Goal: Information Seeking & Learning: Learn about a topic

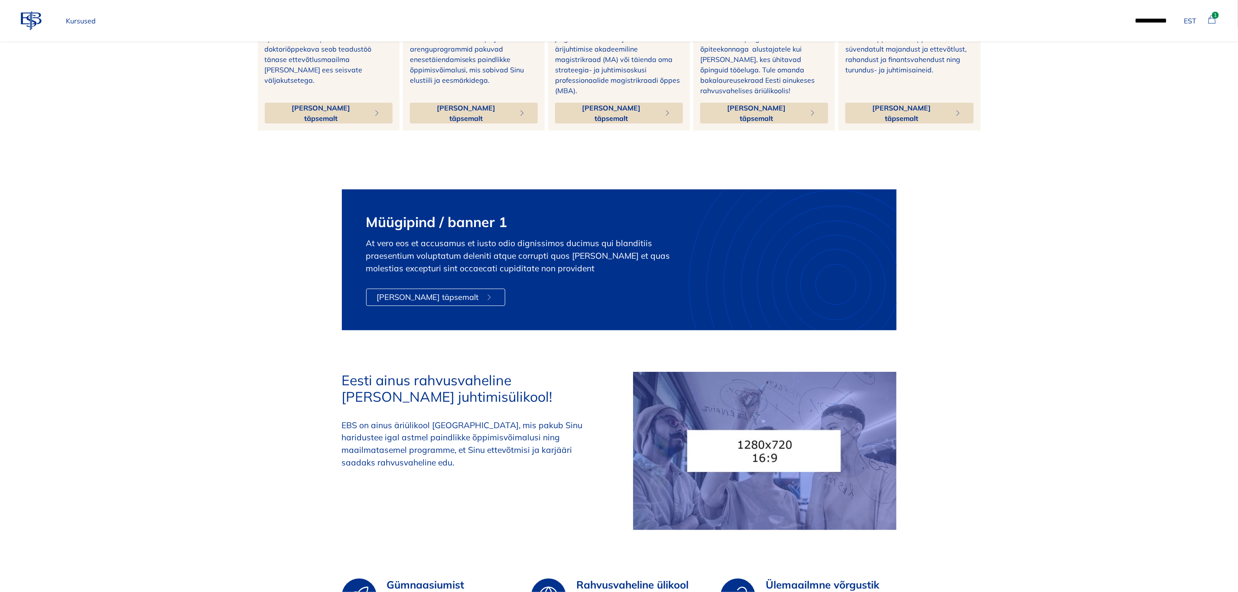
scroll to position [325, 0]
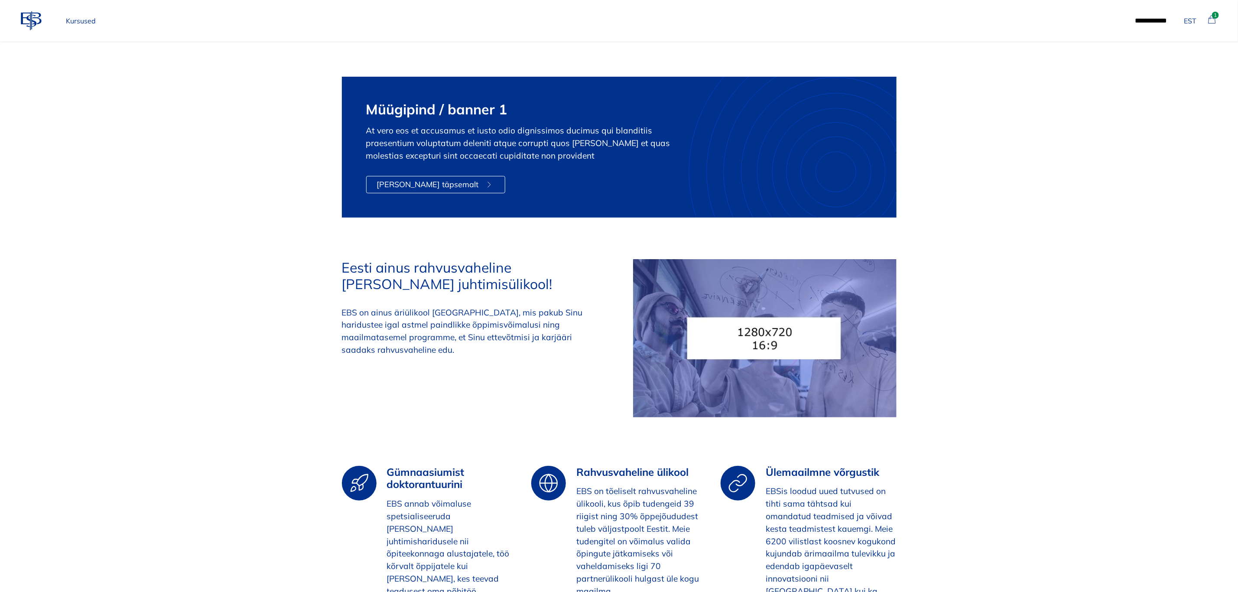
click at [77, 21] on p "Kursused" at bounding box center [80, 20] width 37 height 17
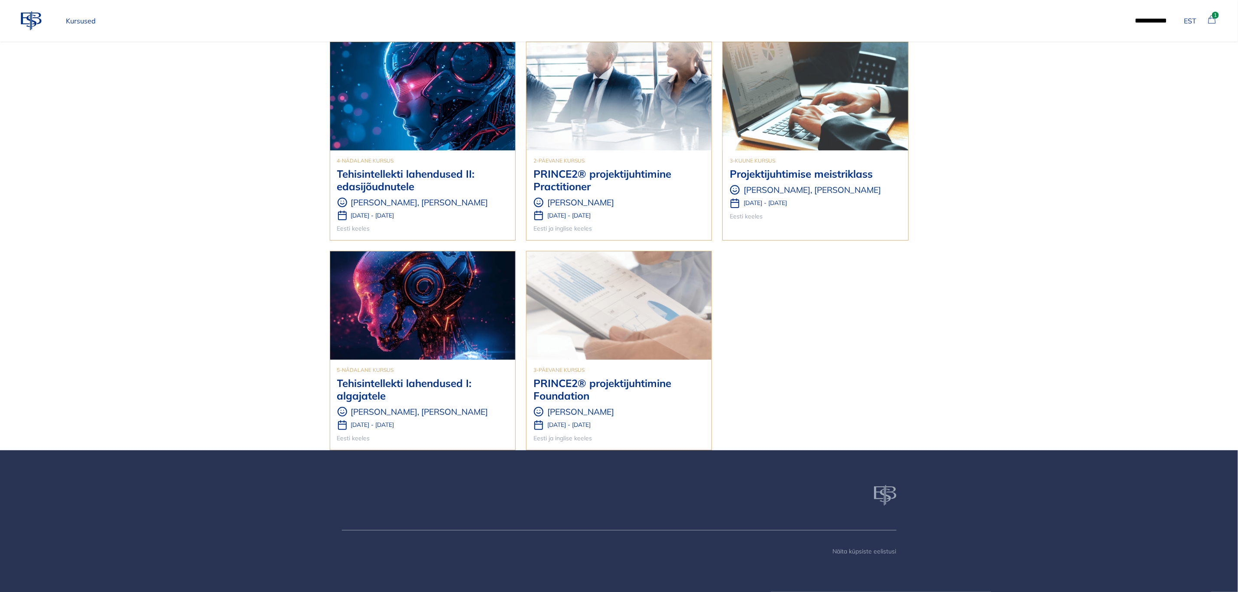
click at [441, 383] on h3 "Tehisintellekti lahendused I: algajatele" at bounding box center [422, 389] width 171 height 25
click at [1217, 21] on icon at bounding box center [1211, 19] width 10 height 10
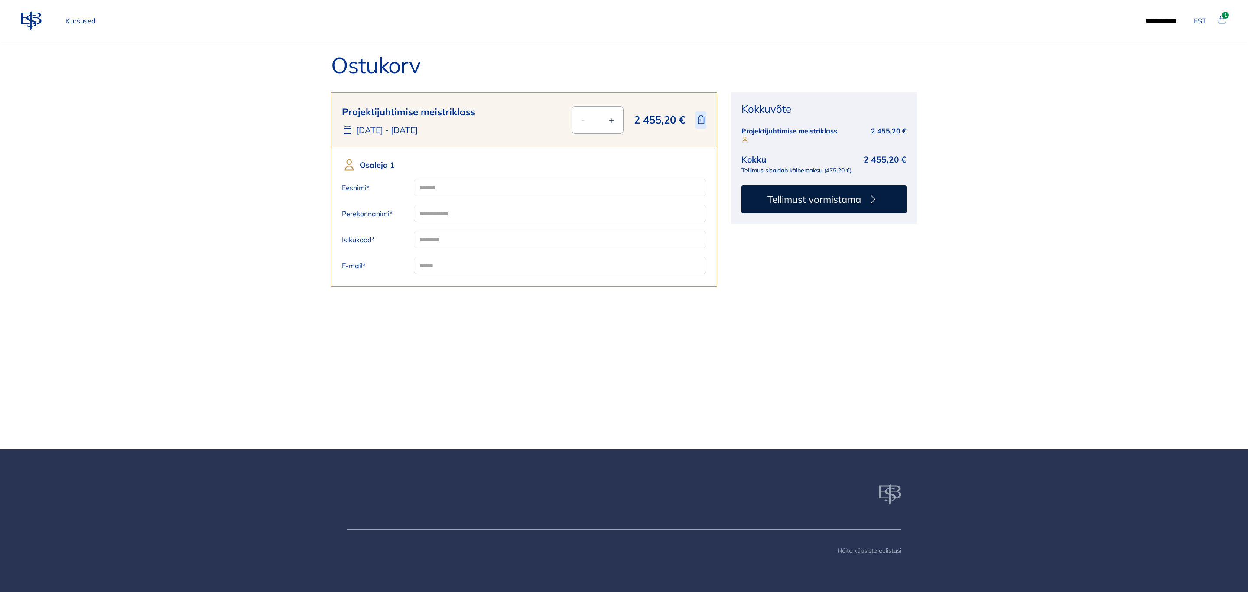
click at [81, 20] on p "Kursused" at bounding box center [80, 20] width 37 height 17
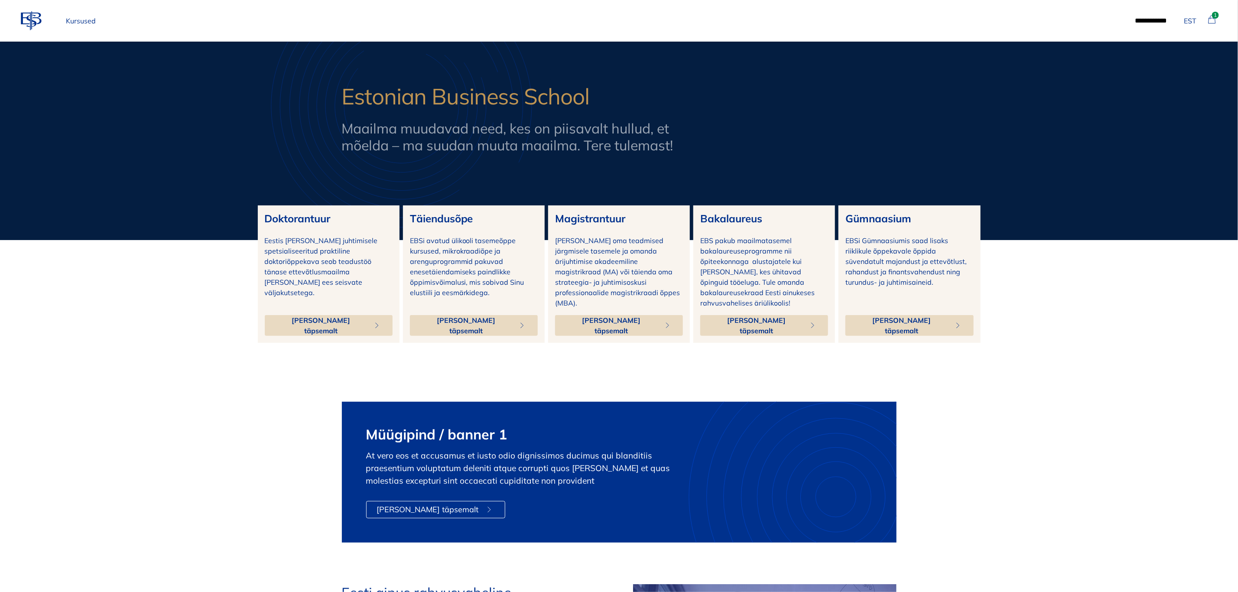
click at [616, 315] on span "Loe täpsemalt" at bounding box center [611, 325] width 92 height 21
click at [86, 22] on p "Kursused" at bounding box center [80, 20] width 37 height 17
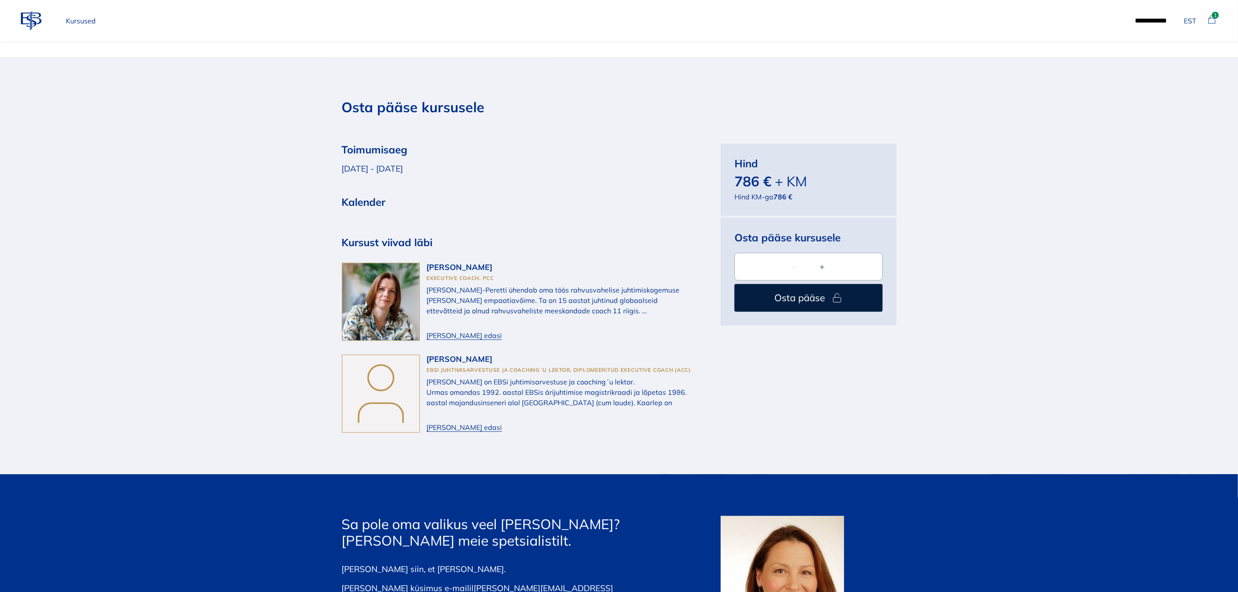
scroll to position [1430, 0]
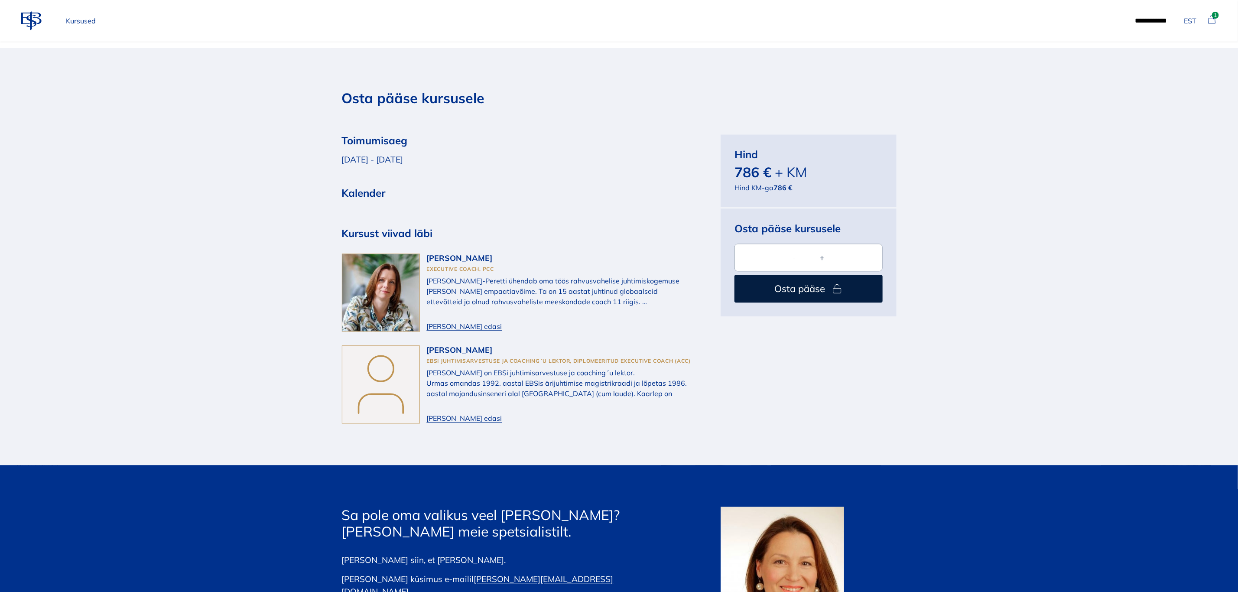
click at [1163, 252] on section "Osta pääse kursusele Toimumisaeg 11.12.2025 - 12.12.2025 Kalender Kursust viiva…" at bounding box center [619, 256] width 1238 height 417
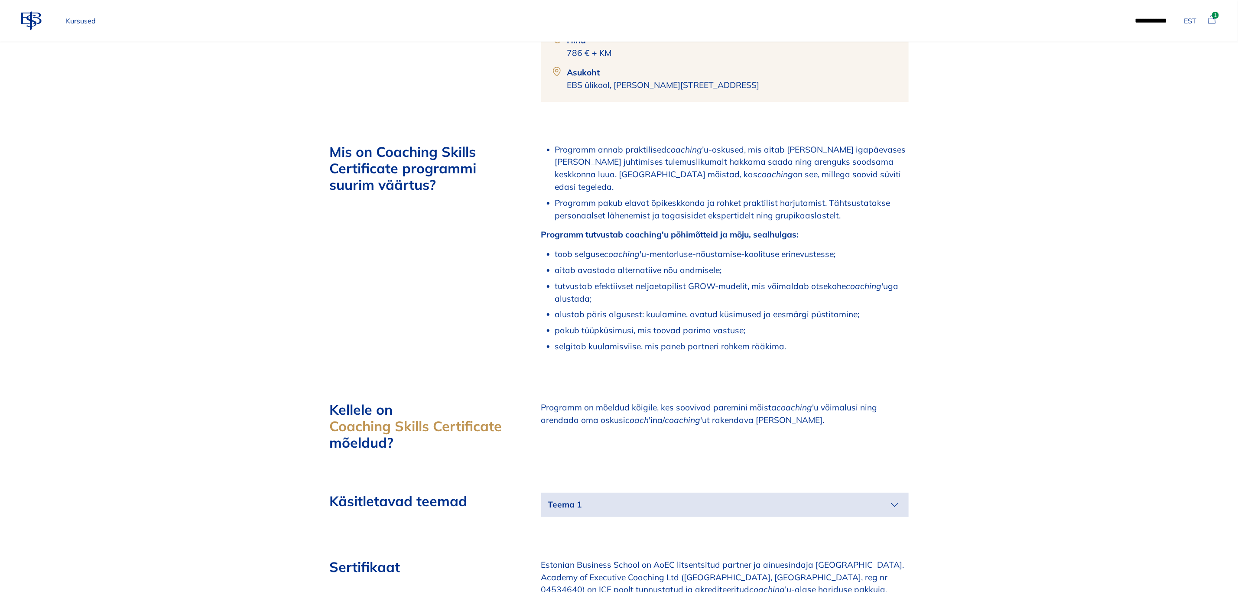
scroll to position [520, 0]
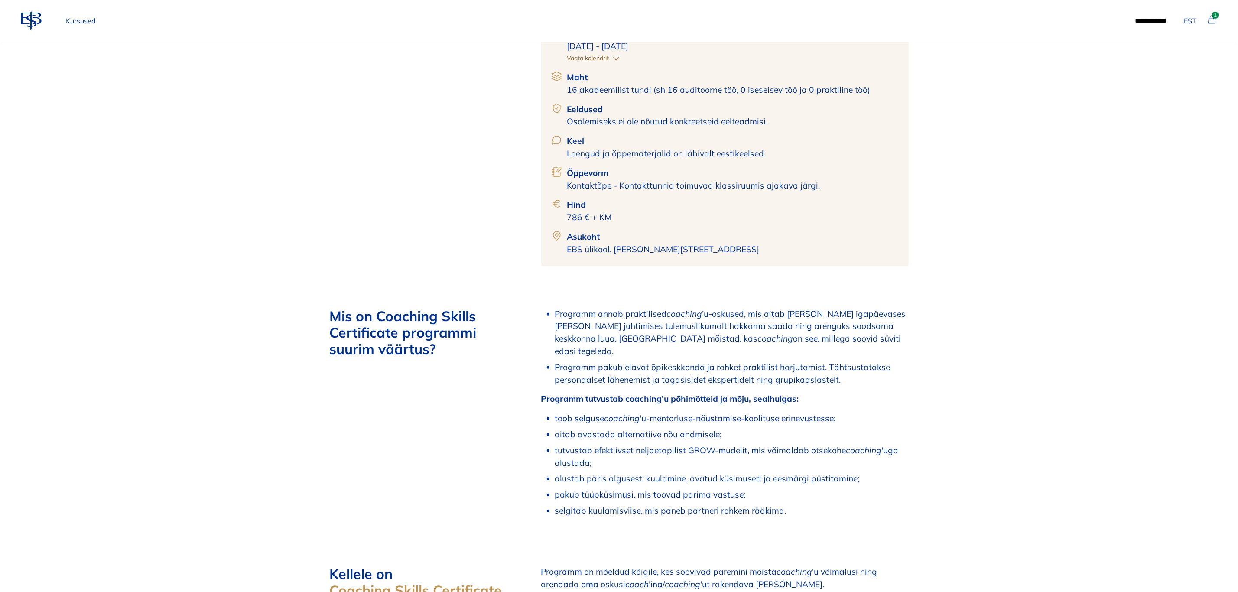
scroll to position [455, 0]
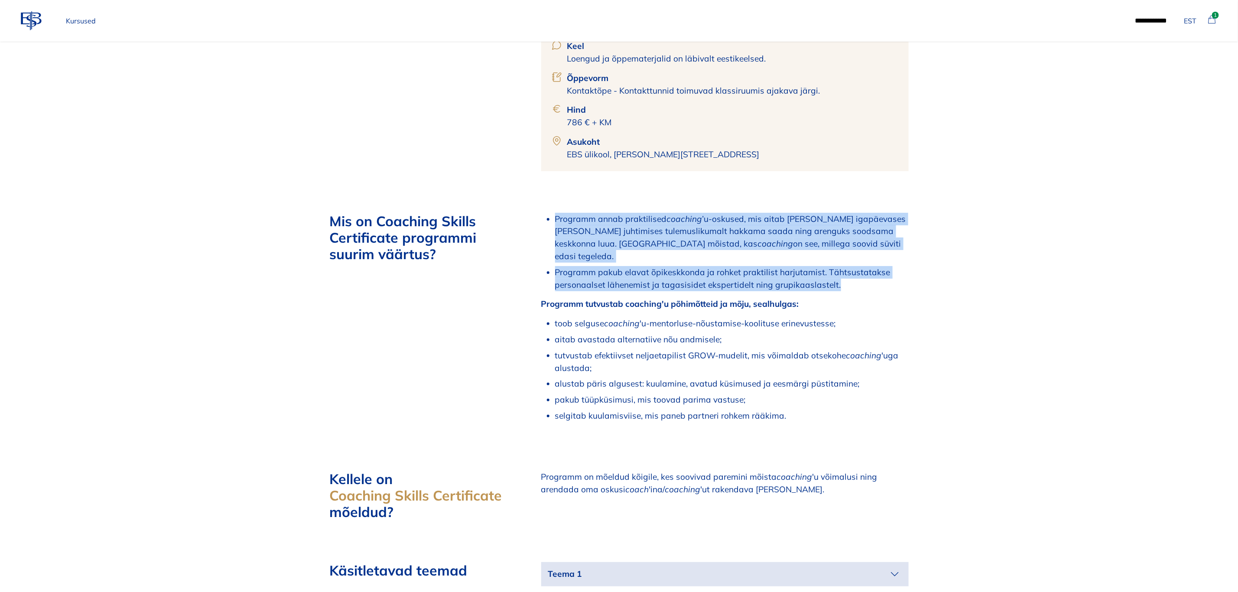
drag, startPoint x: 836, startPoint y: 272, endPoint x: 545, endPoint y: 215, distance: 296.6
click at [555, 215] on ul "Programm annab praktilised coaching ’u-oskused, mis aitab [PERSON_NAME] igapäev…" at bounding box center [731, 252] width 353 height 78
copy ul "Programm annab praktilised coaching ’u-oskused, mis aitab [PERSON_NAME] igapäev…"
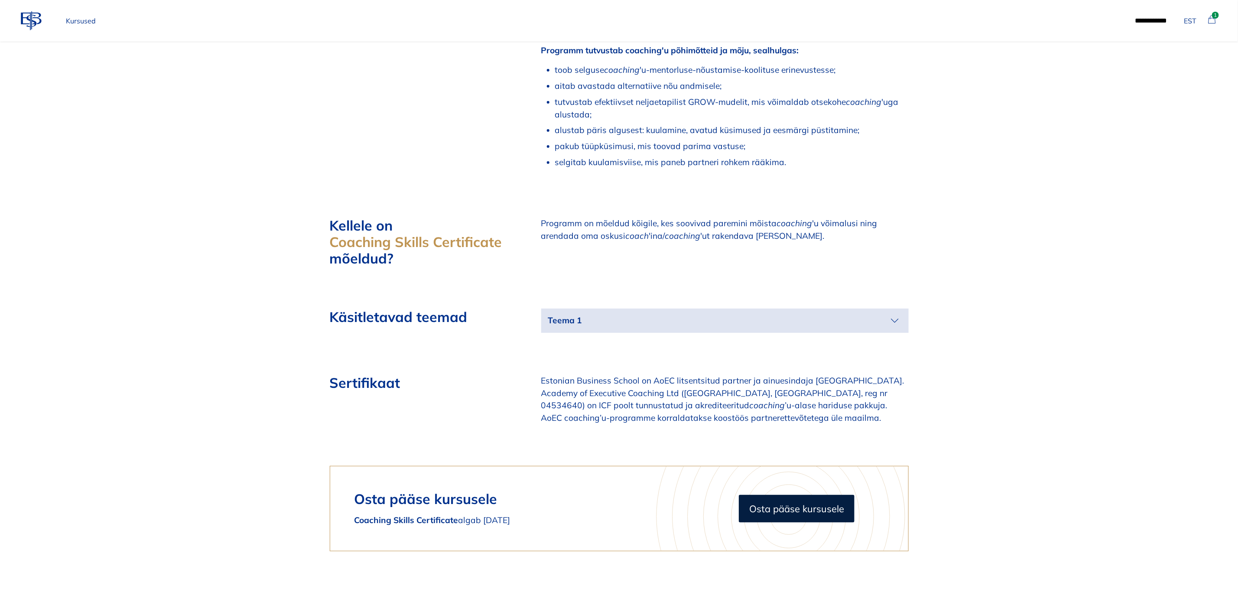
scroll to position [1105, 0]
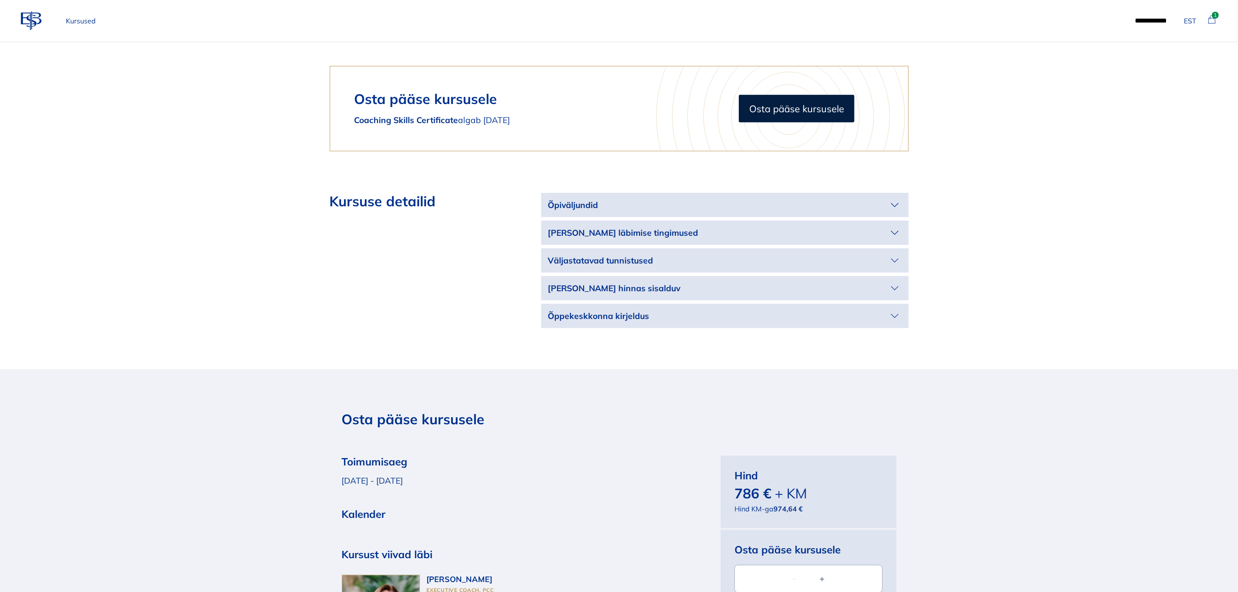
click at [897, 198] on icon "button" at bounding box center [895, 205] width 14 height 14
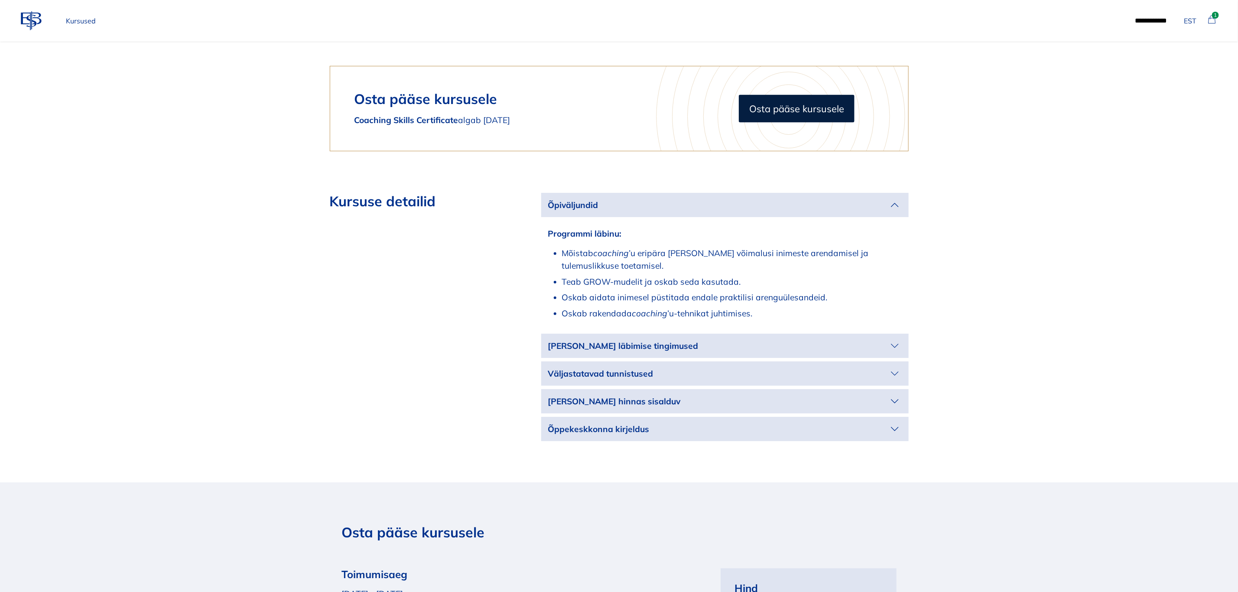
click at [892, 339] on icon "button" at bounding box center [895, 346] width 14 height 14
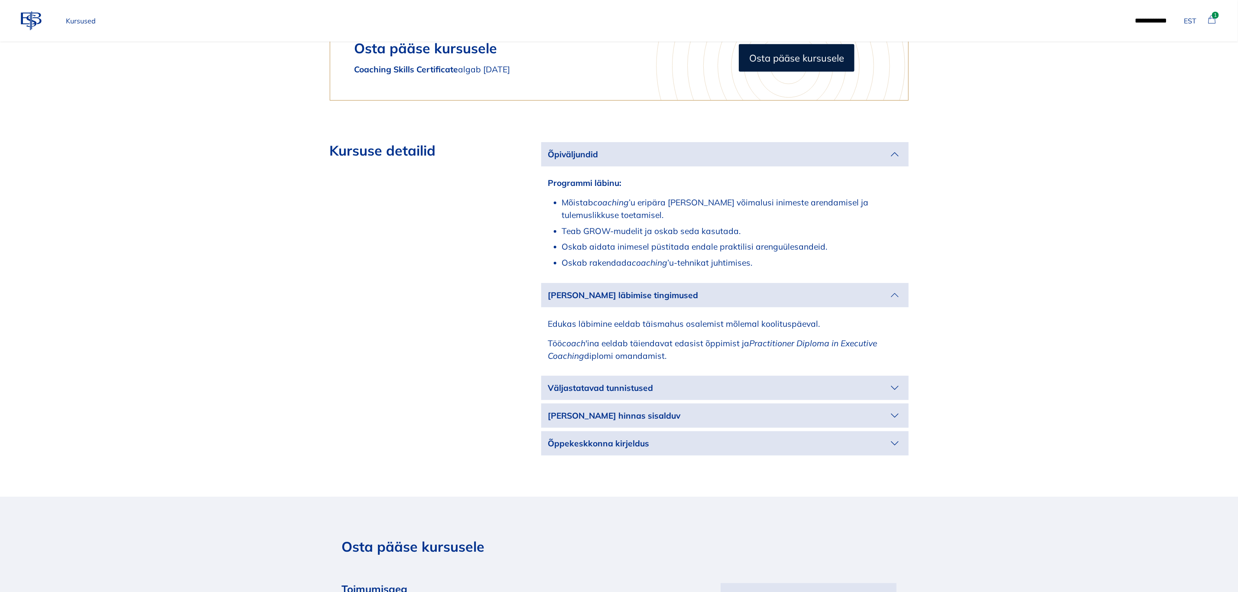
scroll to position [1235, 0]
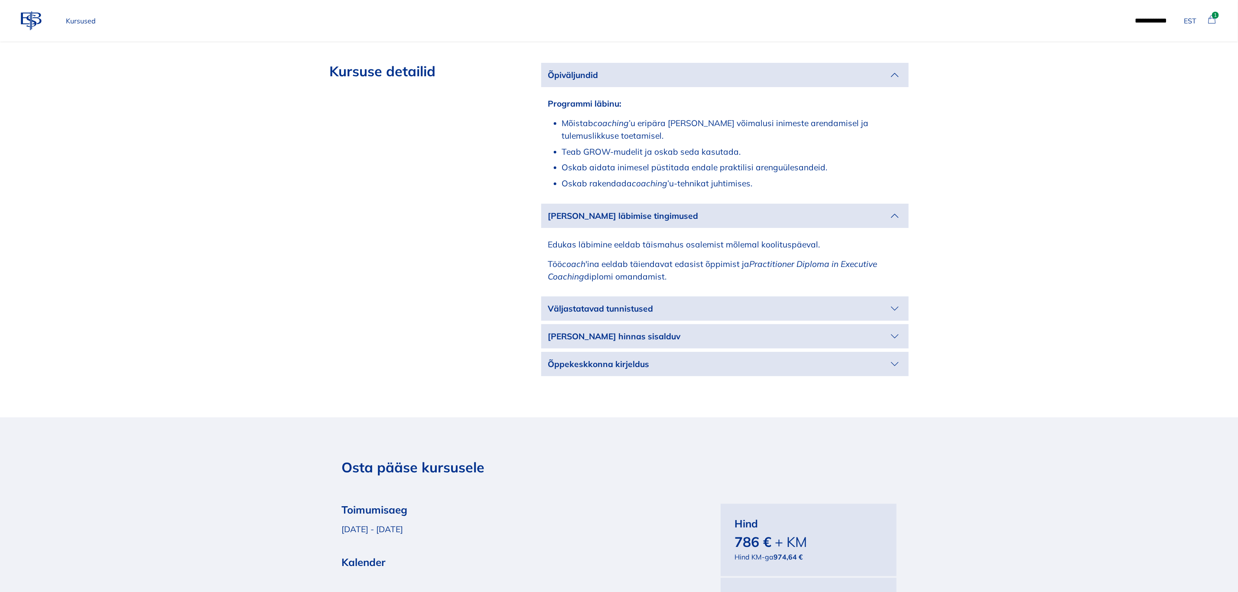
click at [886, 302] on p "Väljastatavad tunnistused" at bounding box center [718, 308] width 340 height 13
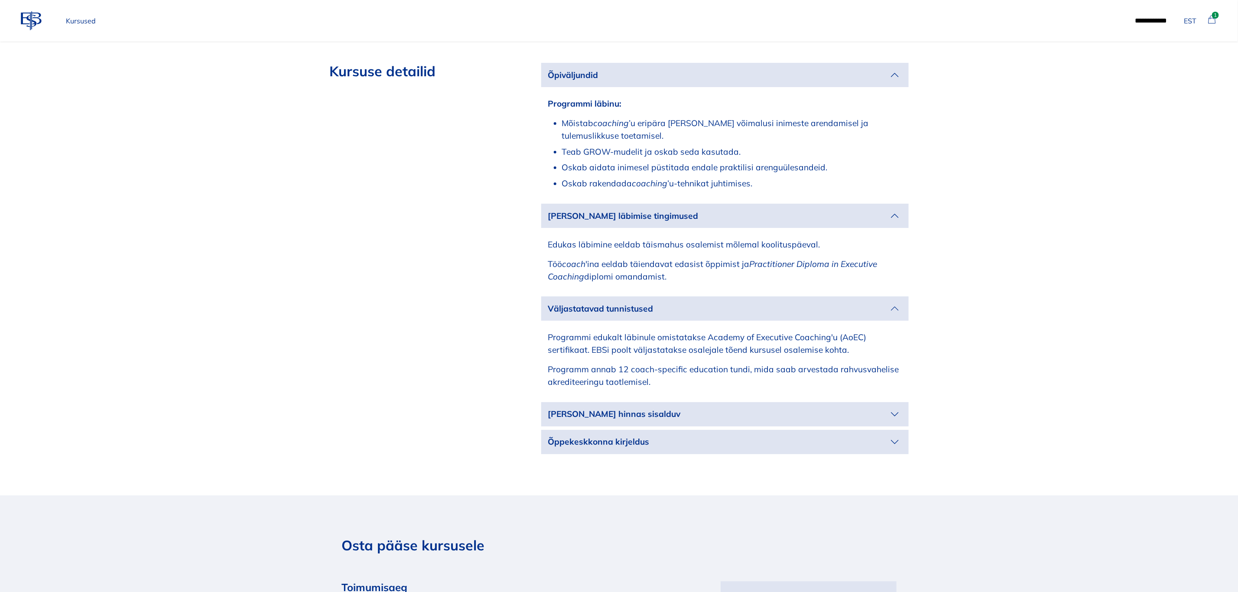
click at [883, 408] on p "[PERSON_NAME] hinnas sisalduv" at bounding box center [718, 414] width 340 height 13
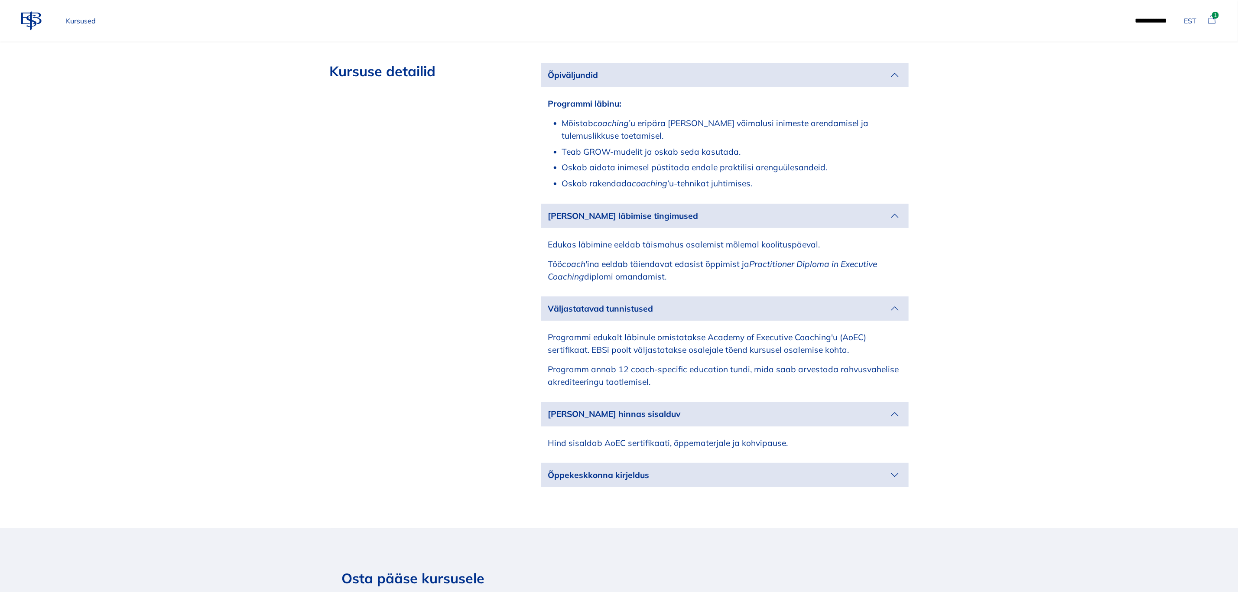
click at [876, 469] on p "Õppekeskkonna kirjeldus" at bounding box center [718, 475] width 340 height 13
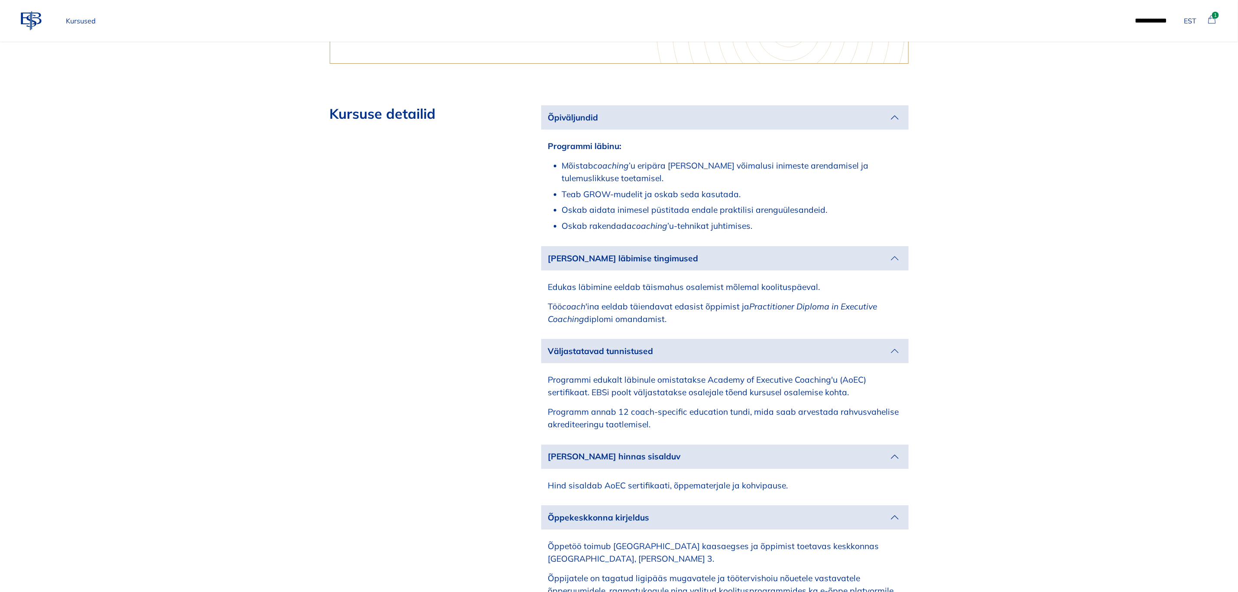
scroll to position [1170, 0]
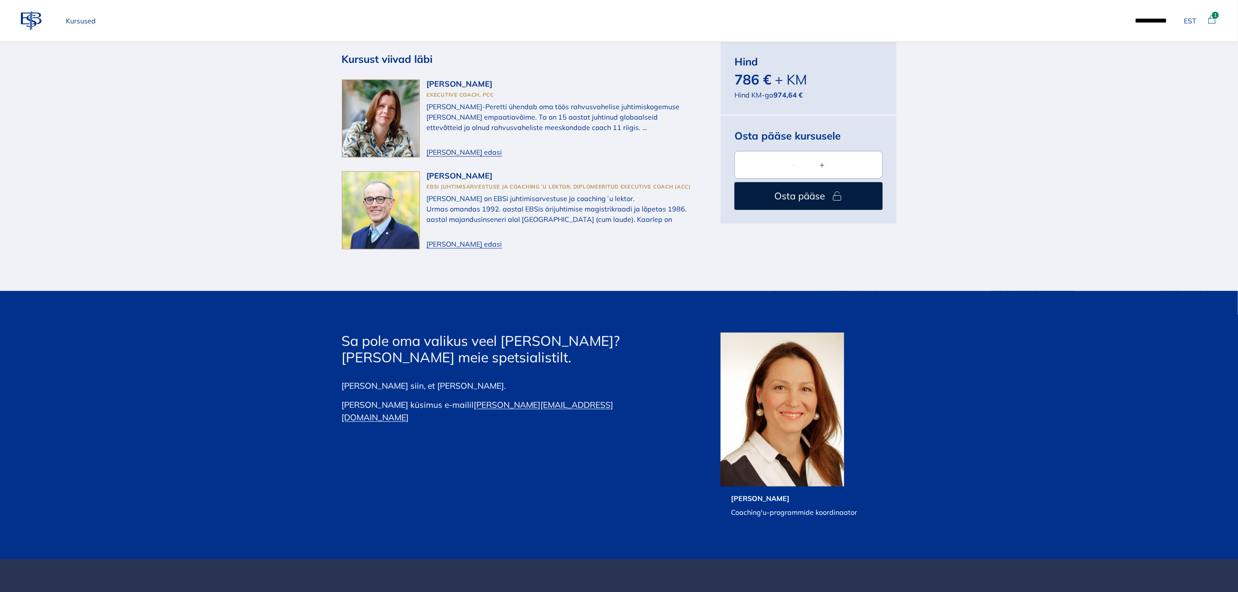
scroll to position [1372, 0]
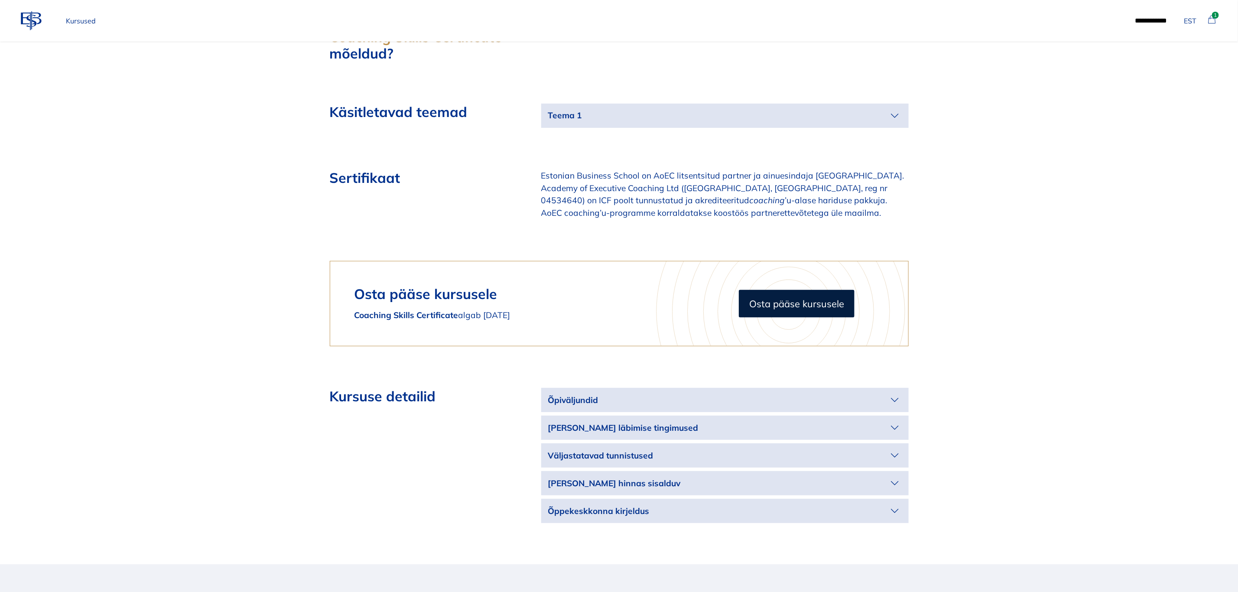
scroll to position [1365, 0]
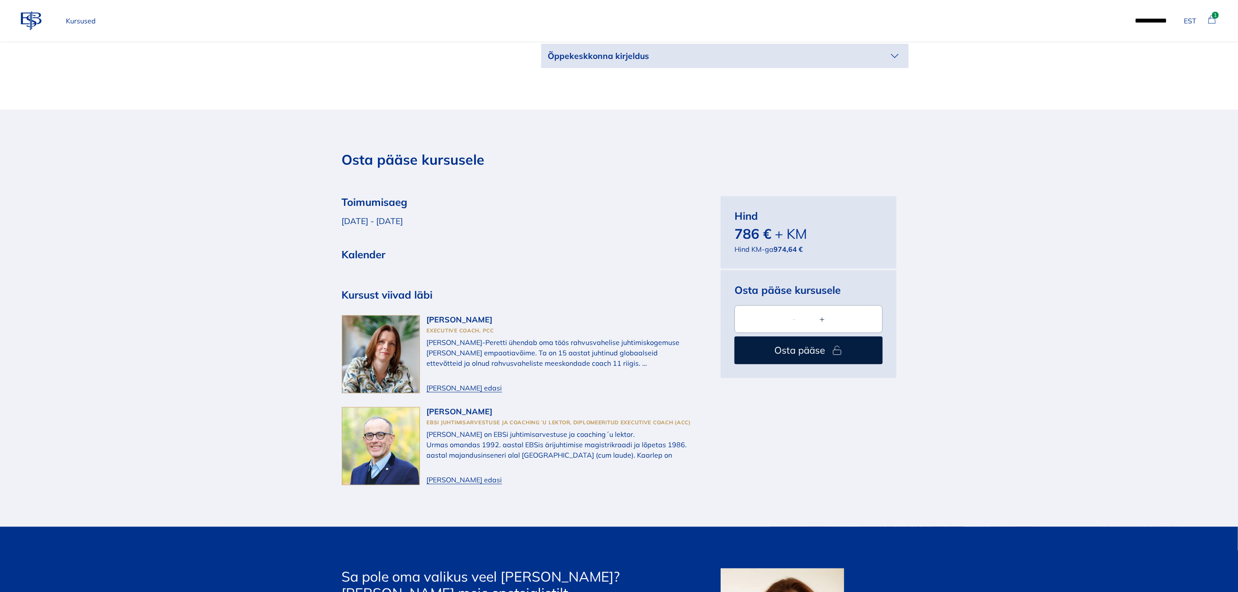
click at [446, 474] on span "[PERSON_NAME] edasi" at bounding box center [464, 479] width 75 height 10
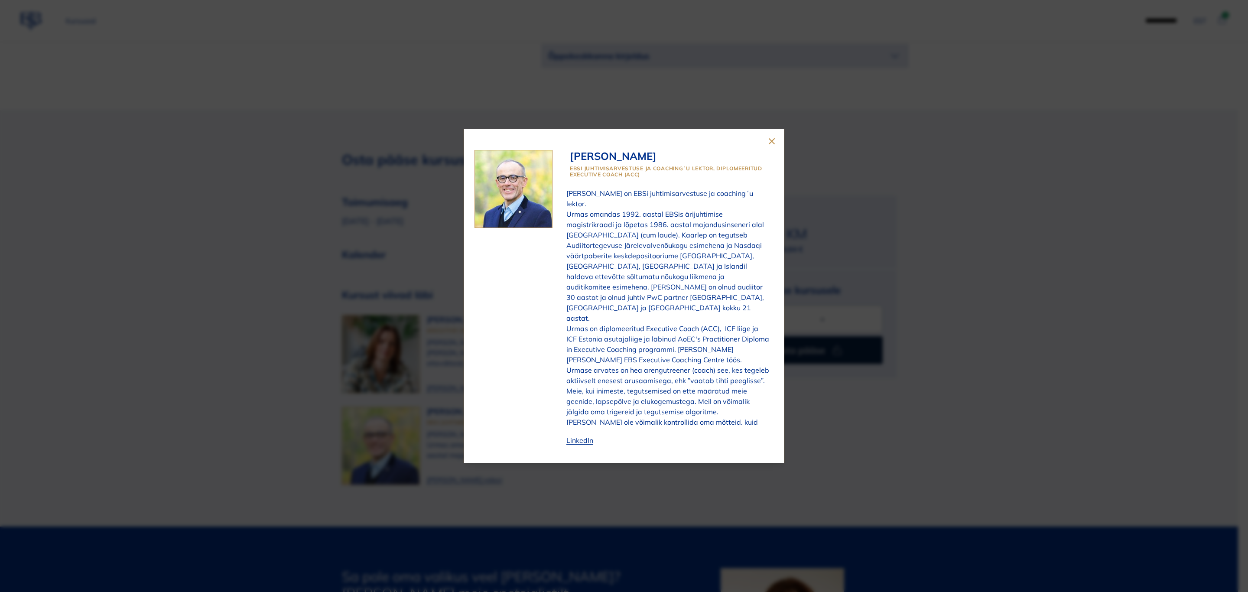
click at [769, 140] on icon "close" at bounding box center [771, 141] width 5 height 5
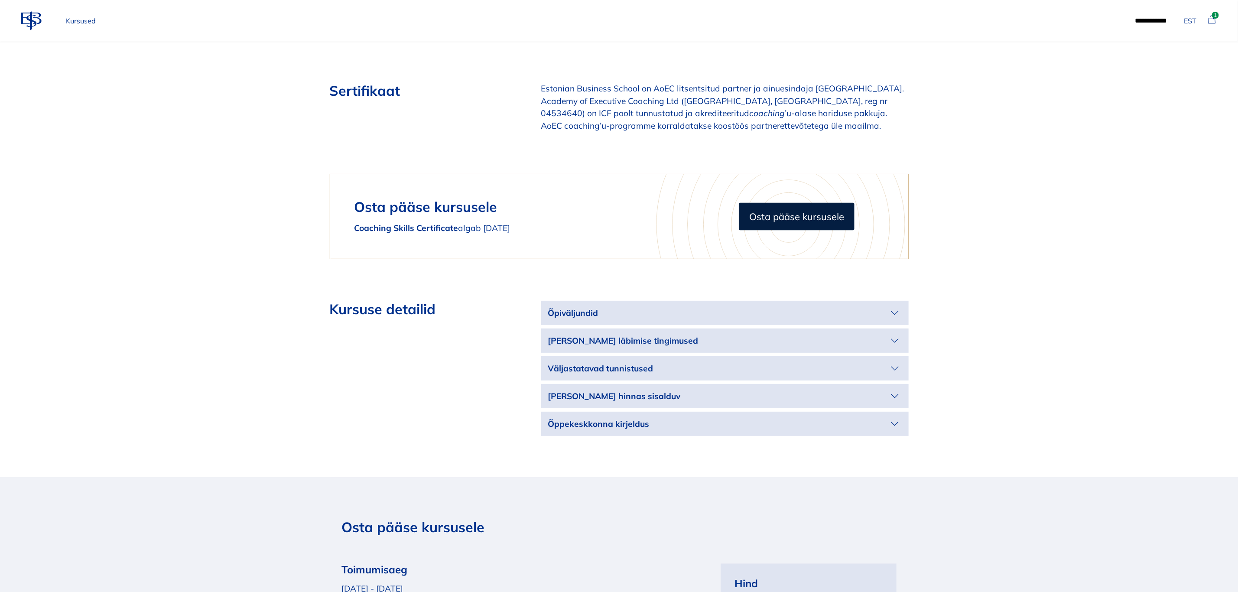
scroll to position [975, 0]
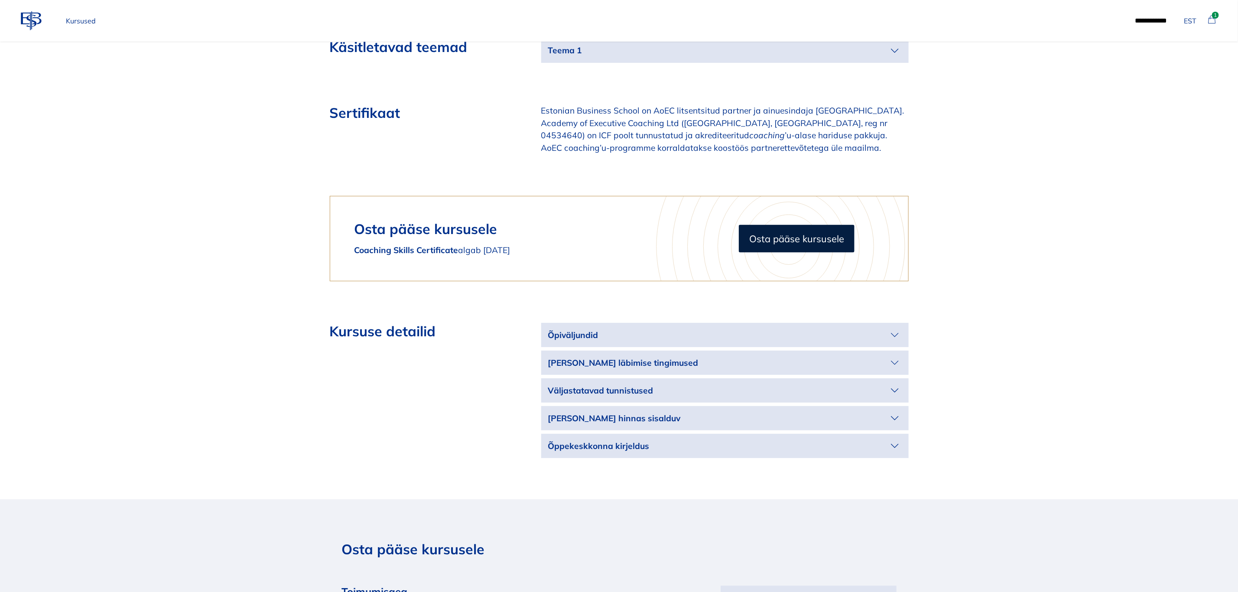
click at [894, 328] on icon "button" at bounding box center [895, 335] width 14 height 14
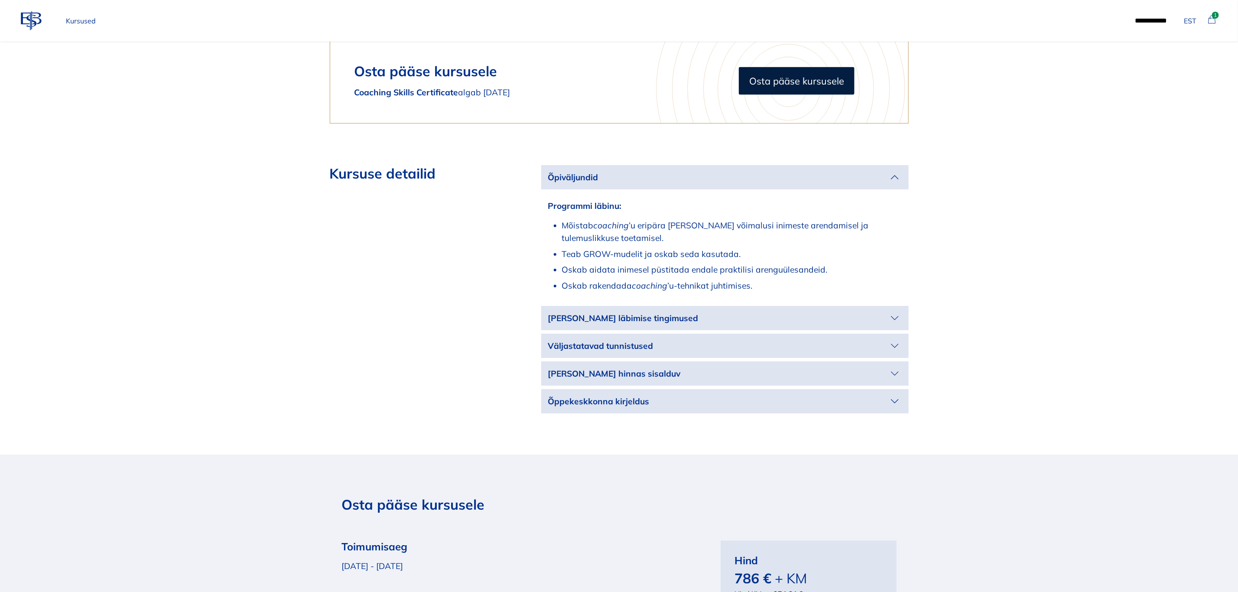
scroll to position [1170, 0]
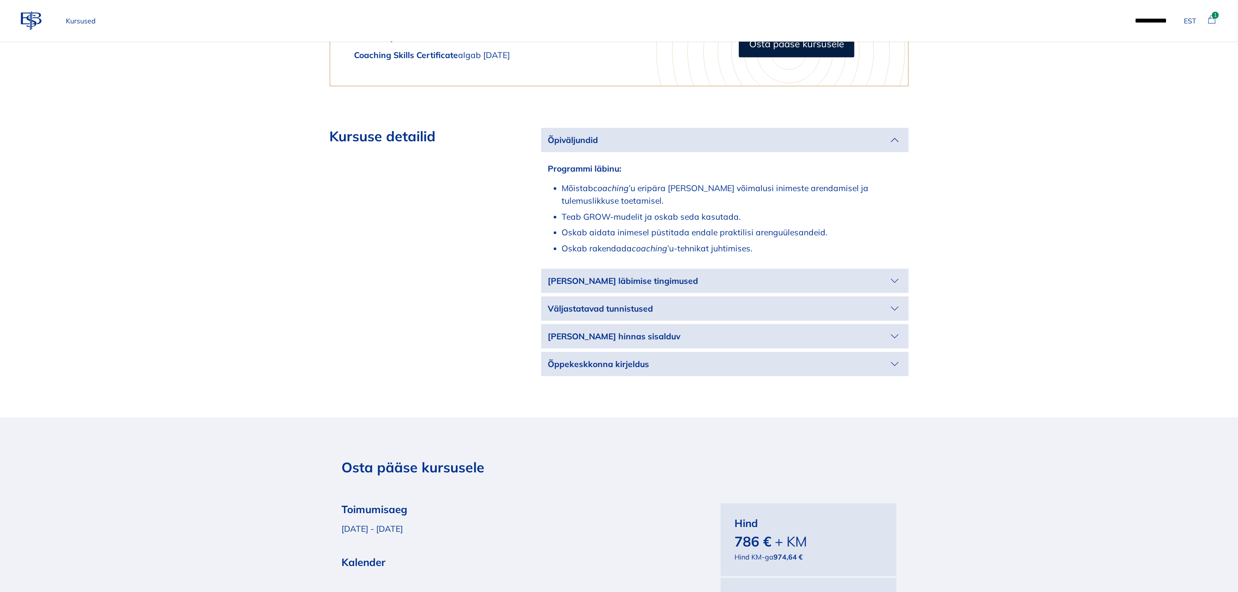
click at [891, 274] on icon "button" at bounding box center [895, 281] width 14 height 14
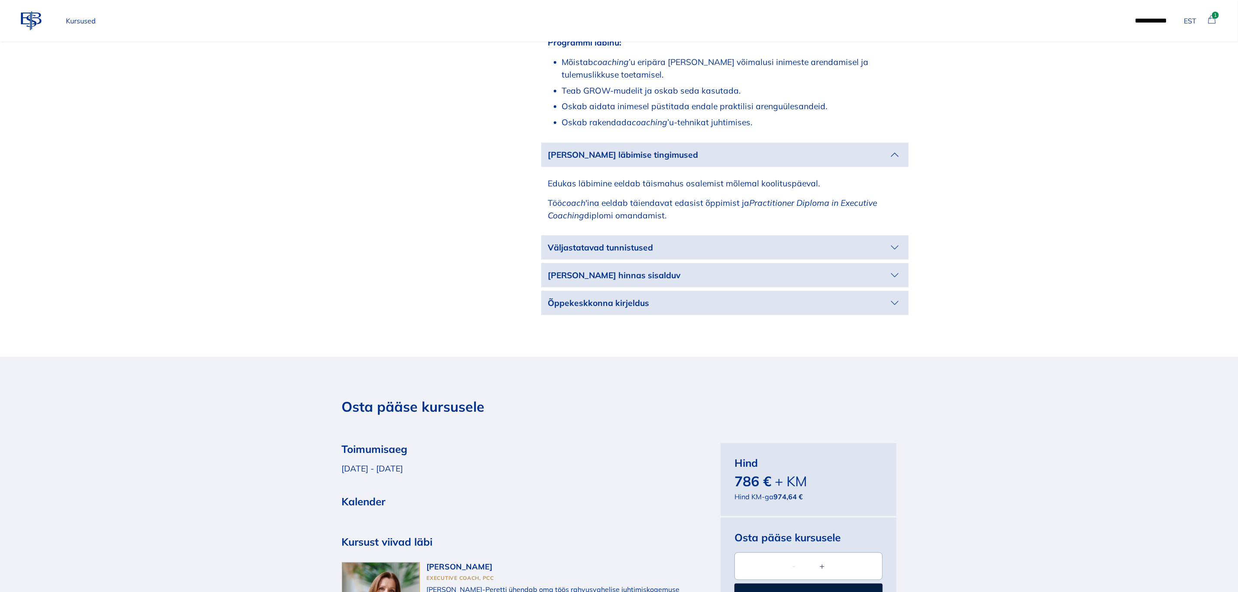
scroll to position [1300, 0]
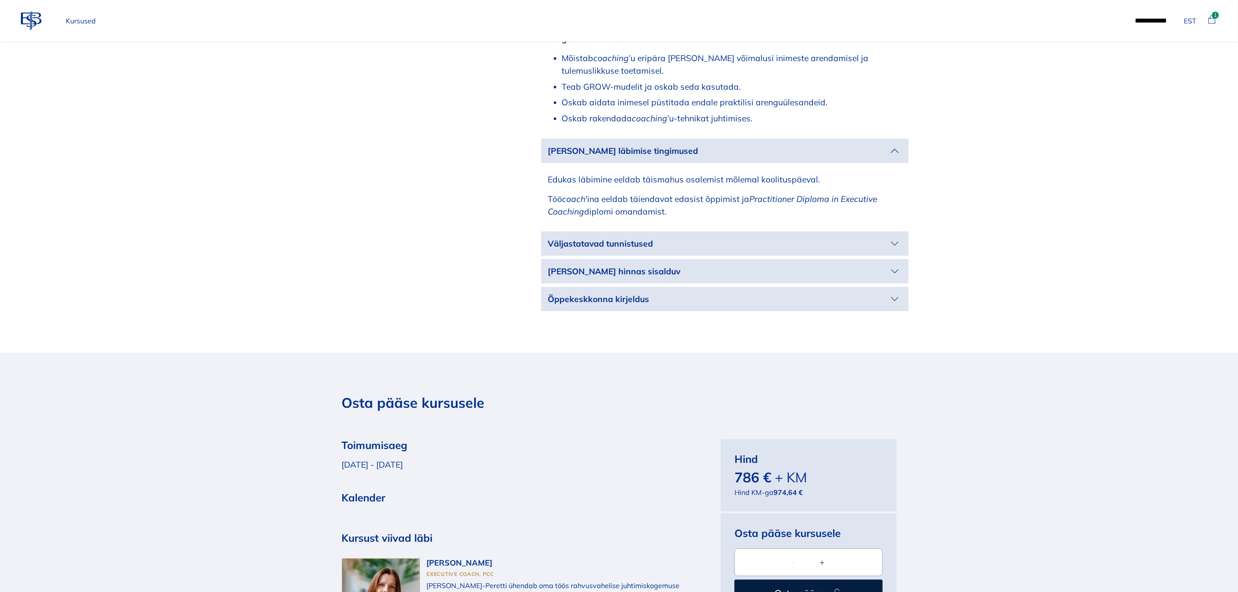
click at [884, 237] on p "Väljastatavad tunnistused" at bounding box center [718, 243] width 340 height 13
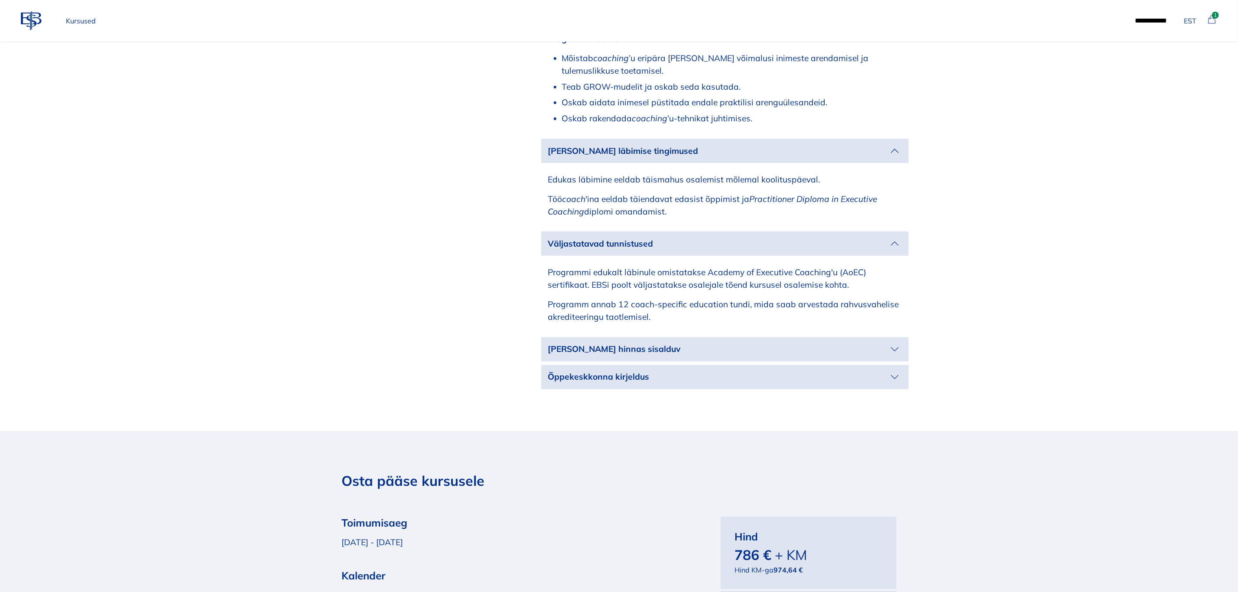
click at [882, 343] on p "[PERSON_NAME] hinnas sisalduv" at bounding box center [718, 349] width 340 height 13
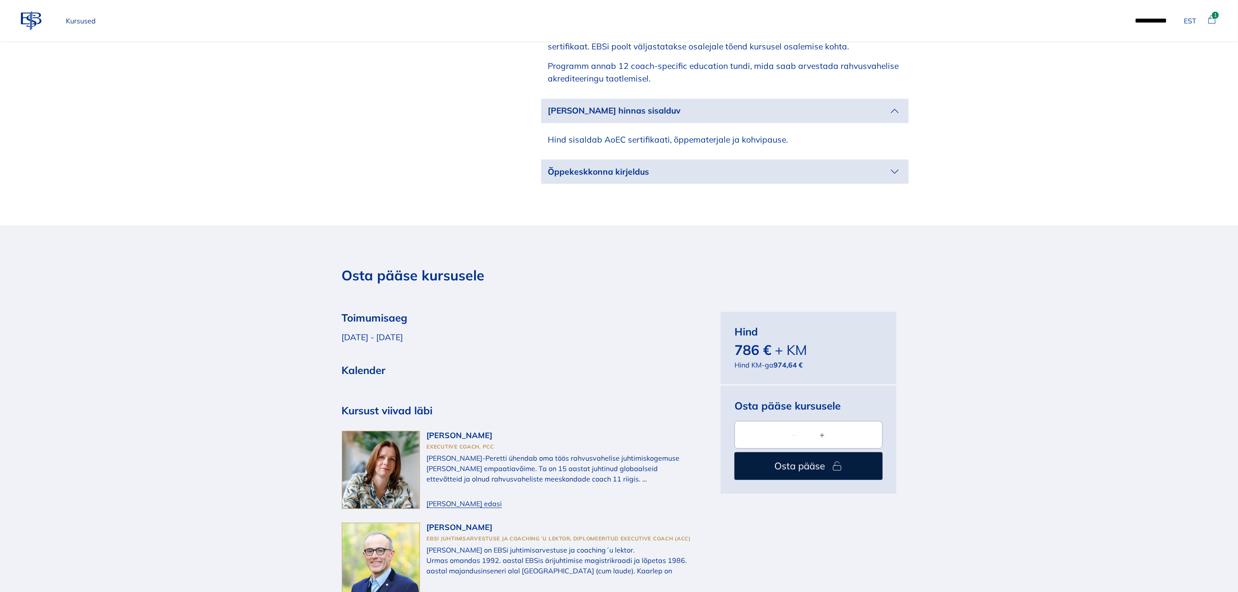
scroll to position [1560, 0]
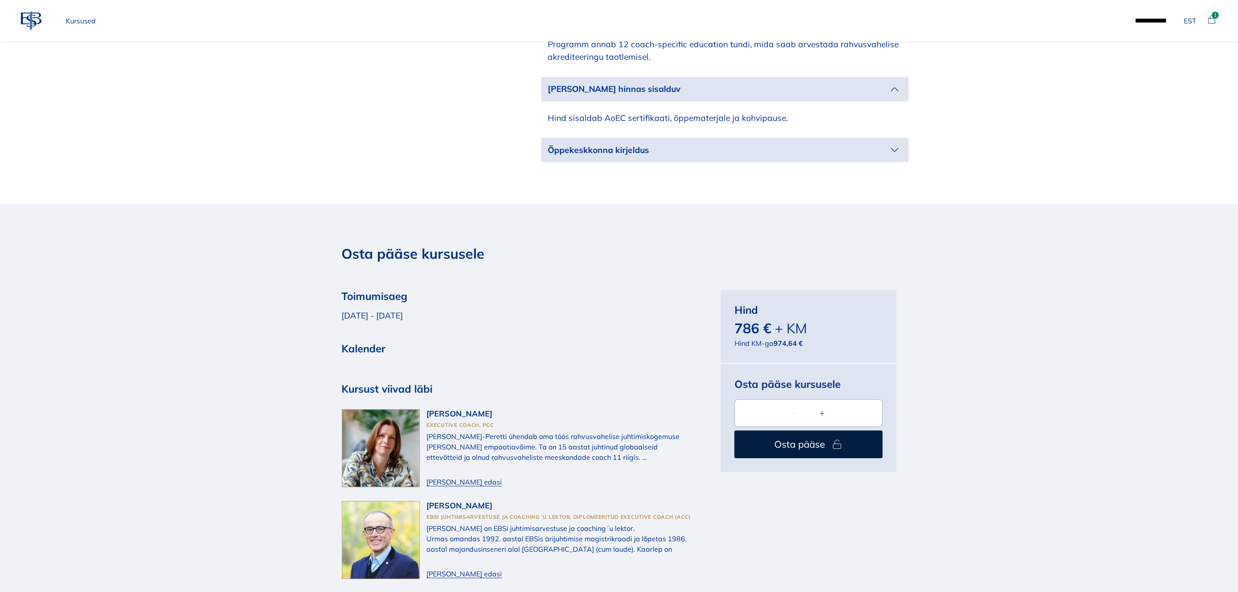
click at [893, 143] on icon "button" at bounding box center [895, 150] width 14 height 14
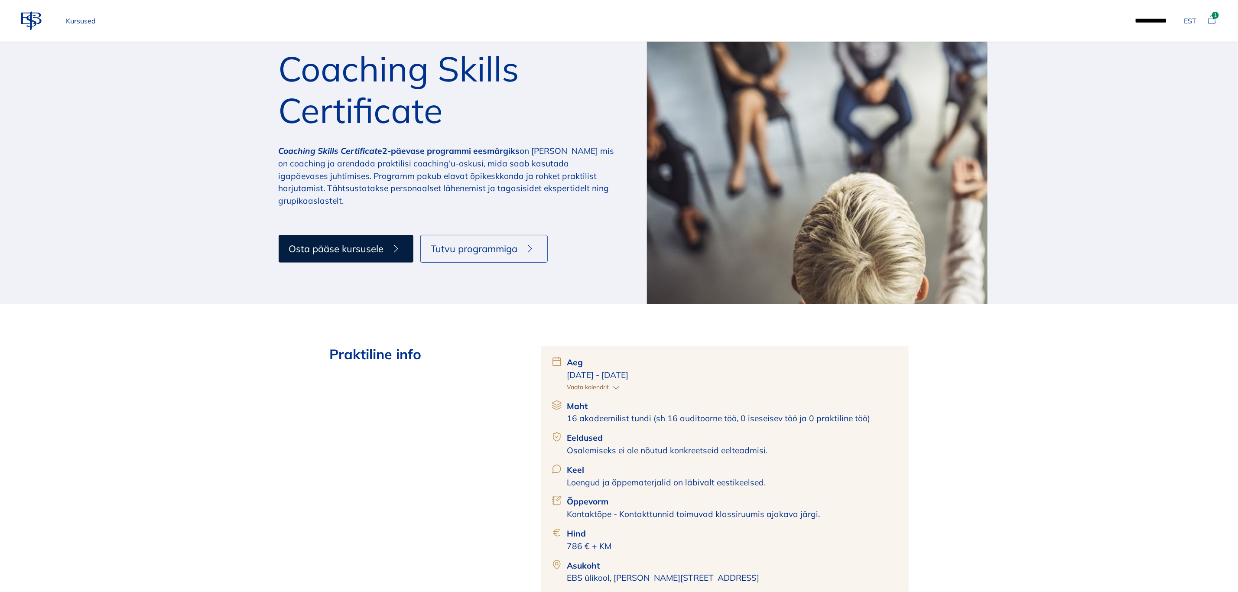
scroll to position [0, 0]
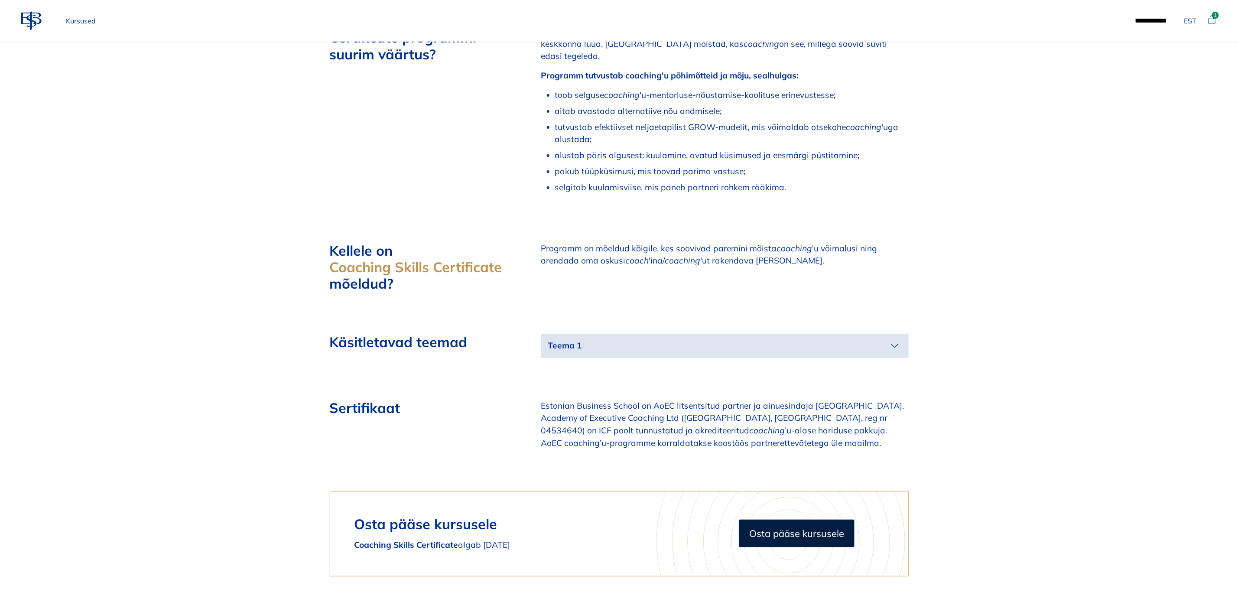
scroll to position [715, 0]
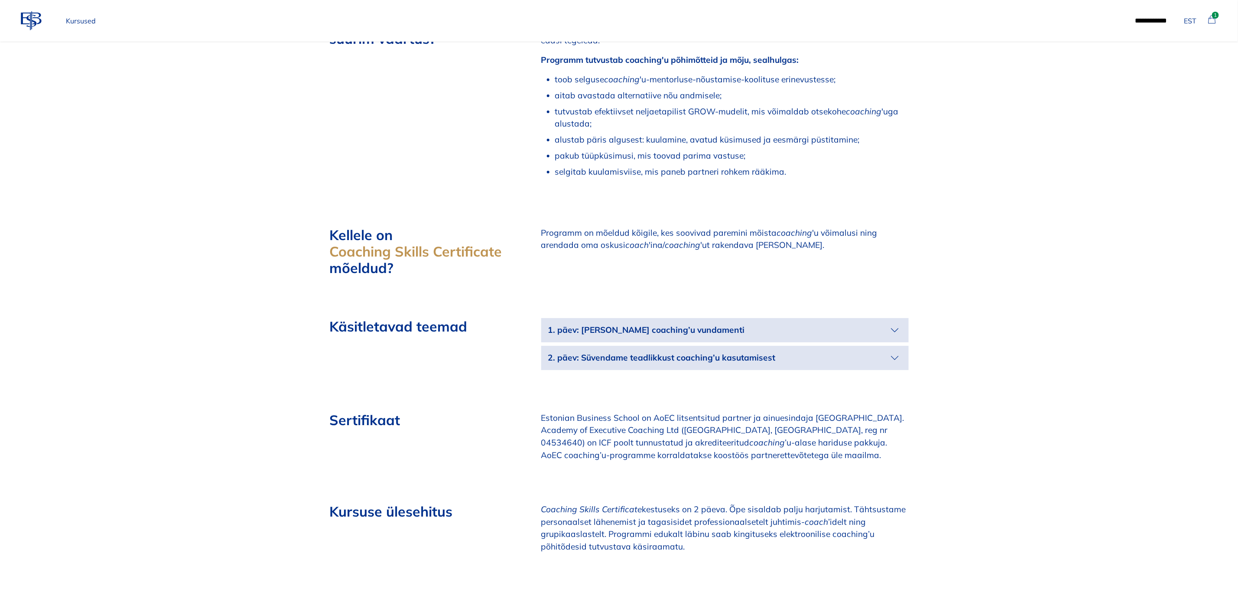
scroll to position [780, 0]
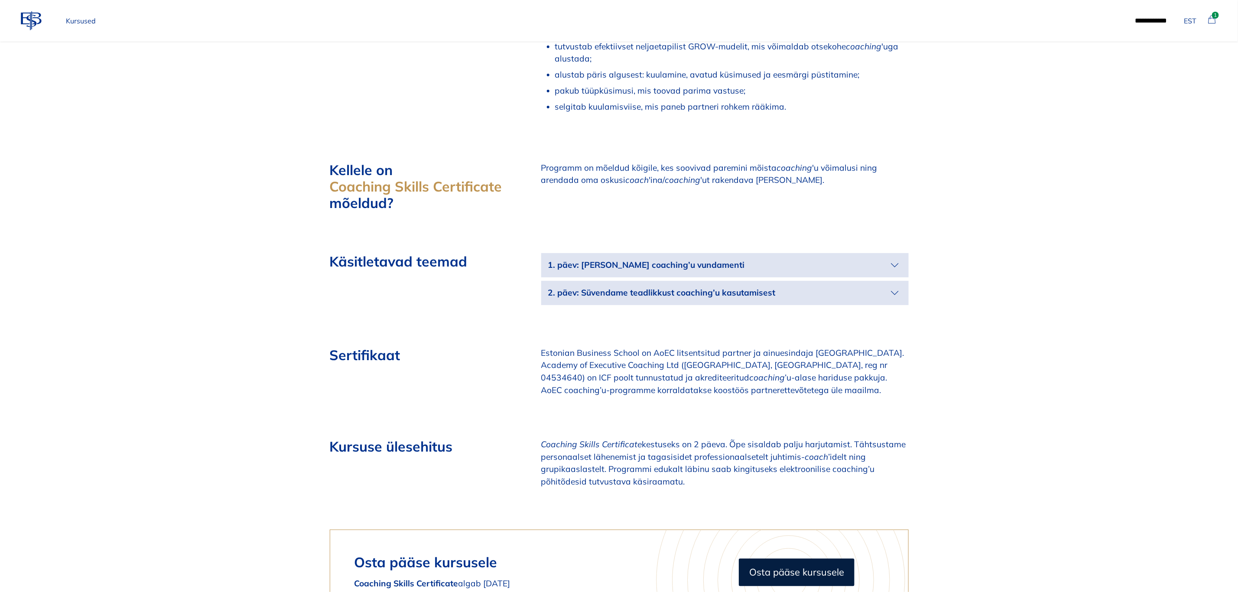
click at [892, 258] on icon "button" at bounding box center [895, 265] width 14 height 14
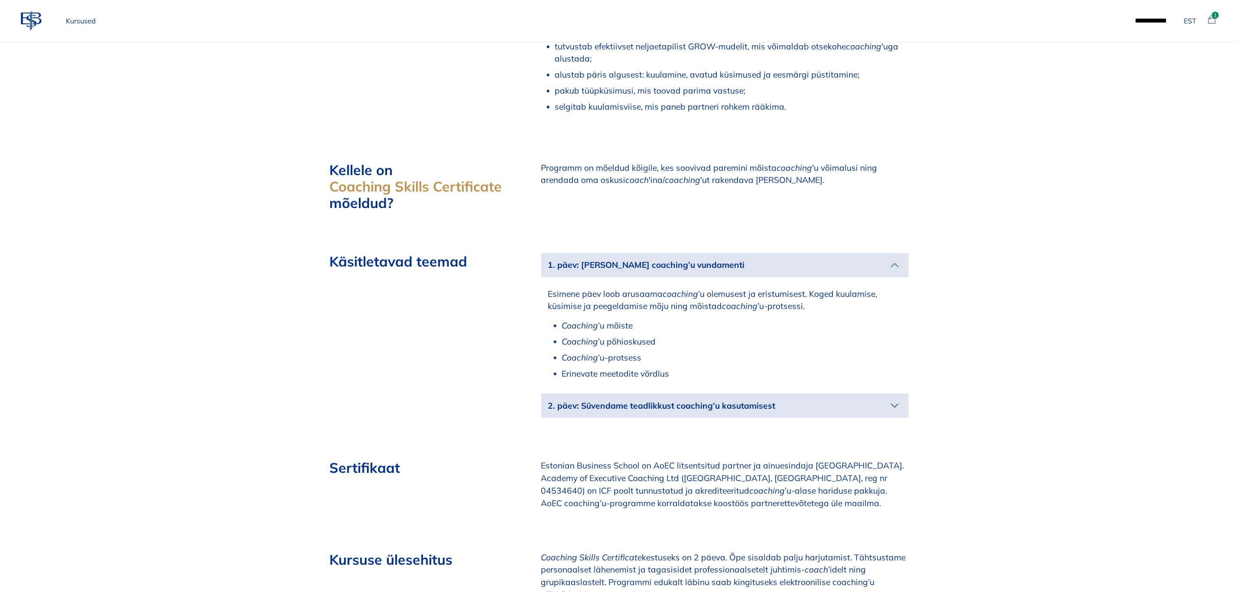
click at [871, 399] on p "2. päev: Süvendame teadlikkust coaching’u kasutamisest" at bounding box center [718, 405] width 340 height 13
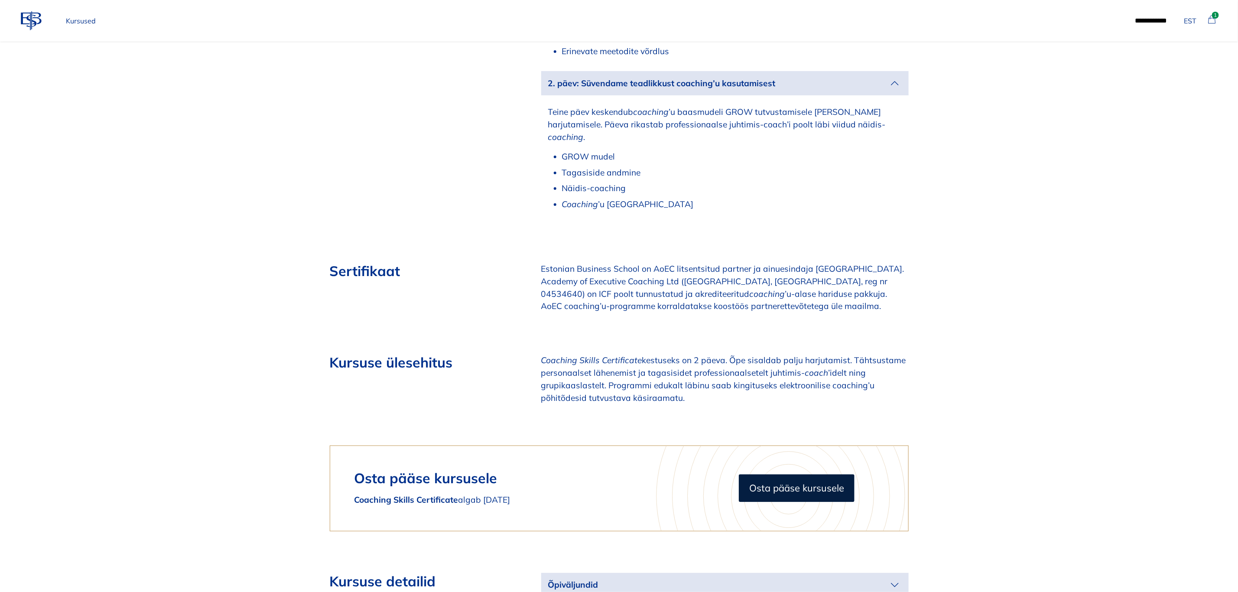
scroll to position [1105, 0]
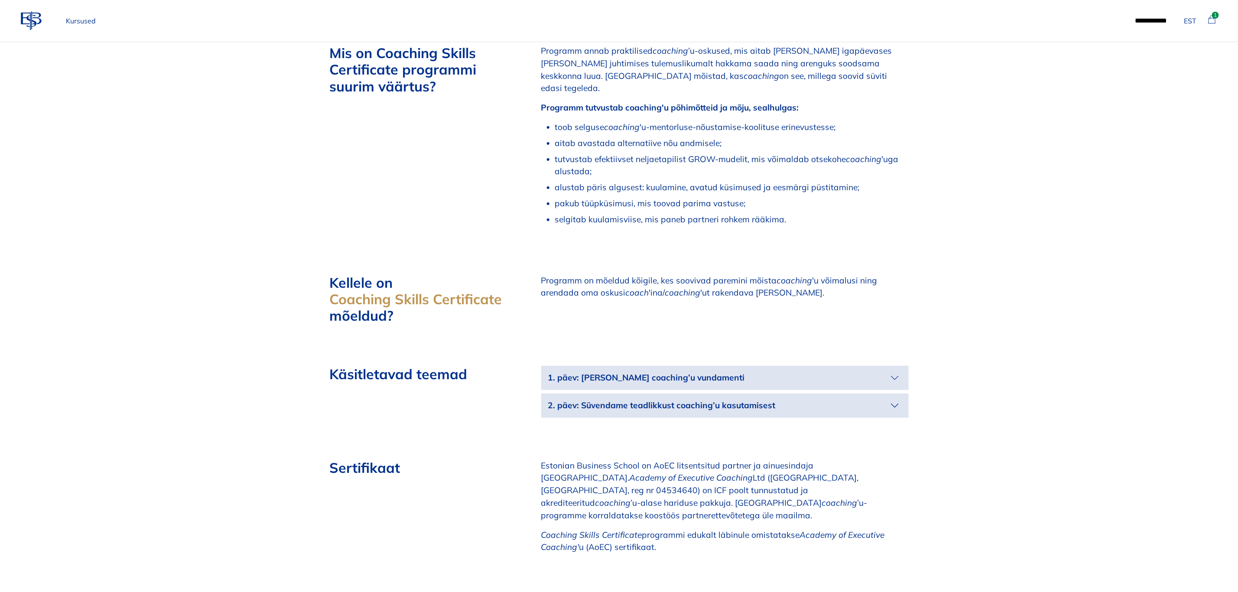
scroll to position [650, 0]
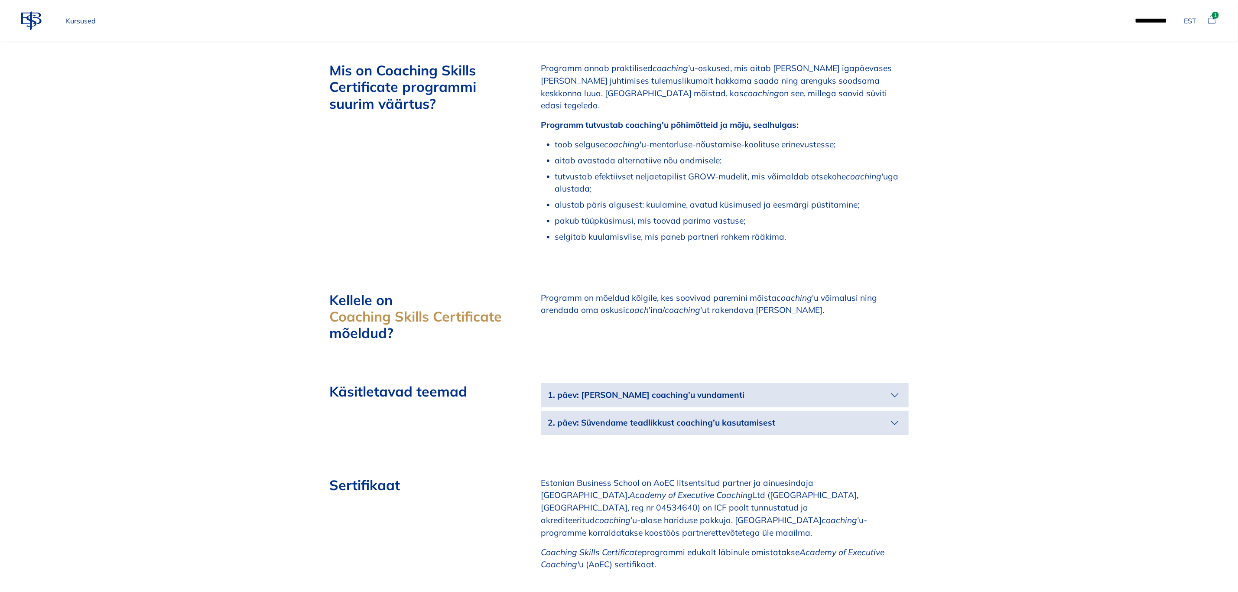
click at [82, 19] on p "Kursused" at bounding box center [80, 20] width 37 height 17
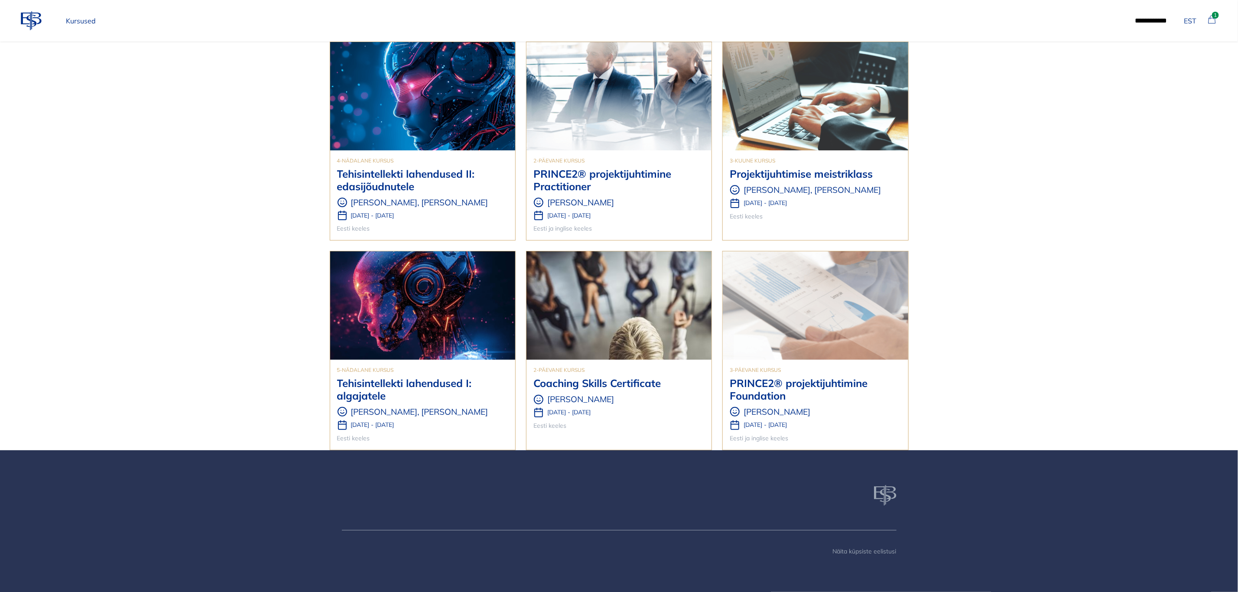
scroll to position [1, 0]
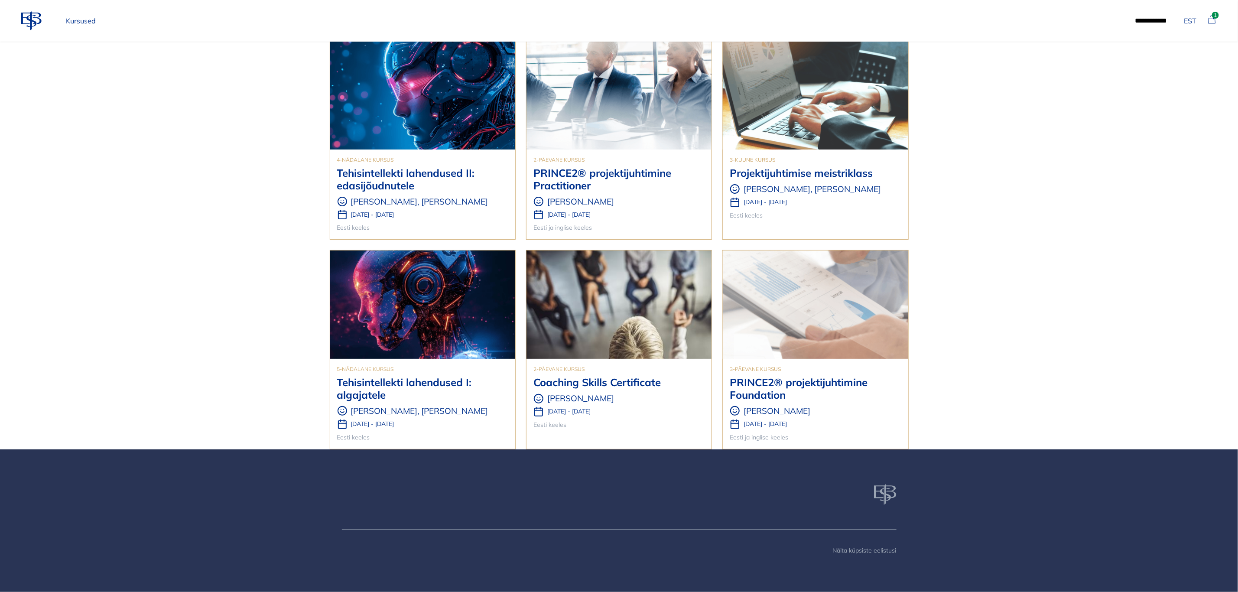
click at [788, 177] on h3 "Projektijuhtimise meistriklass" at bounding box center [815, 173] width 171 height 13
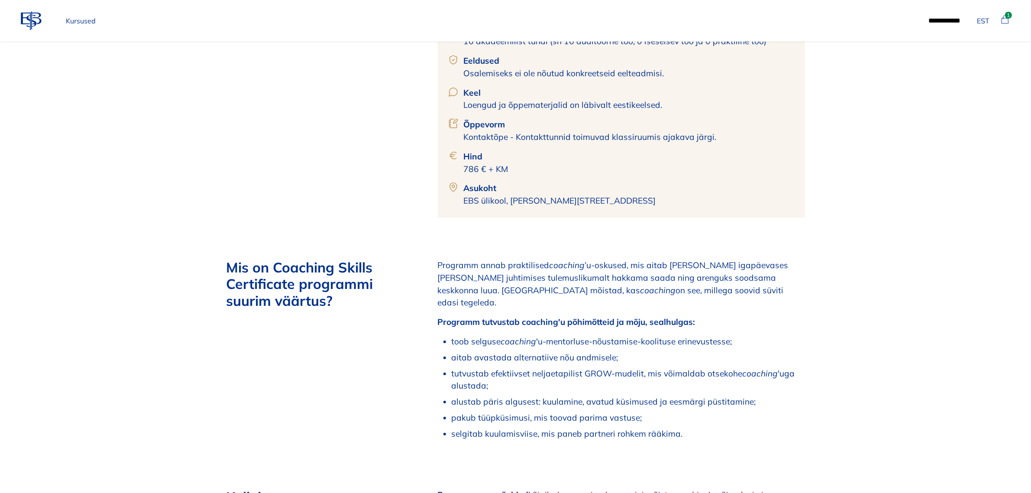
scroll to position [596, 0]
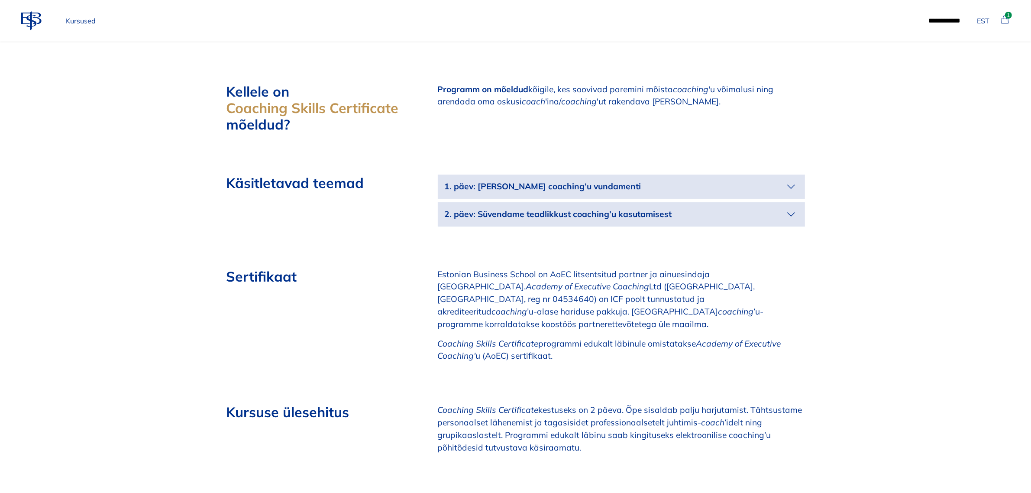
scroll to position [866, 0]
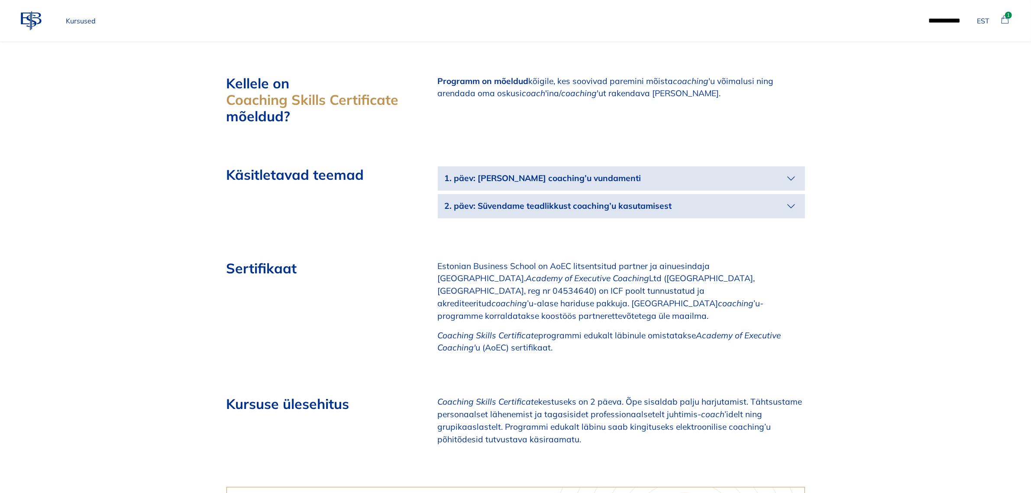
click at [785, 172] on icon "button" at bounding box center [792, 179] width 14 height 14
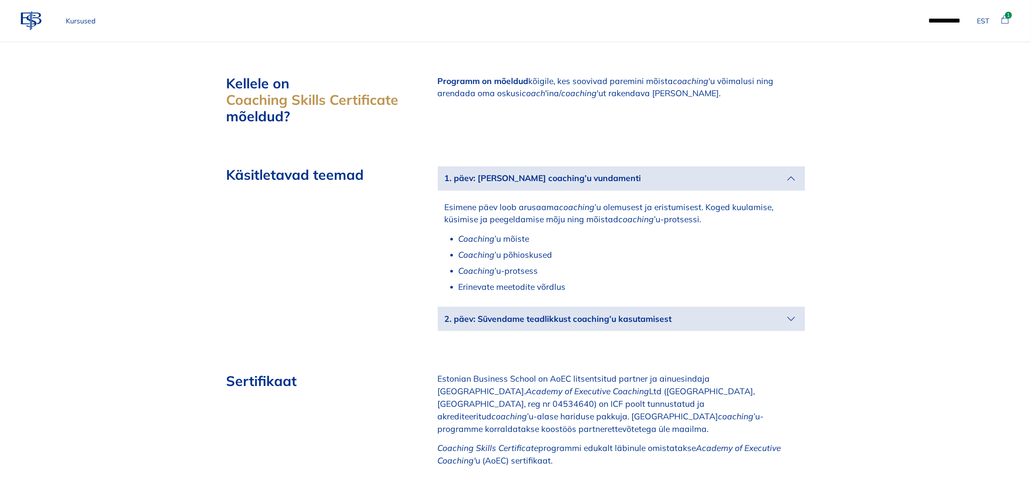
click at [795, 312] on icon "button" at bounding box center [792, 319] width 14 height 14
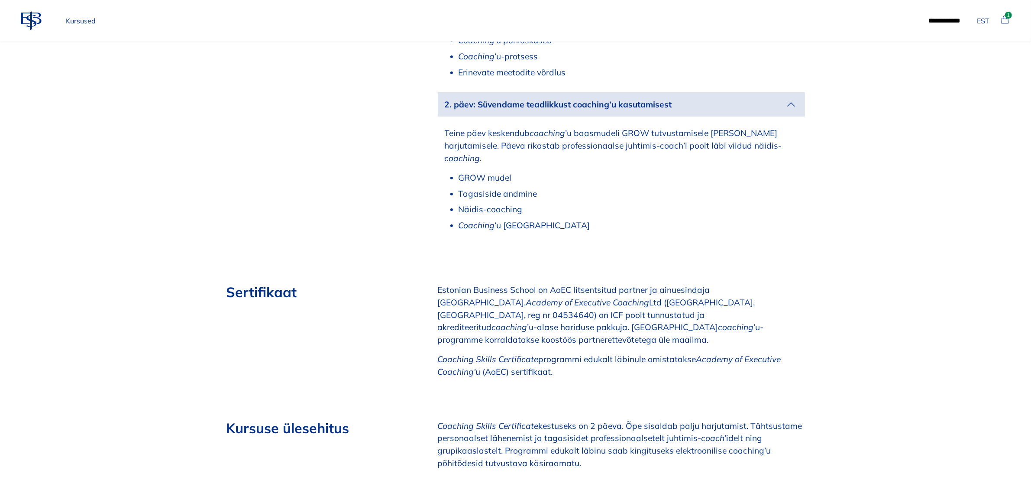
scroll to position [1083, 0]
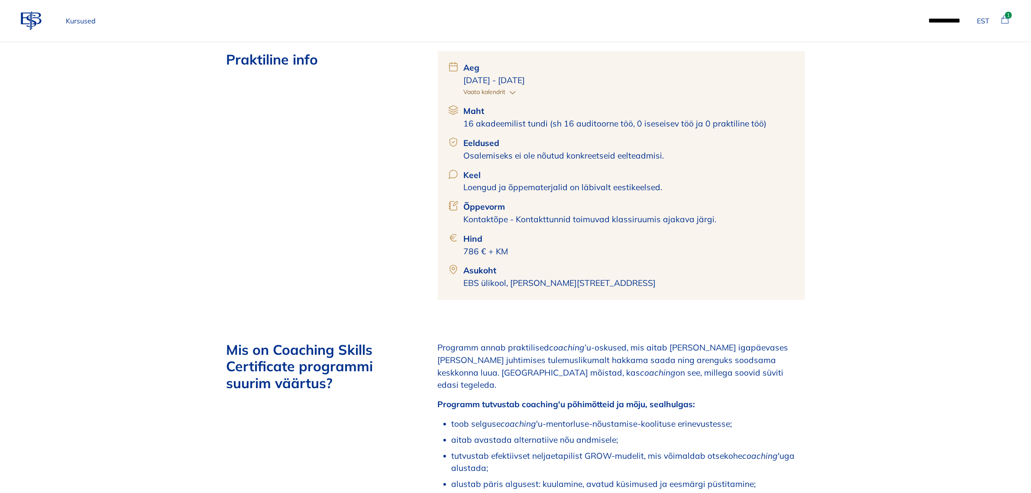
scroll to position [487, 0]
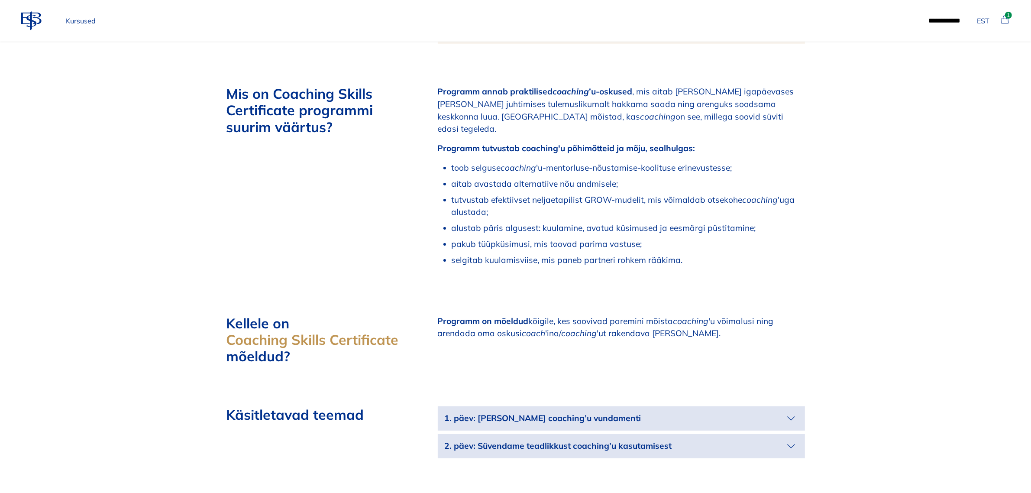
scroll to position [650, 0]
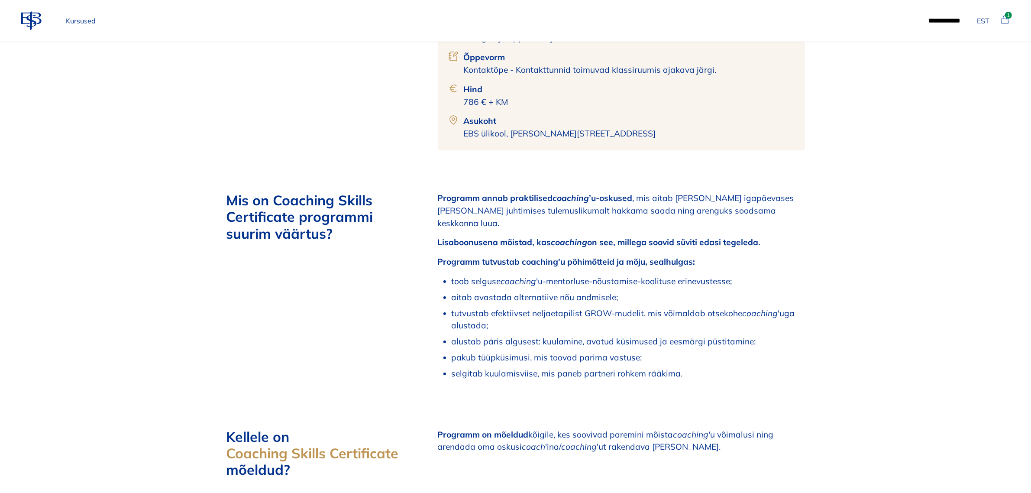
scroll to position [596, 0]
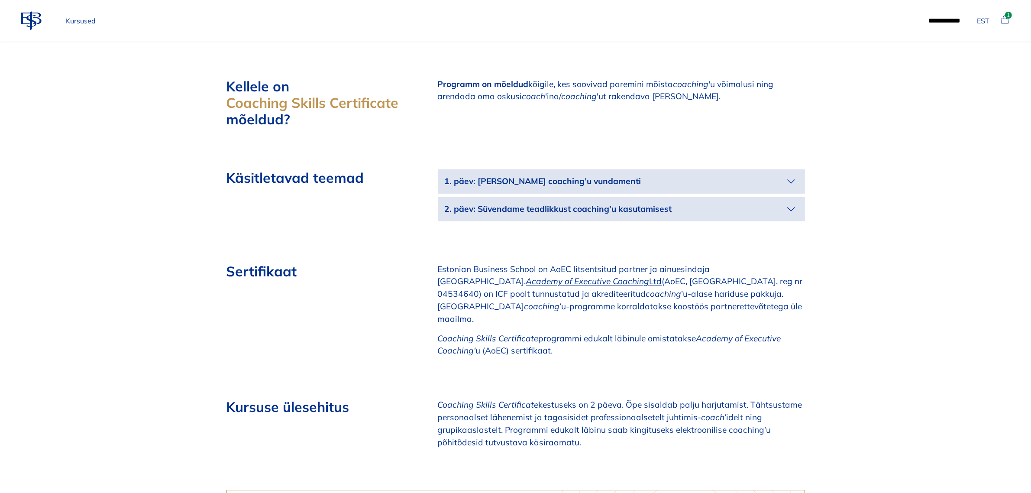
scroll to position [866, 0]
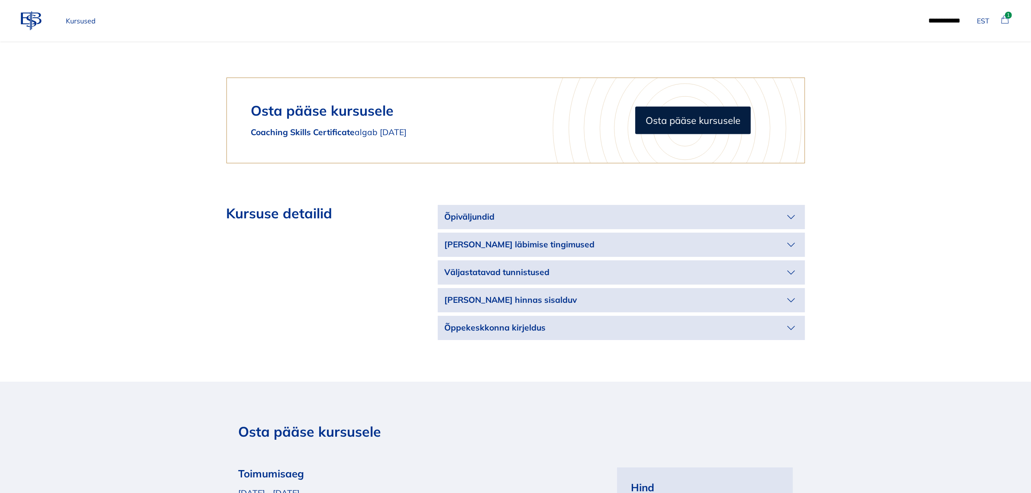
scroll to position [1300, 0]
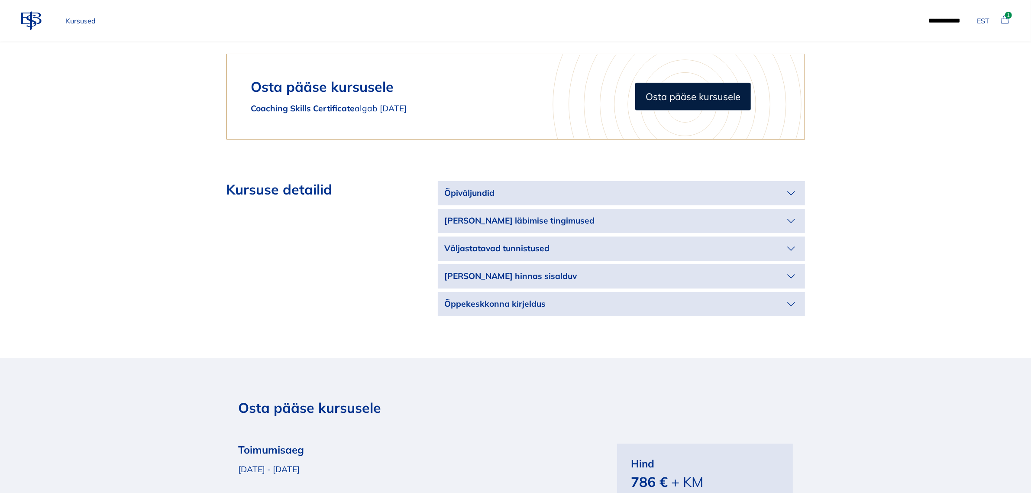
click at [711, 187] on p "Õpiväljundid" at bounding box center [615, 193] width 340 height 13
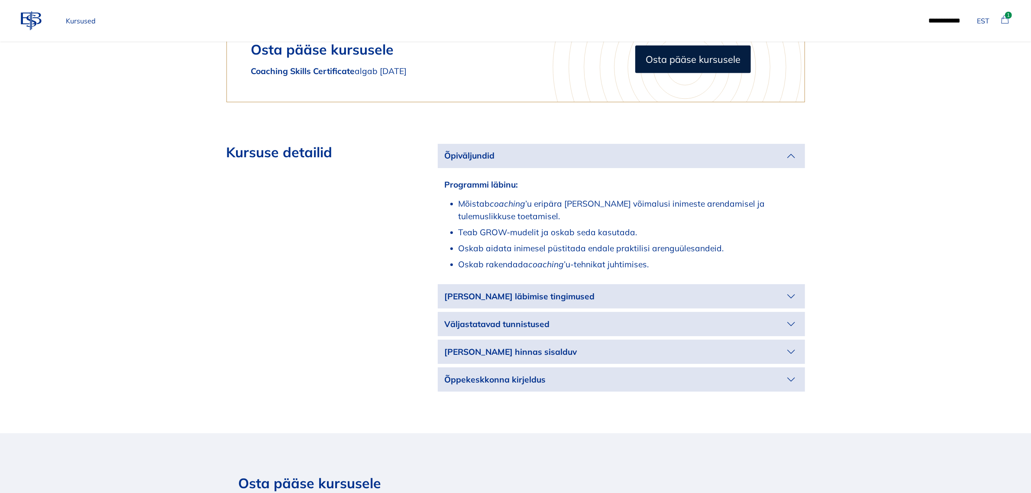
scroll to position [1462, 0]
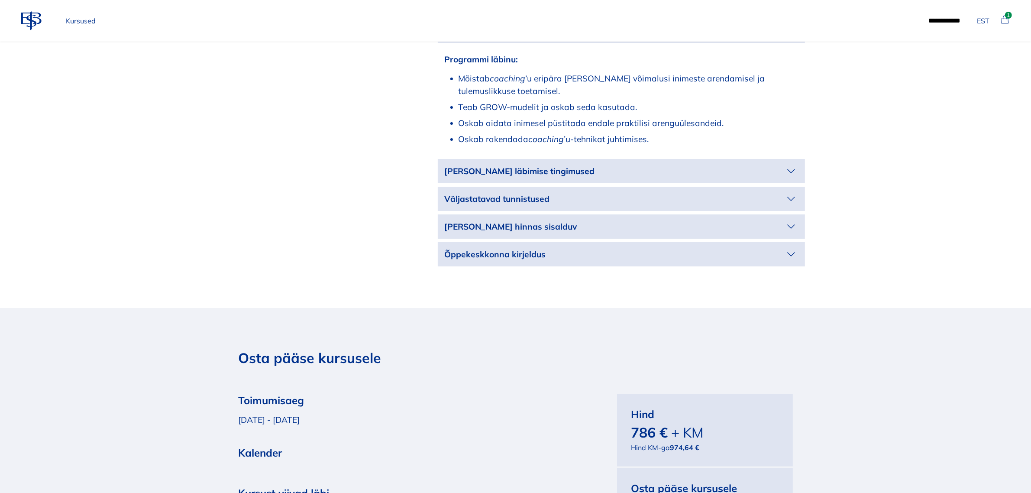
click at [697, 159] on button "[PERSON_NAME] läbimise tingimused" at bounding box center [621, 171] width 367 height 24
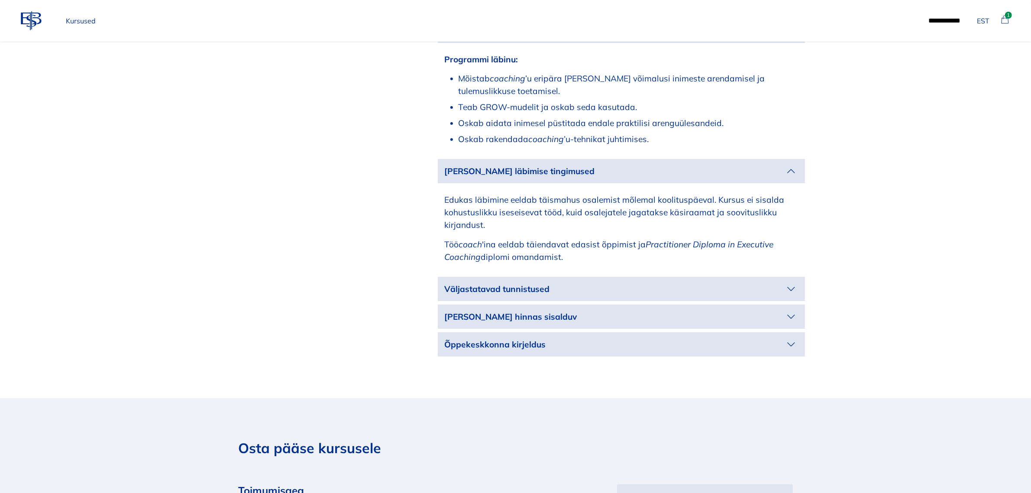
click at [590, 283] on p "Väljastatavad tunnistused" at bounding box center [615, 289] width 340 height 13
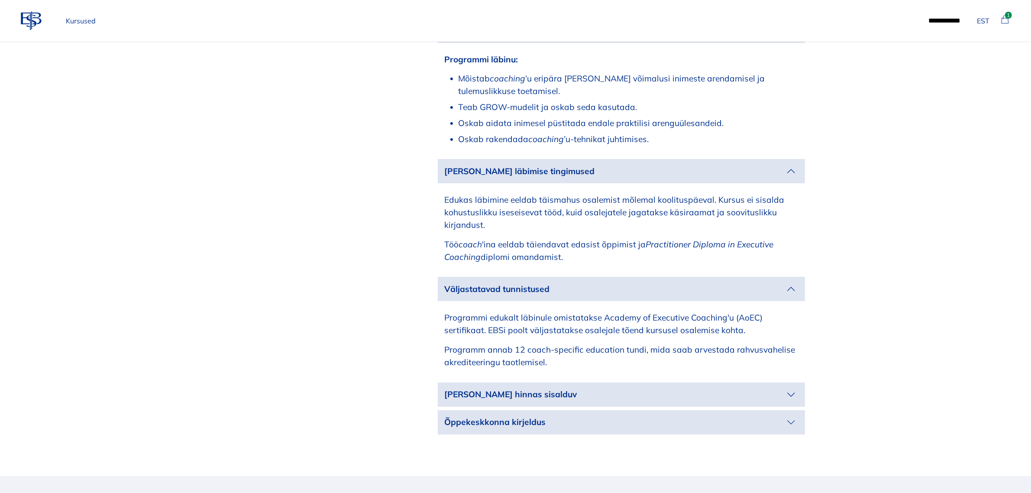
click at [74, 20] on p "Kursused" at bounding box center [80, 20] width 37 height 17
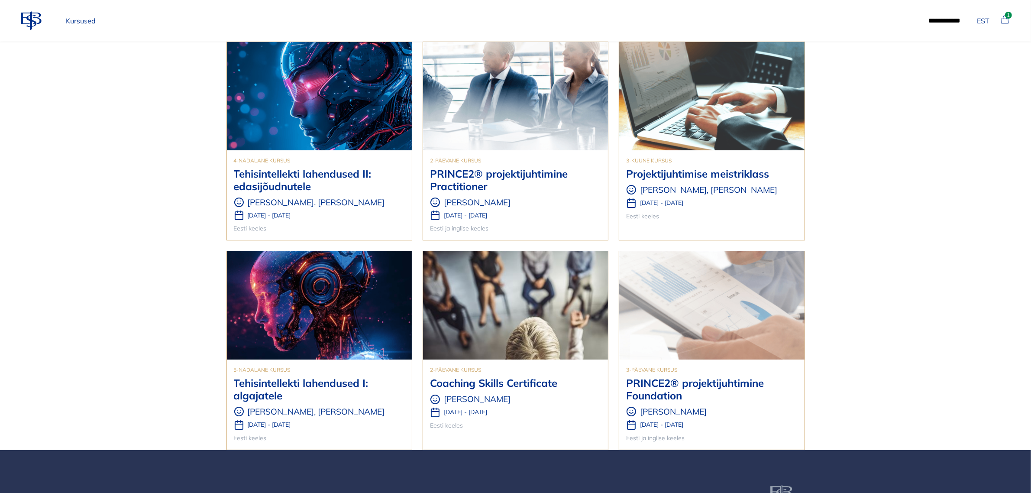
click at [481, 188] on h3 "PRINCE2® projektijuhtimine Practitioner" at bounding box center [515, 180] width 171 height 25
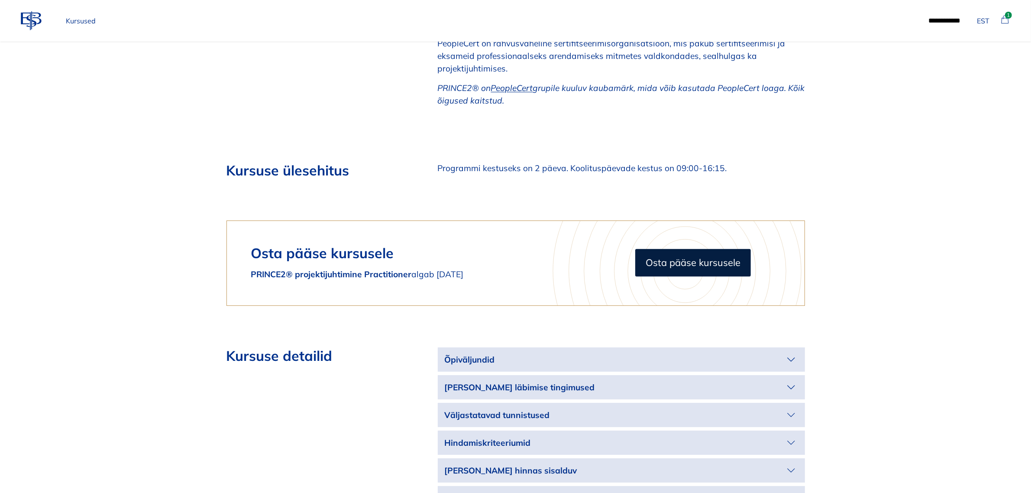
scroll to position [2004, 0]
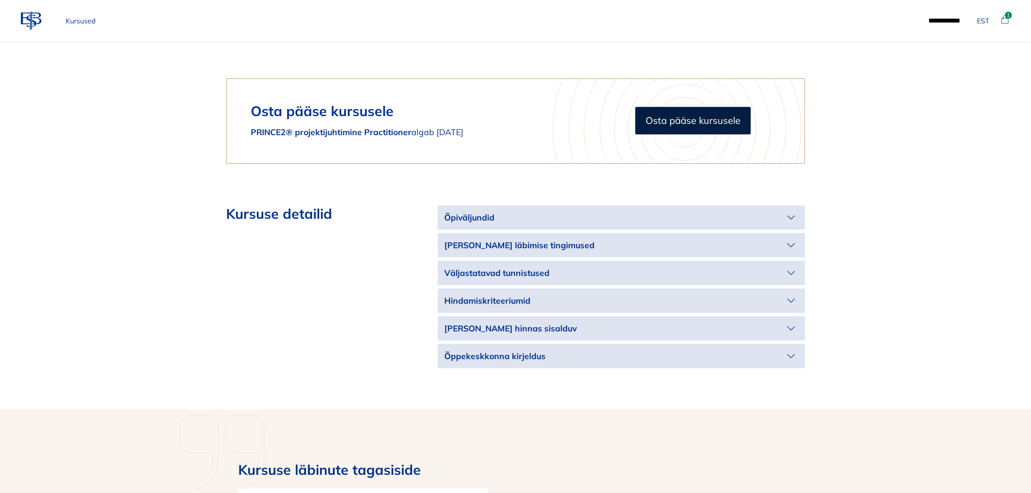
click at [531, 267] on p "Väljastatavad tunnistused" at bounding box center [615, 273] width 340 height 13
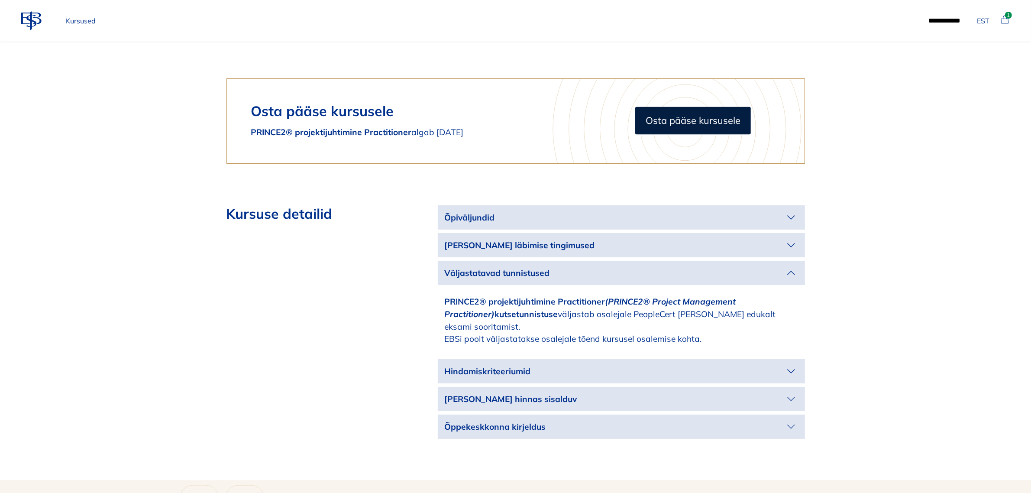
click at [534, 239] on p "[PERSON_NAME] läbimise tingimused" at bounding box center [615, 245] width 340 height 13
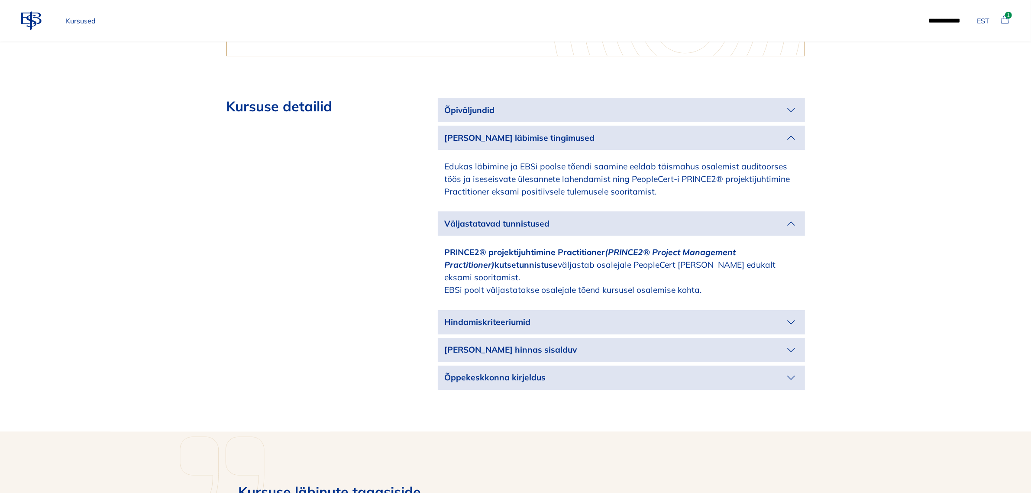
scroll to position [2112, 0]
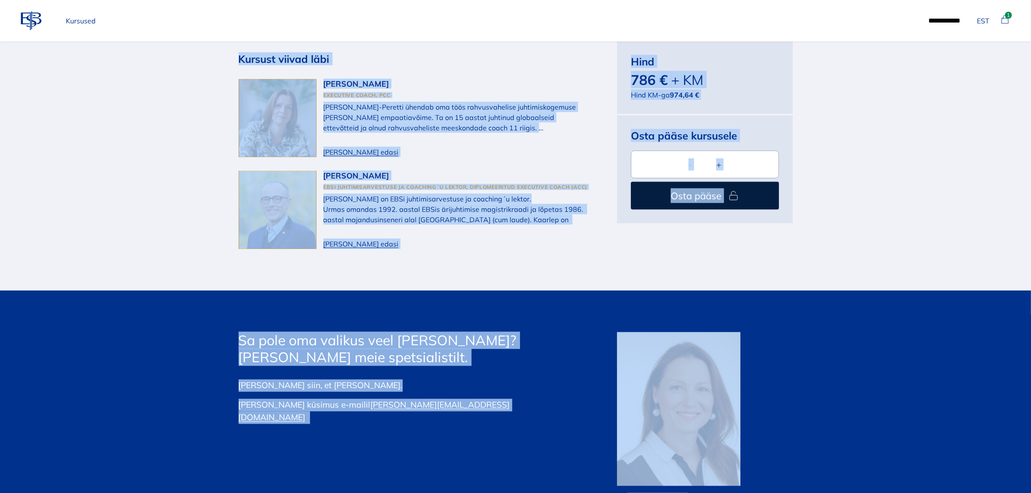
scroll to position [1965, 0]
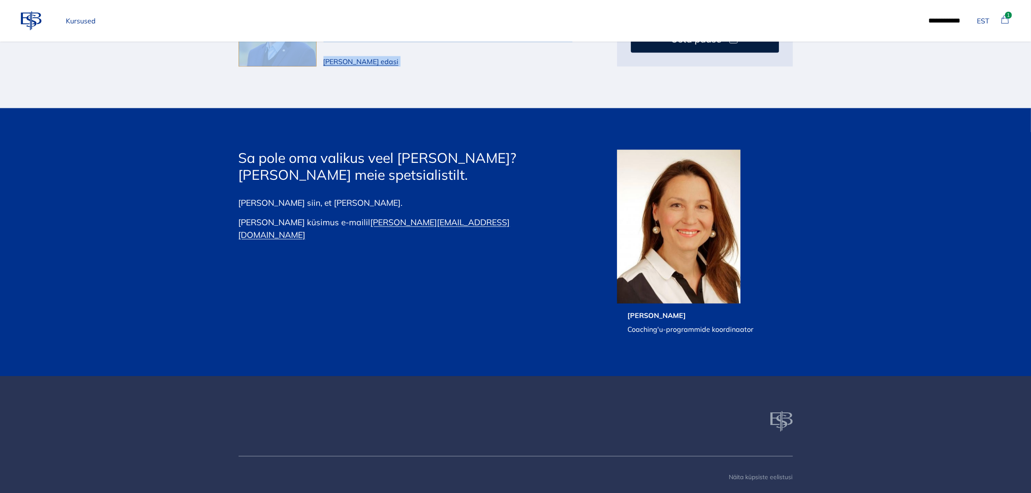
drag, startPoint x: 178, startPoint y: 121, endPoint x: 674, endPoint y: 78, distance: 497.0
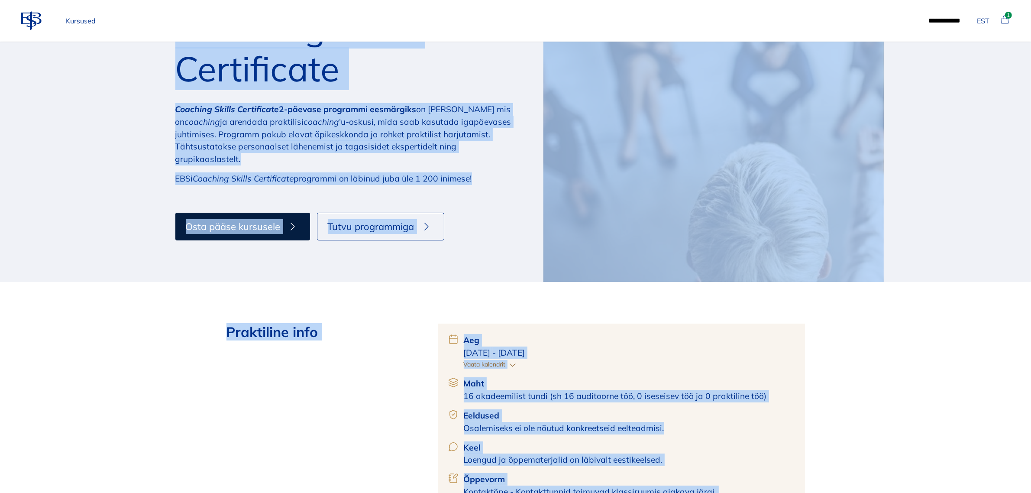
scroll to position [0, 0]
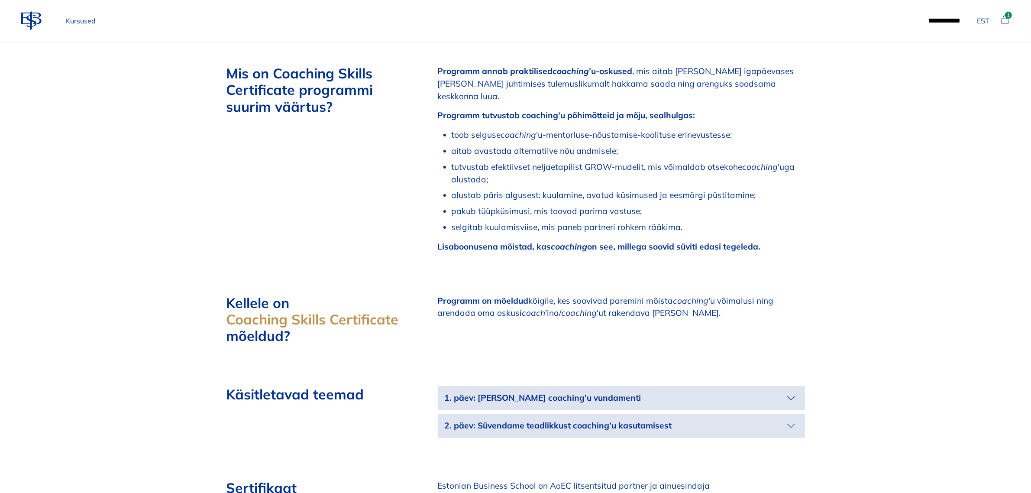
scroll to position [650, 0]
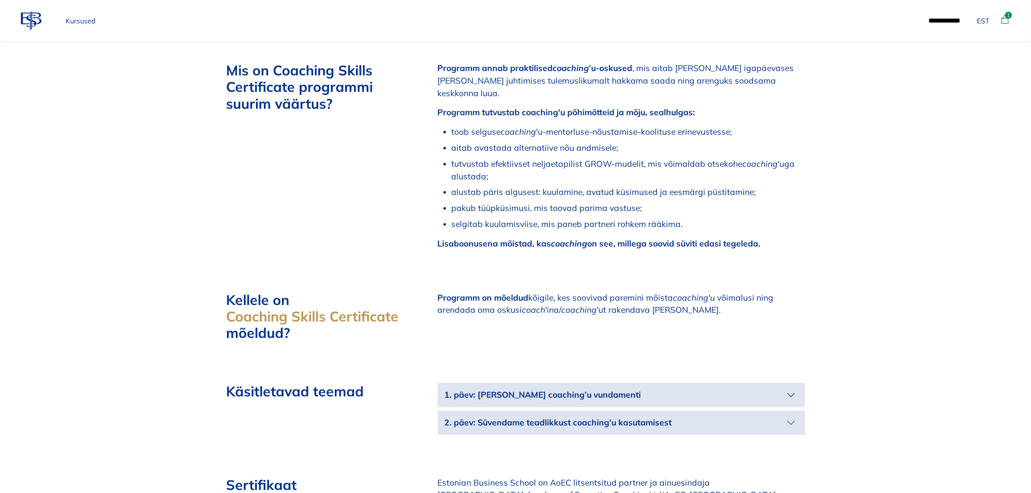
drag, startPoint x: 438, startPoint y: 63, endPoint x: 768, endPoint y: 230, distance: 370.0
click at [768, 230] on div "Programm annab praktilised coaching ’u-oskused , mis aitab Sul igapäevases elus…" at bounding box center [621, 156] width 367 height 188
drag, startPoint x: 608, startPoint y: 153, endPoint x: 685, endPoint y: 300, distance: 166.1
click at [685, 300] on p "Programm on mõeldud kõigile, kes soovivad paremini mõista coaching 'u võimalusi…" at bounding box center [621, 304] width 367 height 25
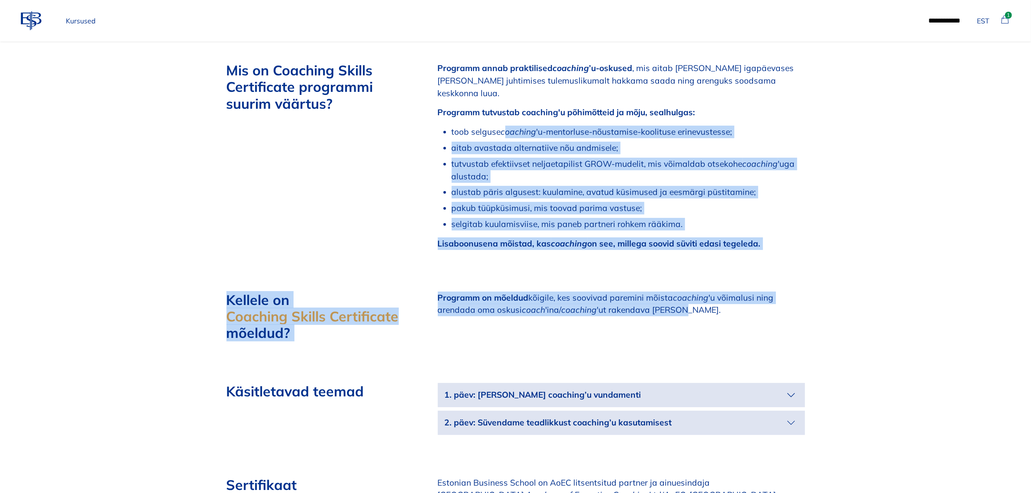
drag, startPoint x: 683, startPoint y: 299, endPoint x: 508, endPoint y: 117, distance: 252.5
click at [508, 115] on div "Praktiline info Aeg 11. dets 2025 - 12. dets 2025 Vaata kalendrit Maht 16 akade…" at bounding box center [516, 369] width 606 height 1278
click at [544, 158] on li "tutvustab efektiivset neljaetapilist GROW-mudelit, mis võimaldab otsekohe coach…" at bounding box center [628, 170] width 353 height 25
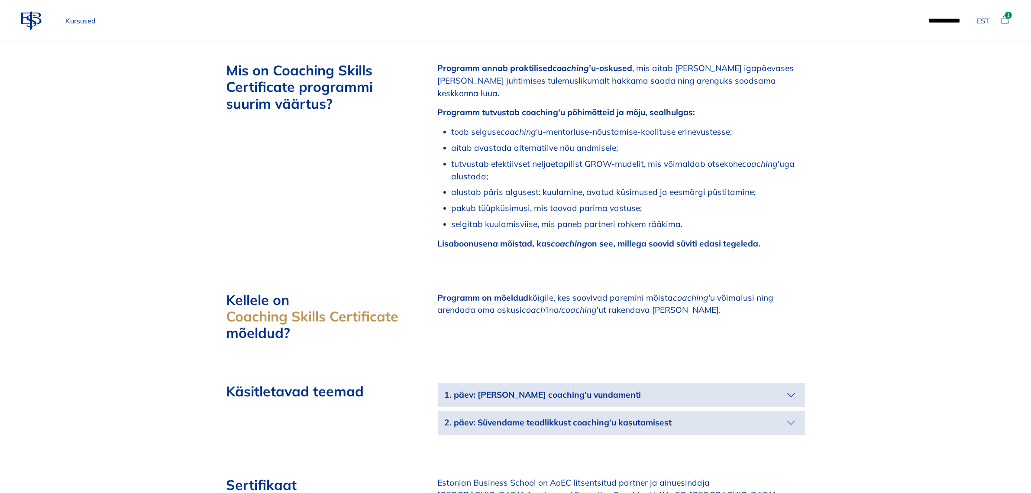
click at [445, 64] on strong "Programm annab praktilised" at bounding box center [495, 68] width 115 height 10
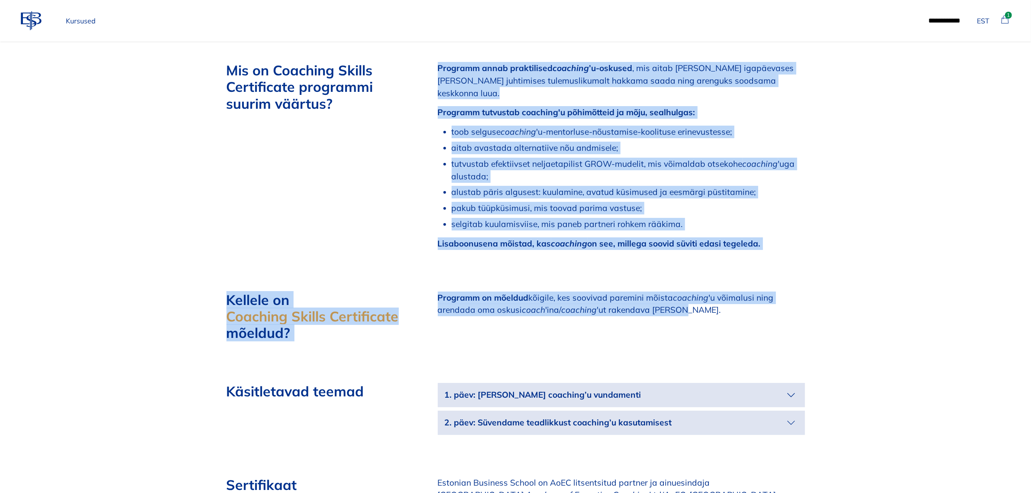
drag, startPoint x: 438, startPoint y: 66, endPoint x: 685, endPoint y: 298, distance: 338.7
click at [685, 298] on div "Praktiline info Aeg 11. dets 2025 - 12. dets 2025 Vaata kalendrit Maht 16 akade…" at bounding box center [516, 369] width 606 height 1278
copy div "Programm annab praktilised coaching ’u-oskused , mis aitab Sul igapäevases elus…"
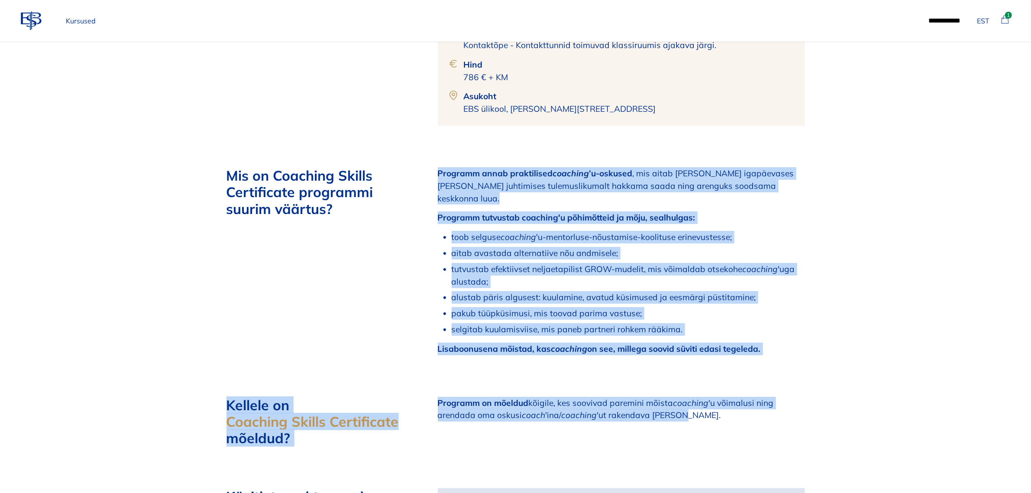
scroll to position [433, 0]
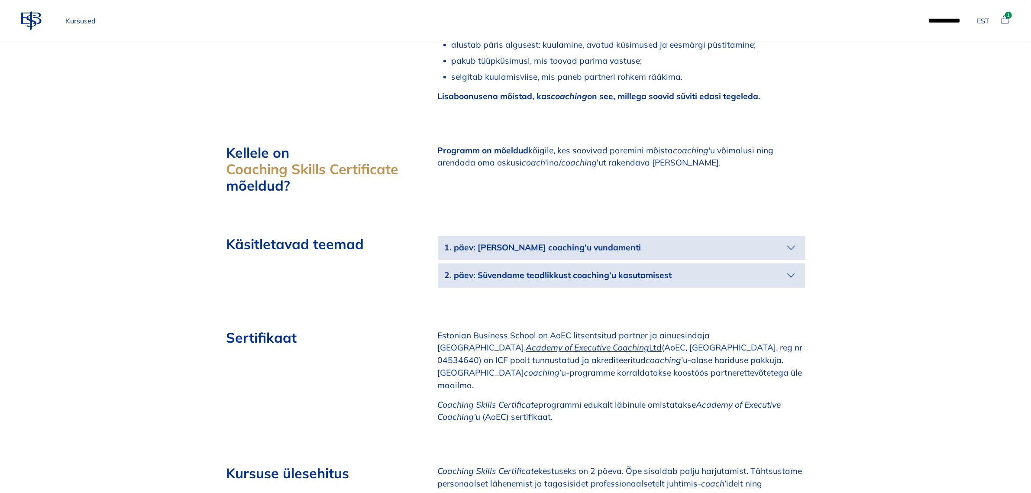
scroll to position [866, 0]
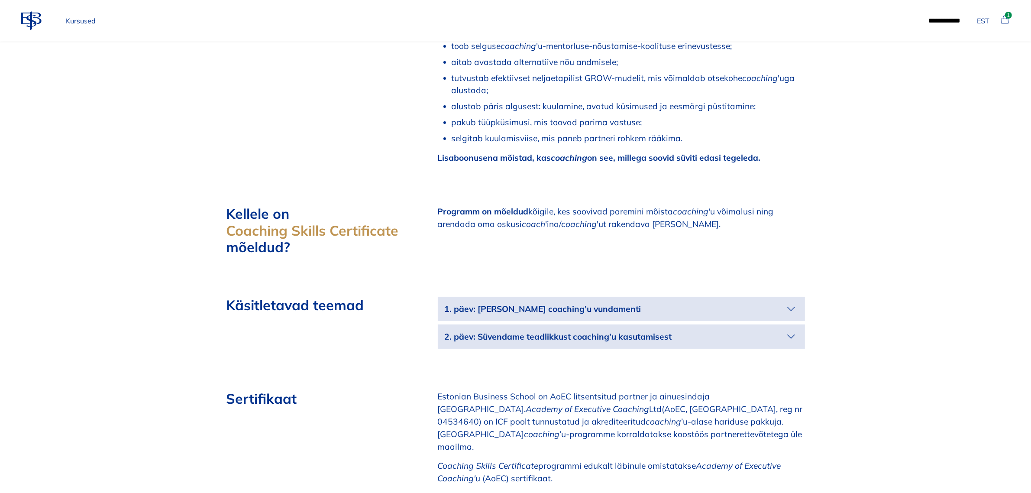
scroll to position [758, 0]
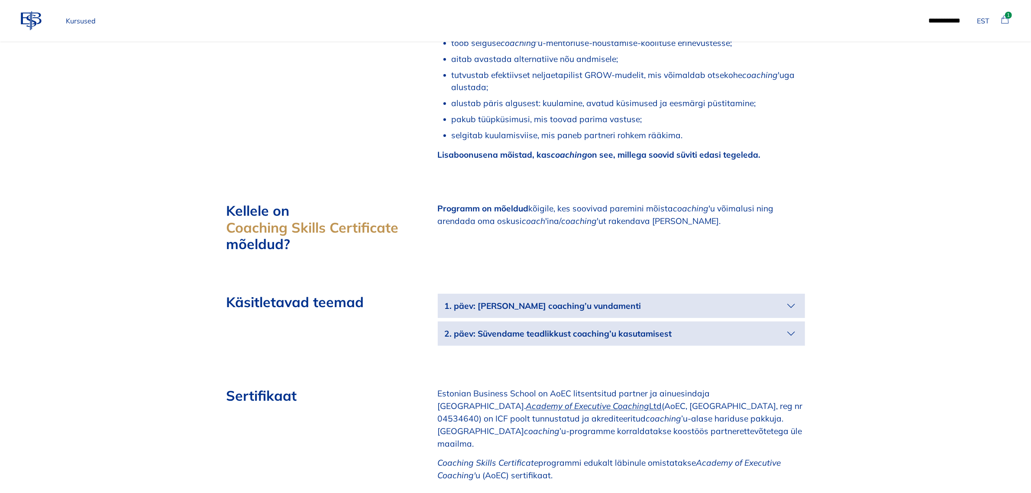
click at [791, 299] on icon "button" at bounding box center [792, 306] width 14 height 14
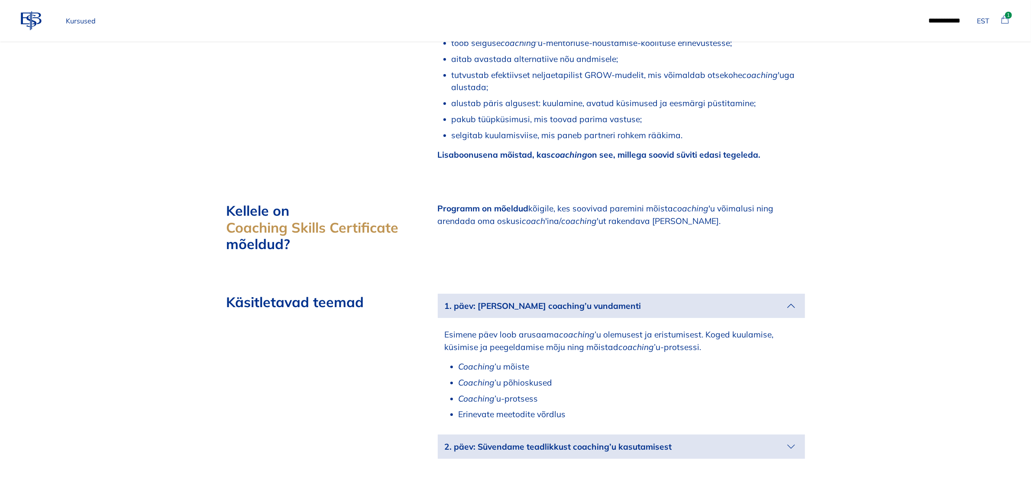
click at [788, 440] on icon "button" at bounding box center [792, 447] width 14 height 14
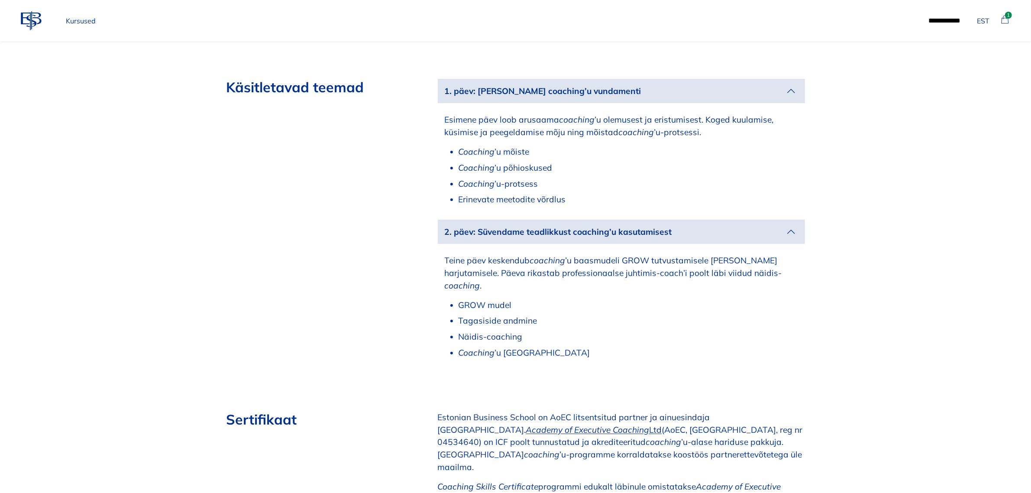
scroll to position [975, 0]
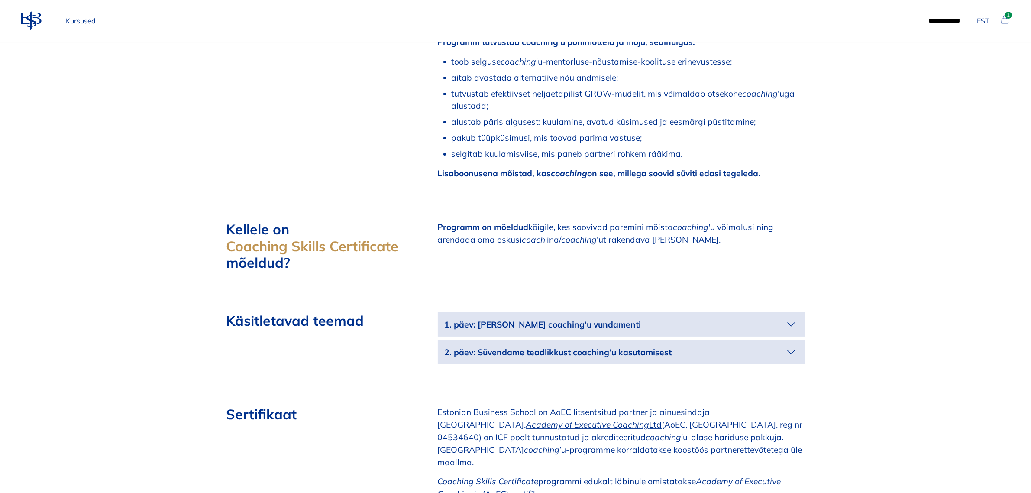
scroll to position [812, 0]
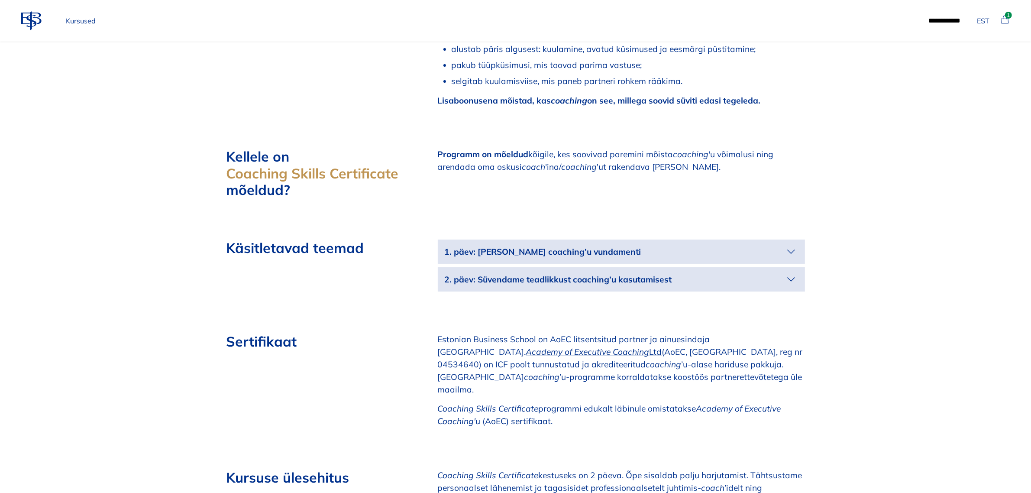
click at [794, 245] on icon "button" at bounding box center [792, 252] width 14 height 14
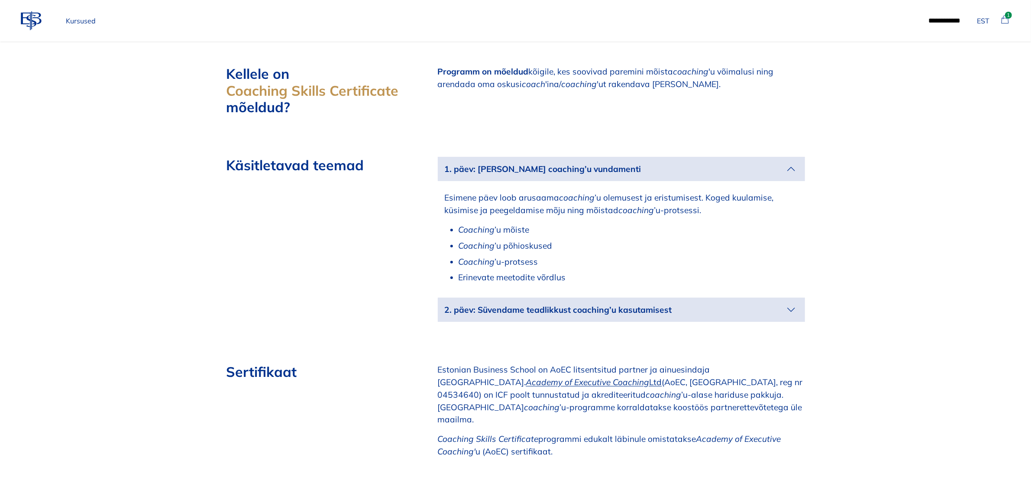
scroll to position [921, 0]
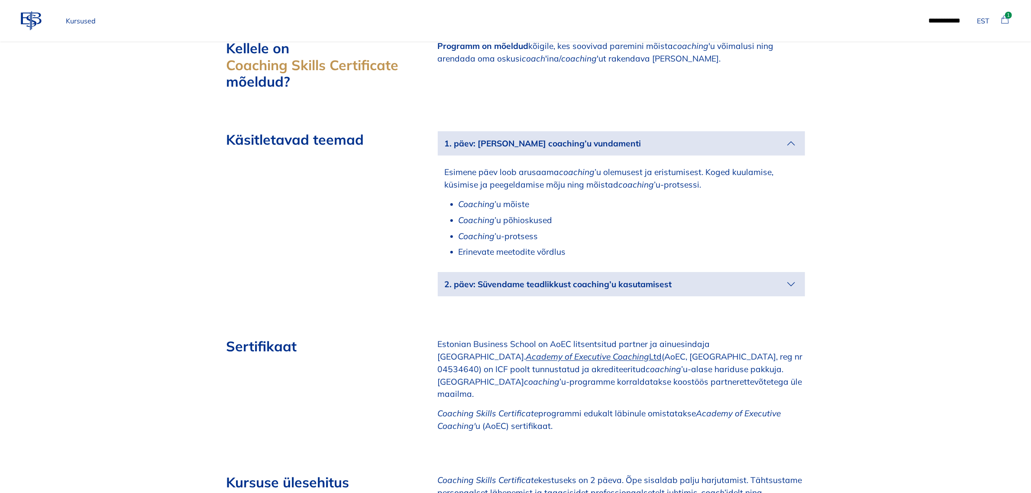
click at [791, 277] on icon "button" at bounding box center [792, 284] width 14 height 14
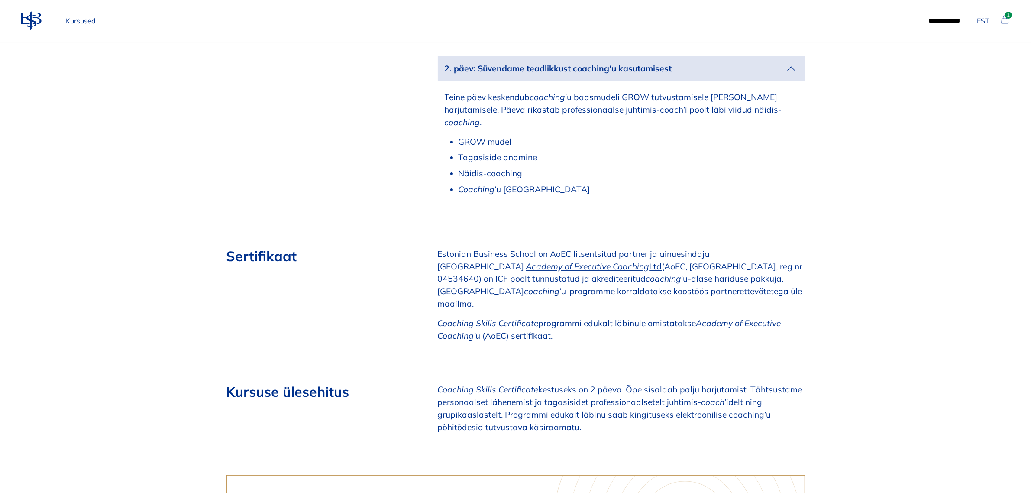
scroll to position [1137, 0]
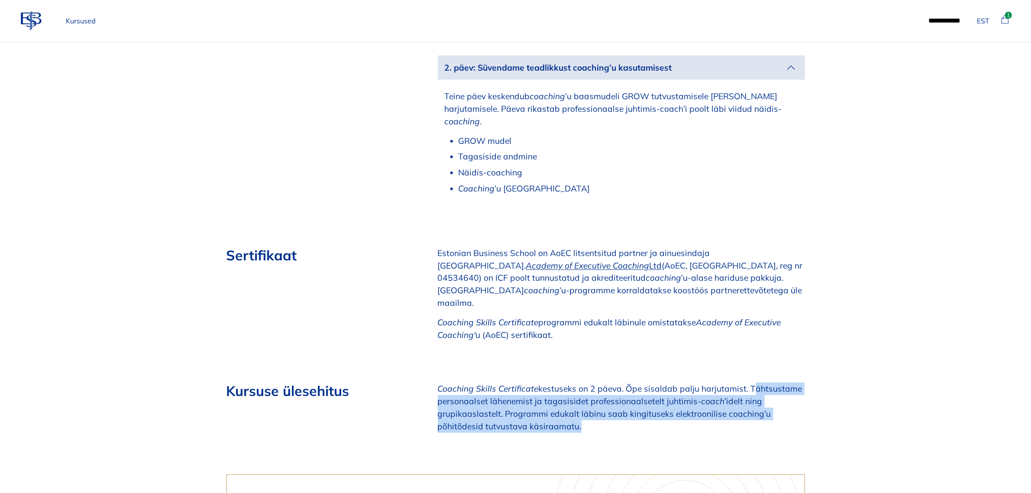
drag, startPoint x: 747, startPoint y: 351, endPoint x: 797, endPoint y: 386, distance: 60.7
click at [797, 386] on p "Coaching Skills Certificate kestuseks on 2 päeva. Õpe sisaldab palju harjutamis…" at bounding box center [621, 408] width 367 height 50
copy p "Tähtsustame personaalset lähenemist ja tagasisidet professionaalsetelt juhtimis…"
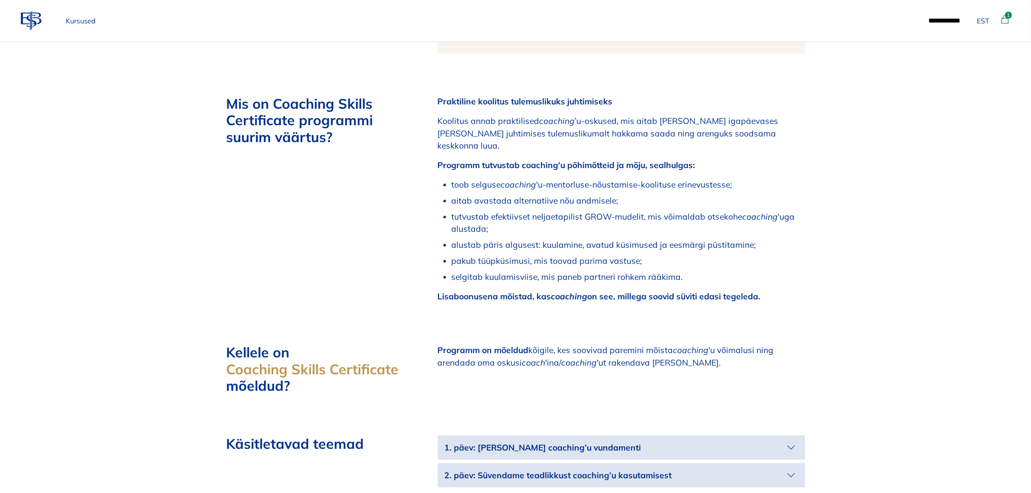
scroll to position [650, 0]
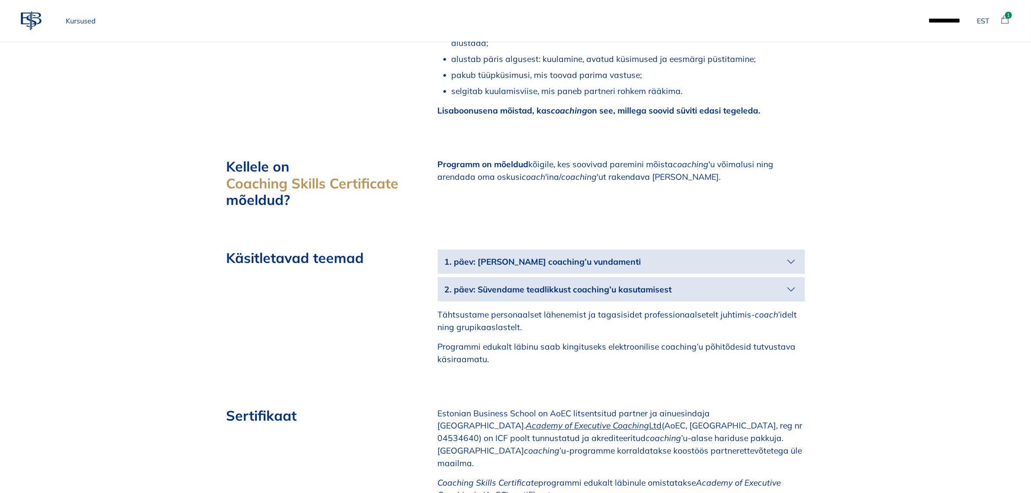
scroll to position [866, 0]
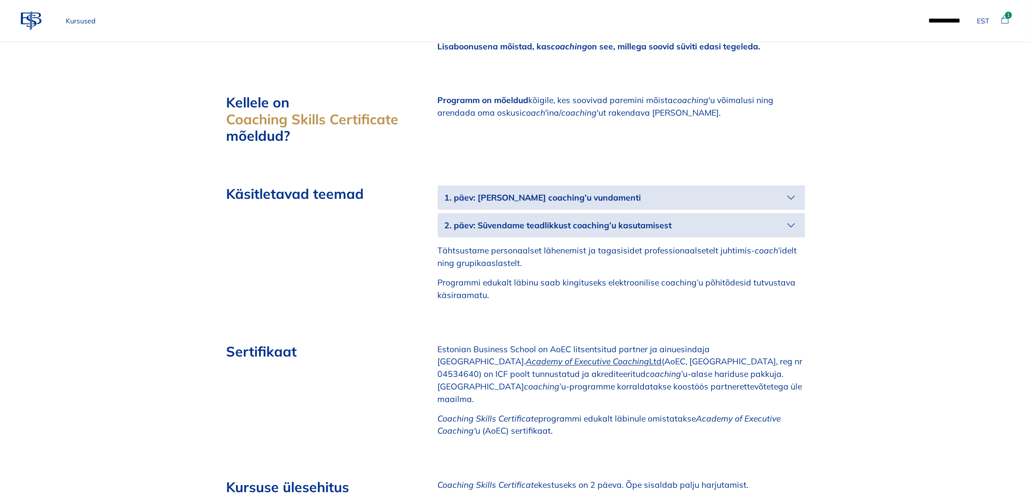
click at [770, 191] on p "1. päev: [PERSON_NAME] coaching’u vundamenti" at bounding box center [615, 197] width 340 height 13
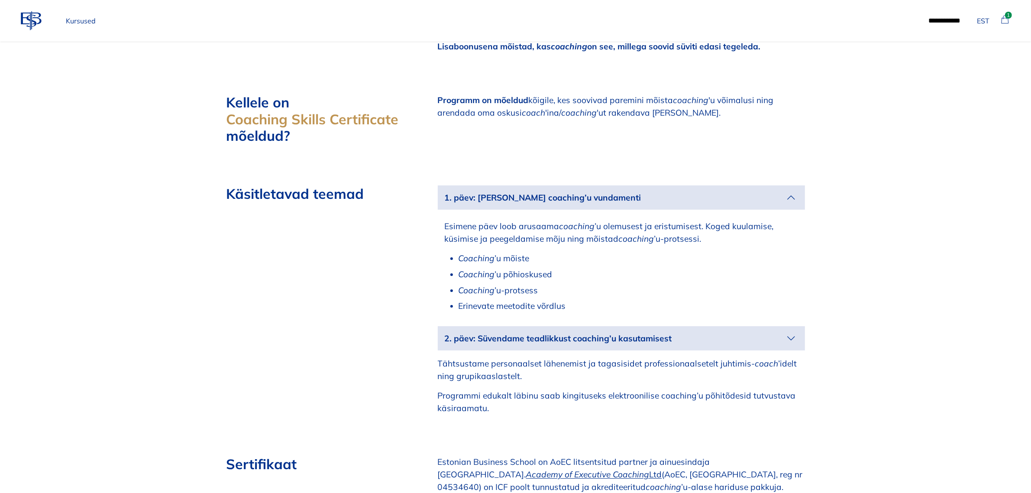
click at [773, 332] on p "2. päev: Süvendame teadlikkust coaching’u kasutamisest" at bounding box center [615, 338] width 340 height 13
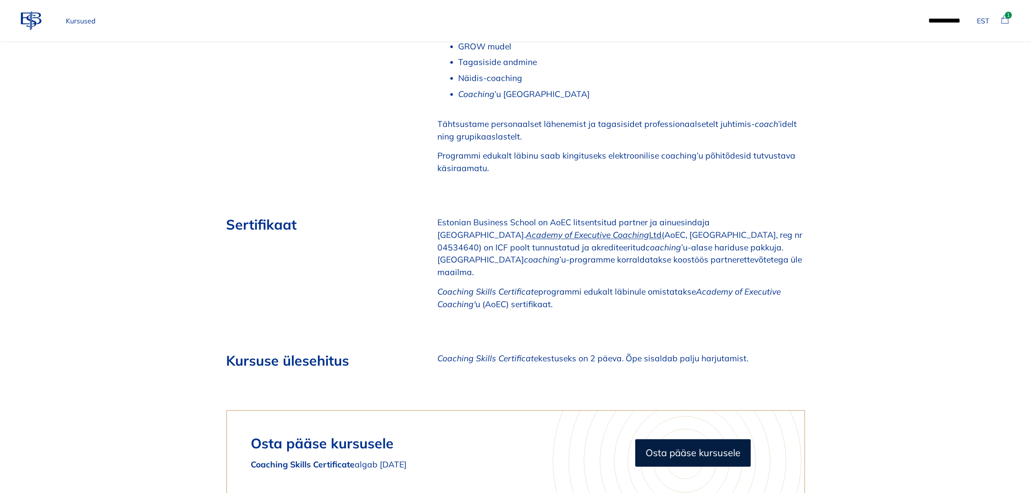
scroll to position [1245, 0]
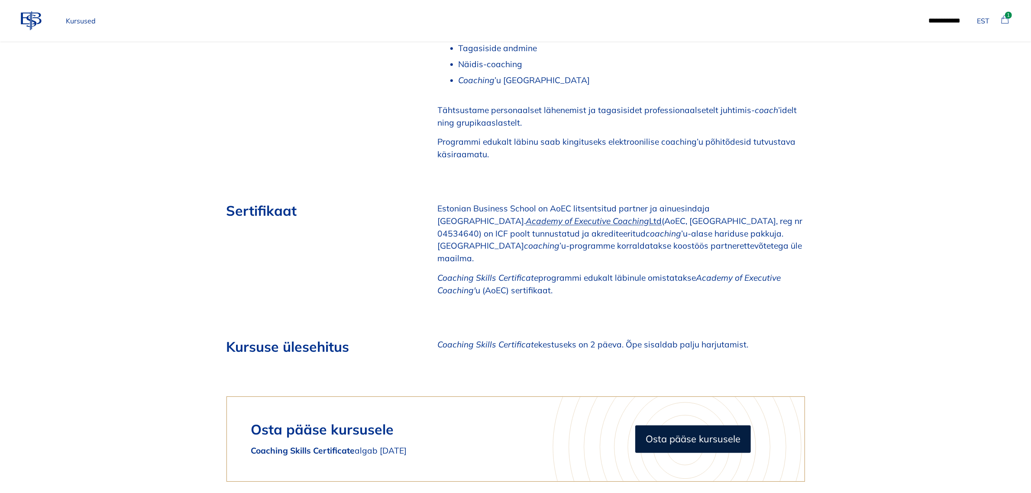
click at [526, 216] on em "Academy of Executive Coaching" at bounding box center [587, 221] width 123 height 10
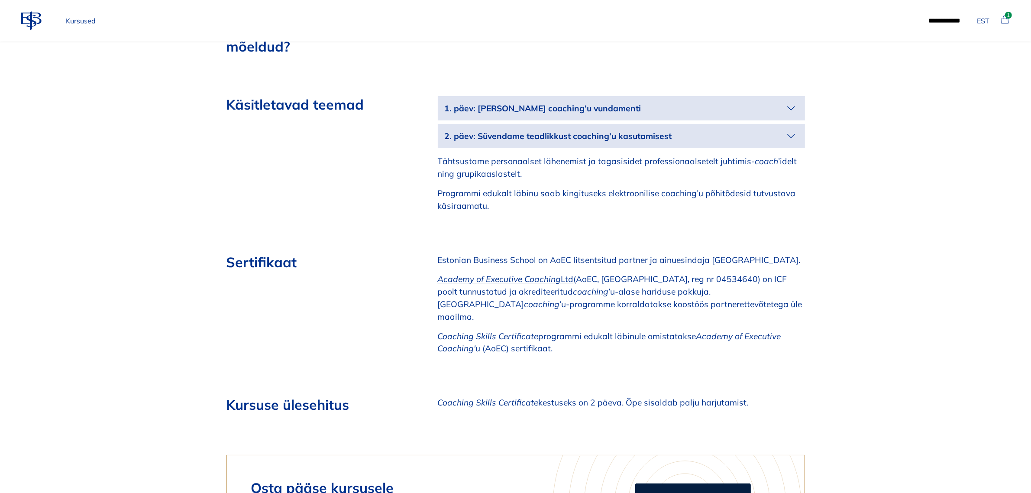
scroll to position [975, 0]
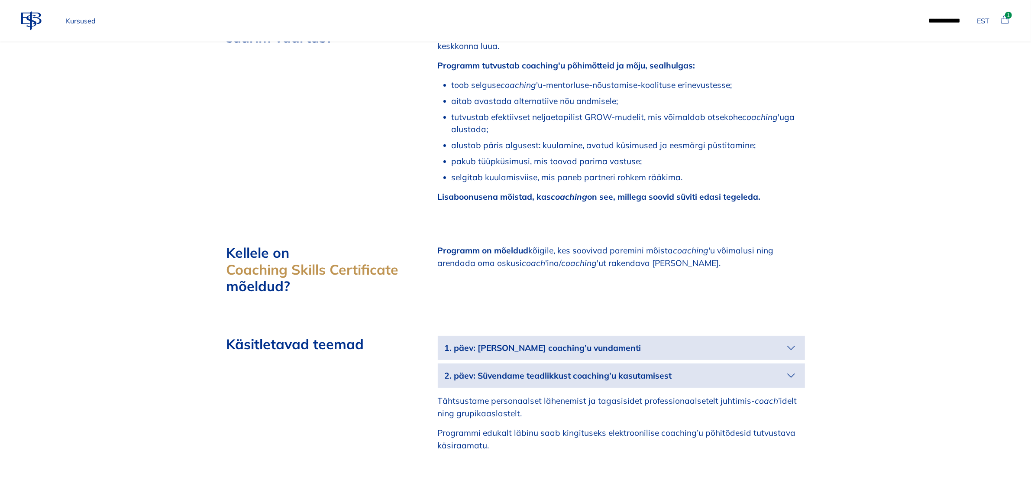
scroll to position [758, 0]
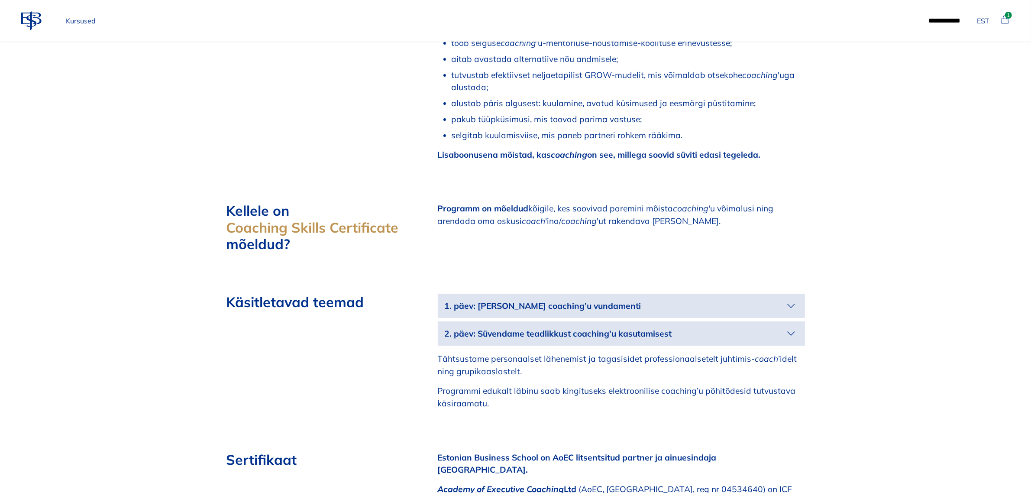
click at [794, 299] on icon "button" at bounding box center [792, 306] width 14 height 14
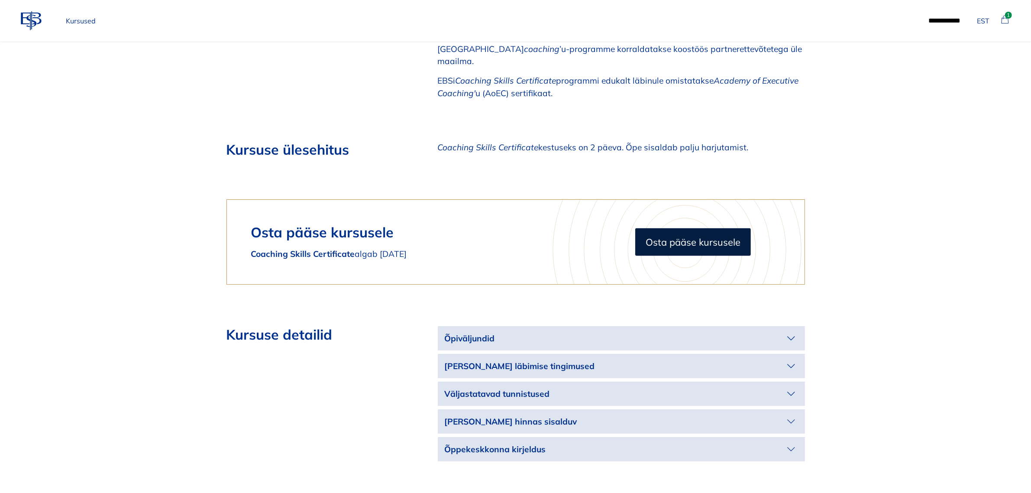
scroll to position [1408, 0]
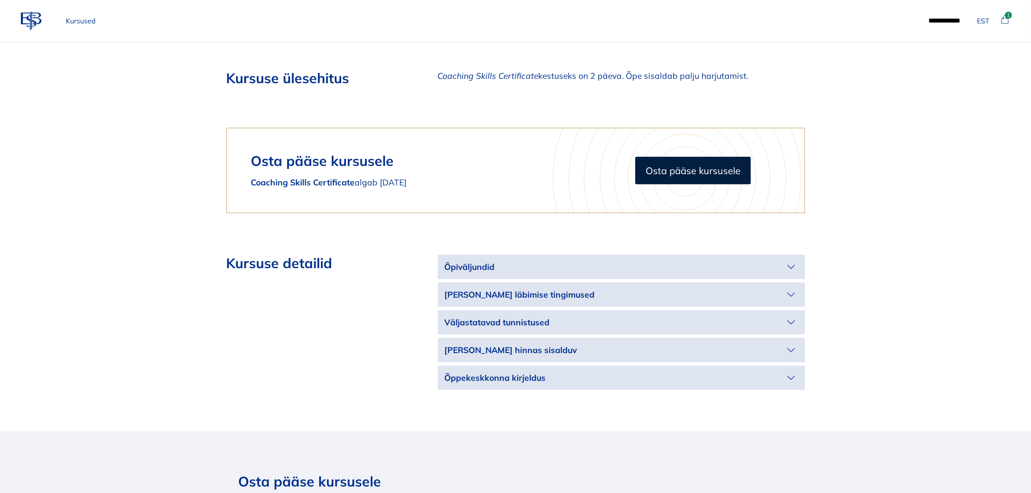
click at [691, 316] on p "Väljastatavad tunnistused" at bounding box center [615, 322] width 340 height 13
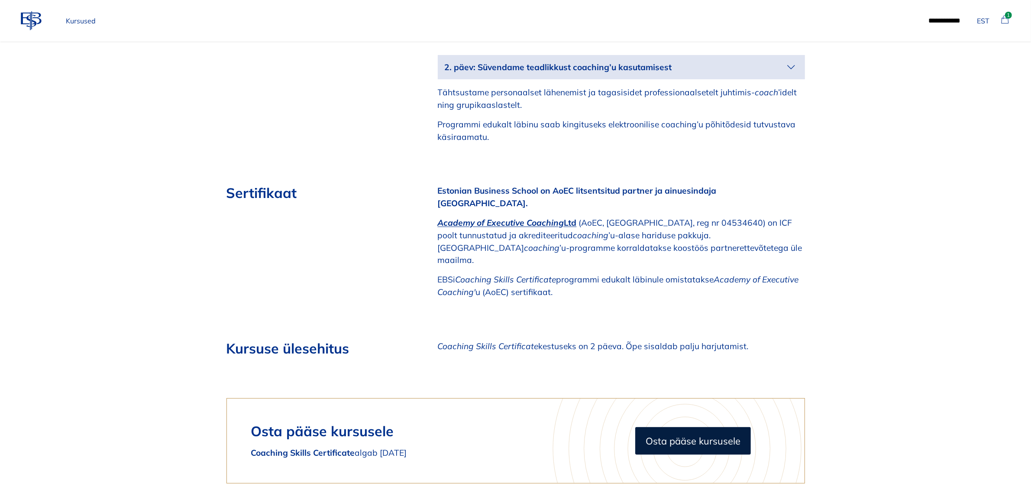
scroll to position [1137, 0]
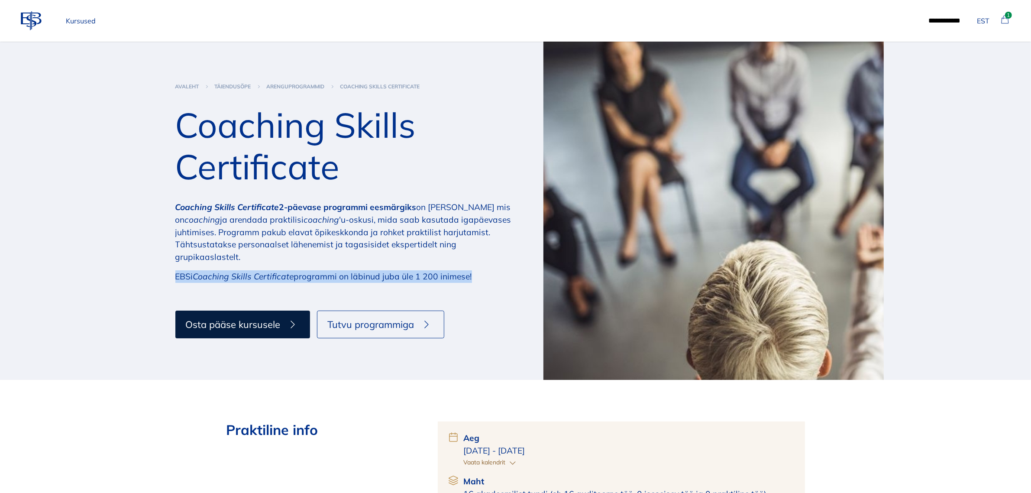
drag, startPoint x: 479, startPoint y: 273, endPoint x: 171, endPoint y: 278, distance: 307.6
click at [171, 278] on div "arenguprogrammid Avaleht täiendusõpe arenguprogrammid Coaching Skills Certifica…" at bounding box center [516, 211] width 736 height 338
copy p "EBSi Coaching Skills Certificate programmi on läbinud juba üle 1 200 inimese!"
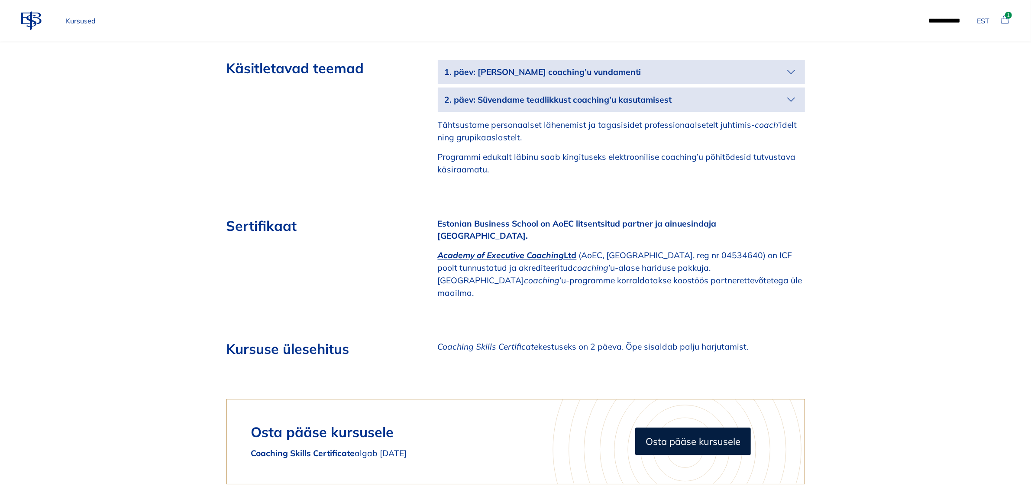
scroll to position [1029, 0]
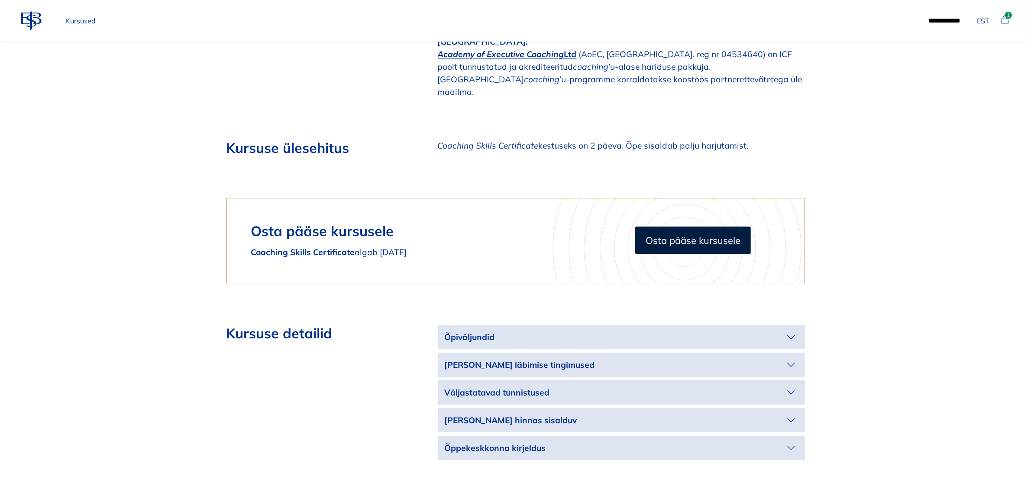
scroll to position [1245, 0]
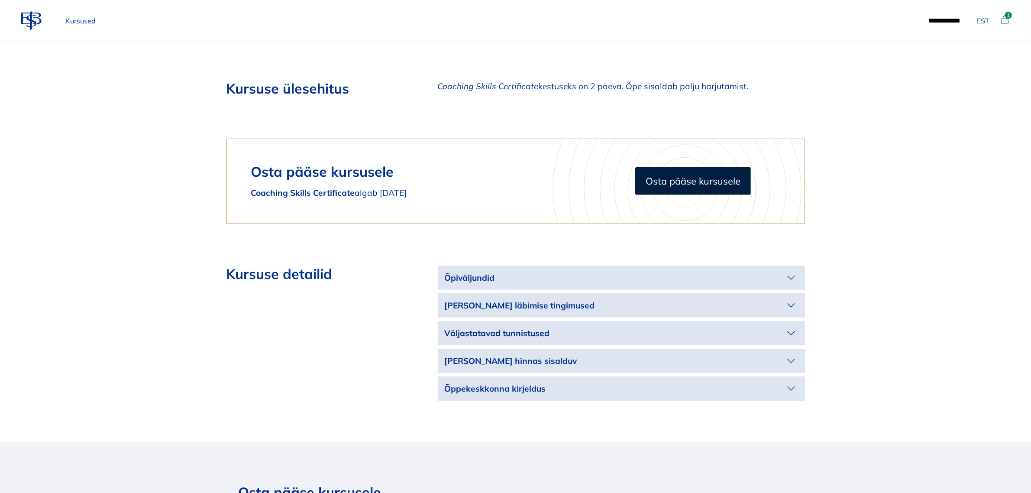
click at [793, 271] on icon "button" at bounding box center [792, 278] width 14 height 14
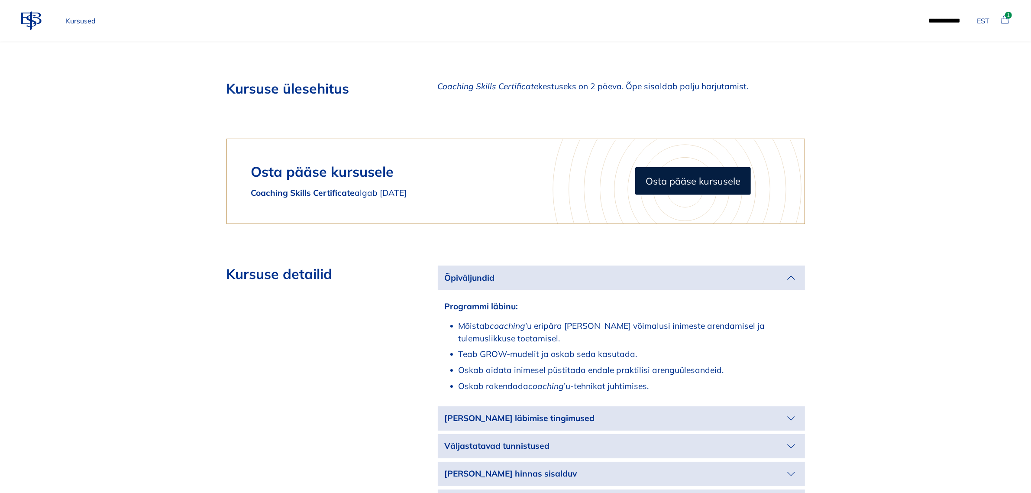
click at [778, 412] on p "[PERSON_NAME] läbimise tingimused" at bounding box center [615, 418] width 340 height 13
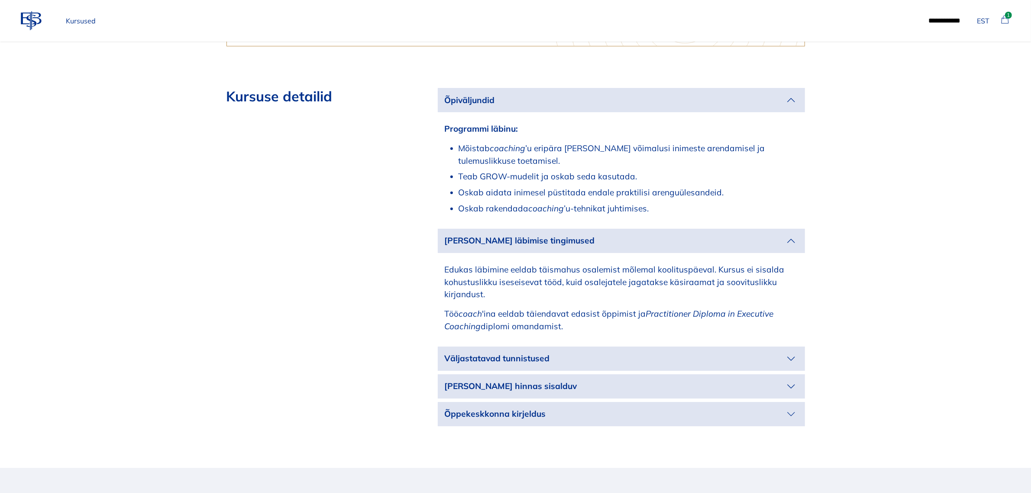
scroll to position [1462, 0]
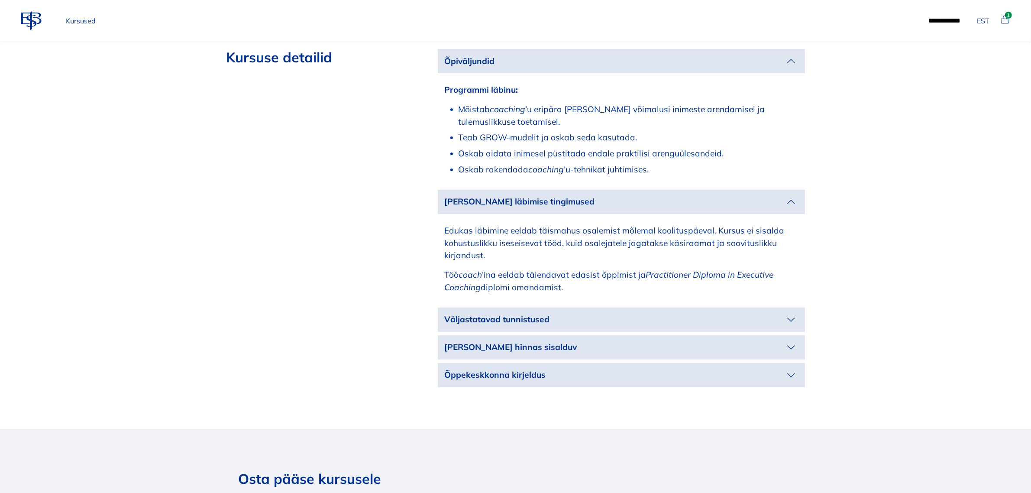
click at [793, 313] on icon "button" at bounding box center [792, 320] width 14 height 14
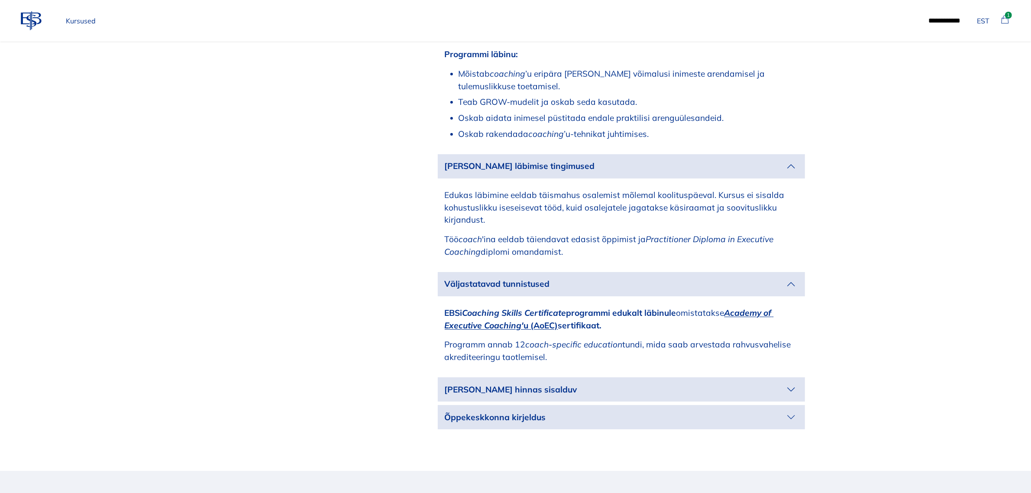
scroll to position [1625, 0]
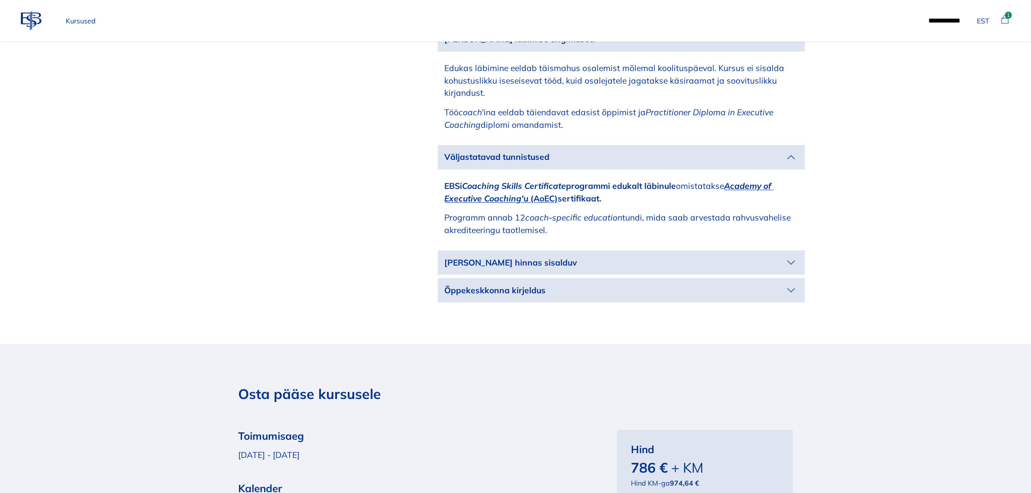
click at [785, 256] on icon "button" at bounding box center [792, 263] width 14 height 14
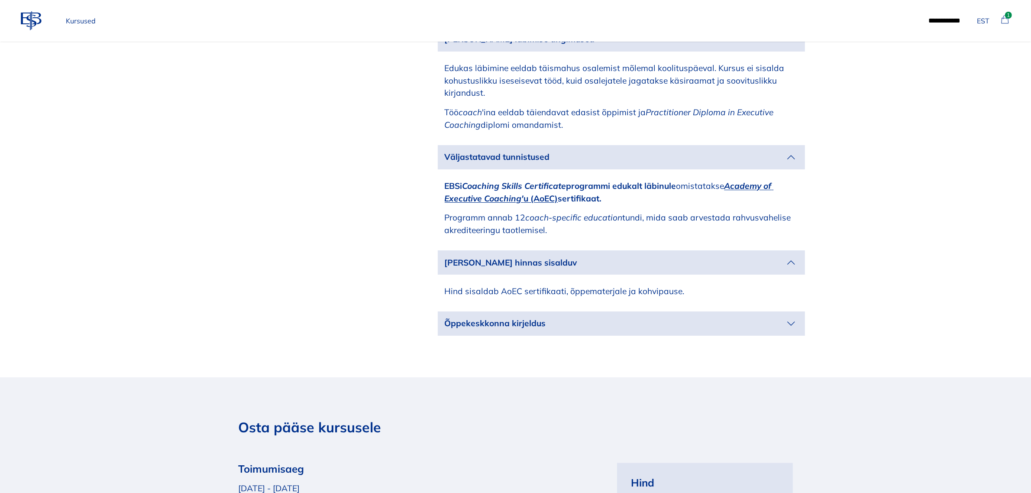
click at [783, 317] on p "Õppekeskkonna kirjeldus" at bounding box center [615, 323] width 340 height 13
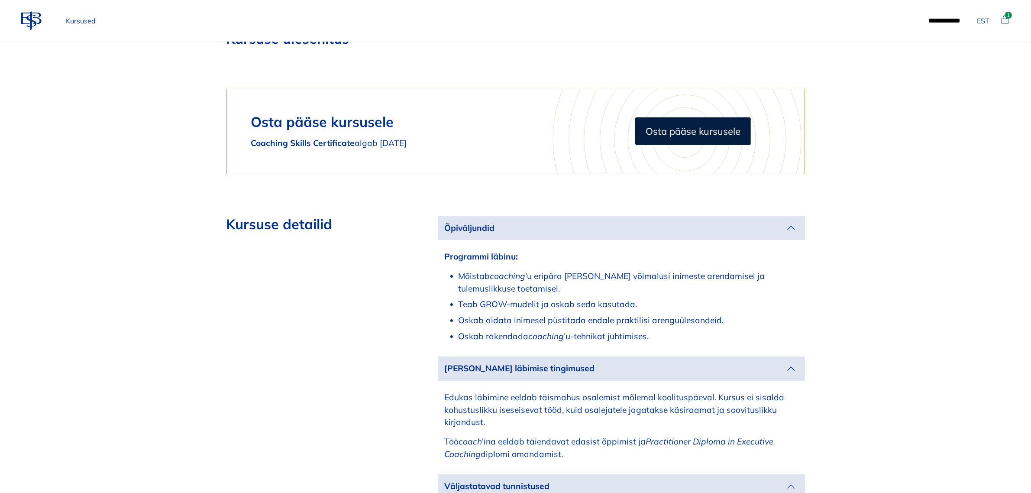
scroll to position [1245, 0]
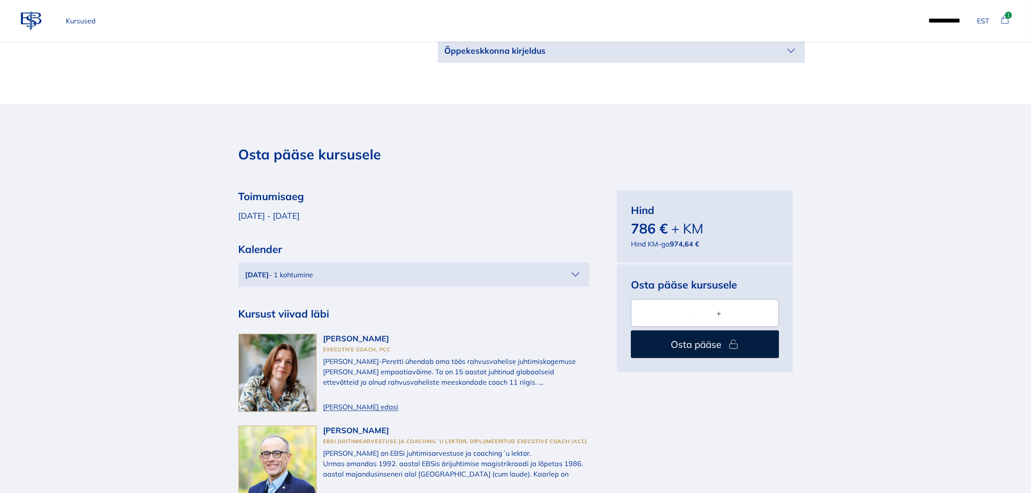
scroll to position [1733, 0]
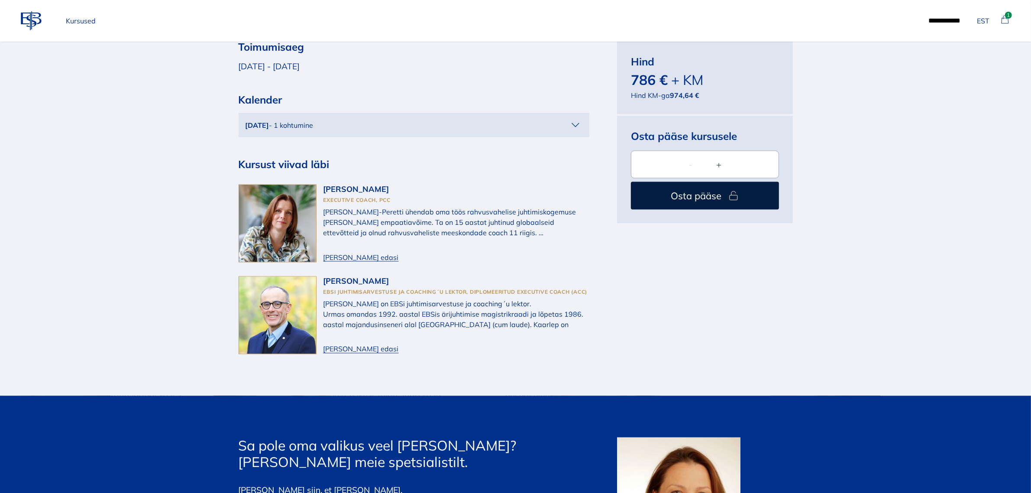
click at [573, 118] on icon "button" at bounding box center [576, 125] width 14 height 14
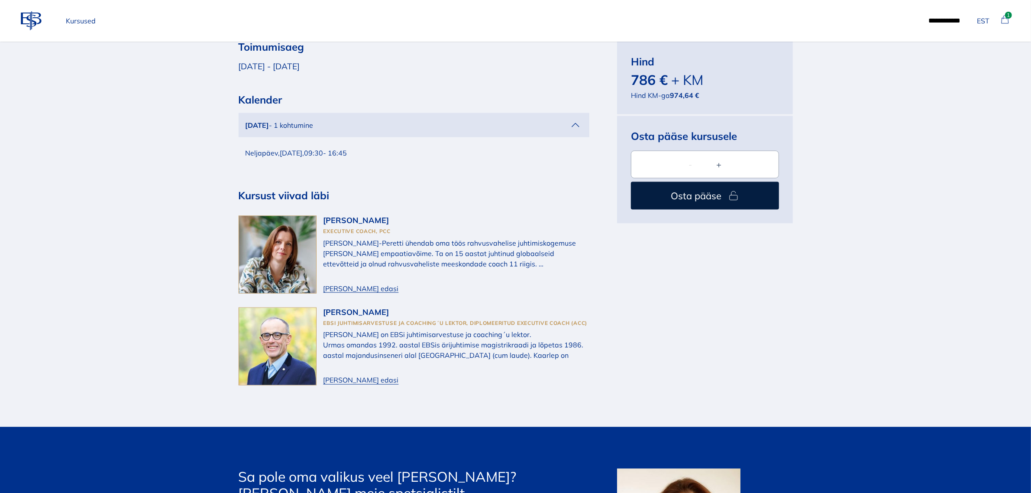
click at [89, 22] on p "Kursused" at bounding box center [80, 20] width 37 height 17
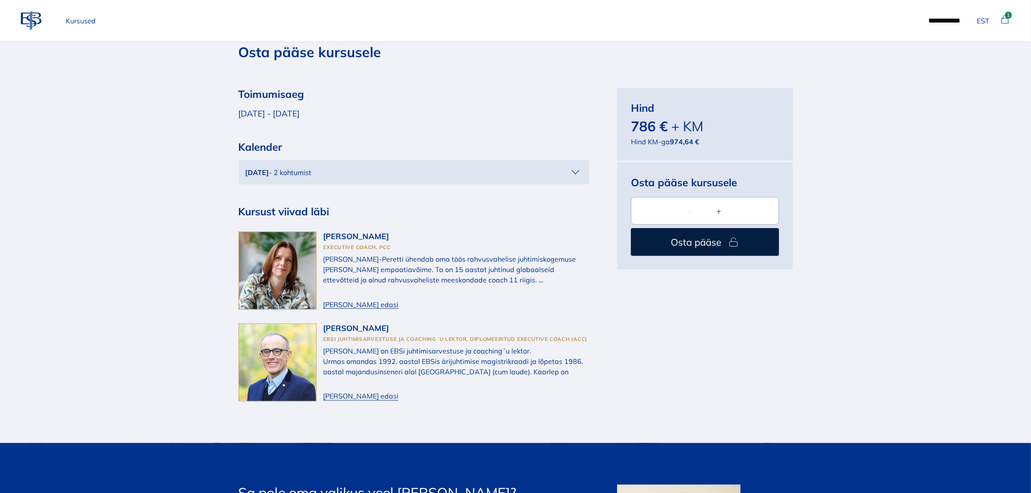
scroll to position [1625, 0]
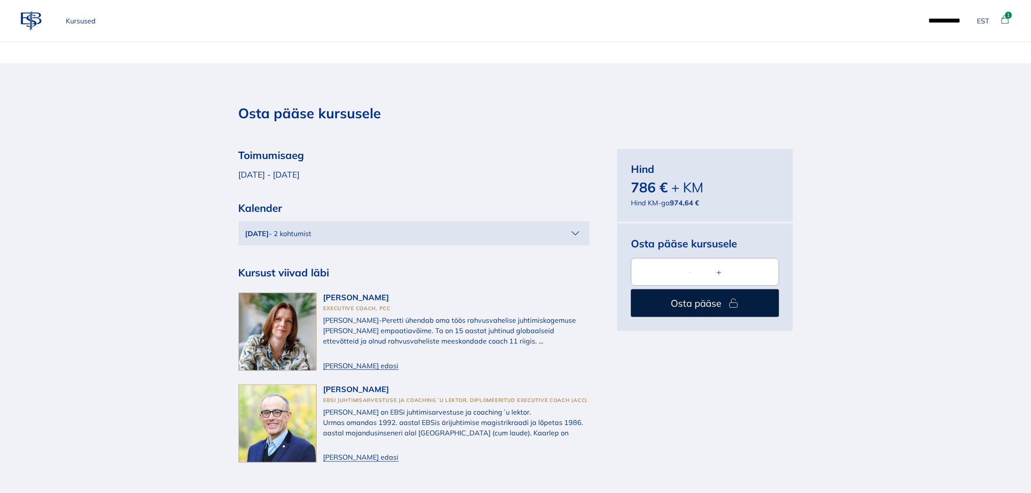
click at [568, 228] on div "[DATE] - 2 kohtumist" at bounding box center [408, 233] width 324 height 10
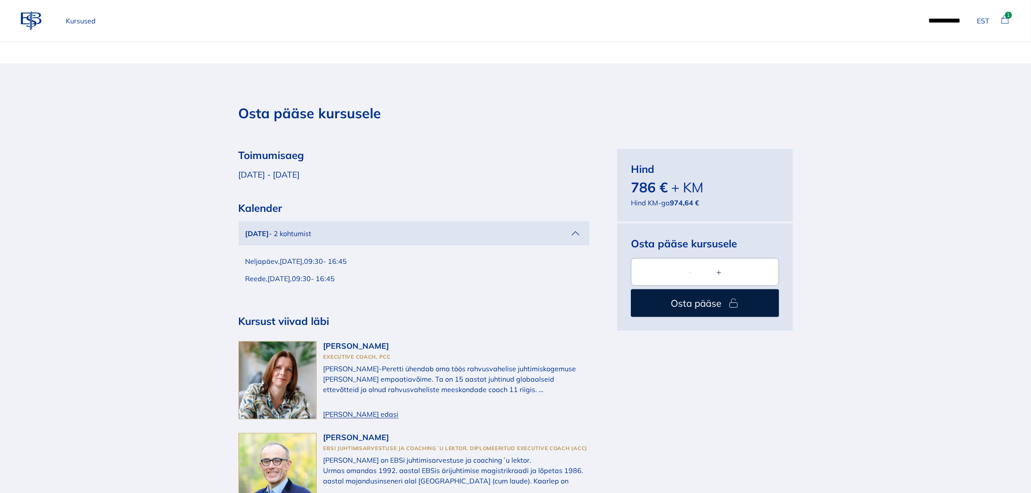
click at [358, 260] on div "Toimumisaeg [DATE] - [DATE] [PERSON_NAME][DATE] - 2 kohtumist [DATE] 09:30 - 16…" at bounding box center [414, 330] width 351 height 362
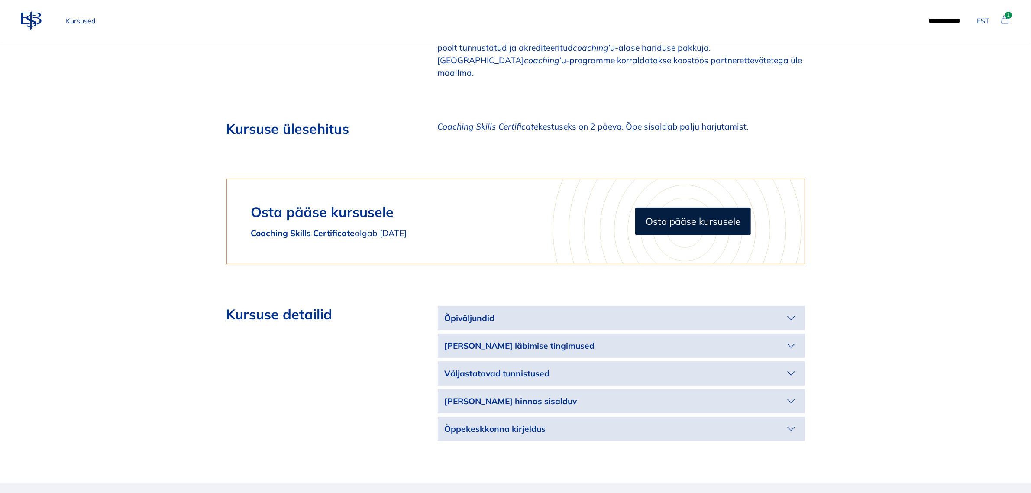
scroll to position [1191, 0]
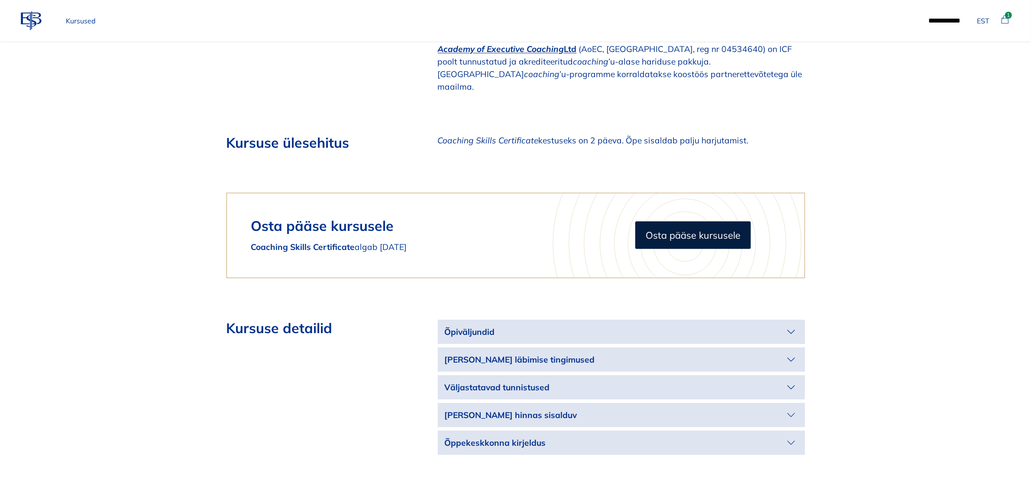
click at [564, 326] on p "Õpiväljundid" at bounding box center [615, 332] width 340 height 13
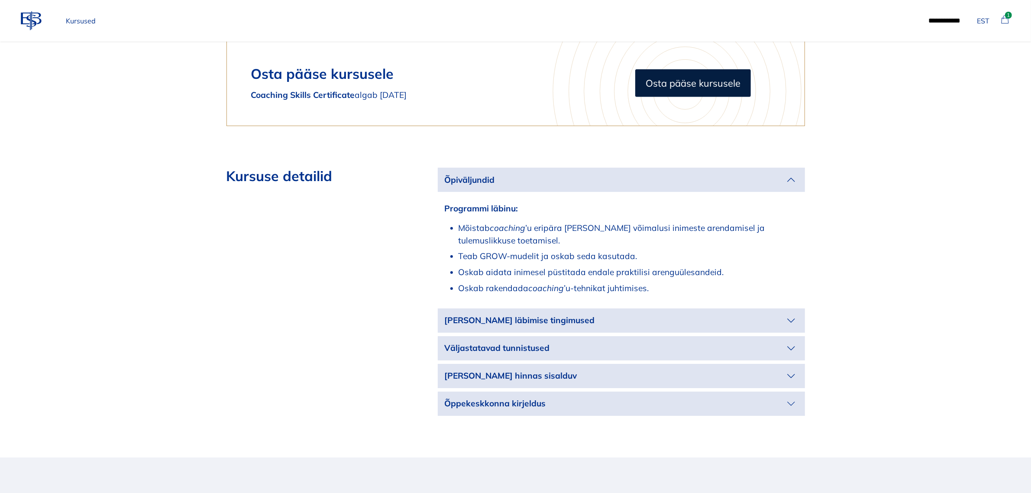
scroll to position [1354, 0]
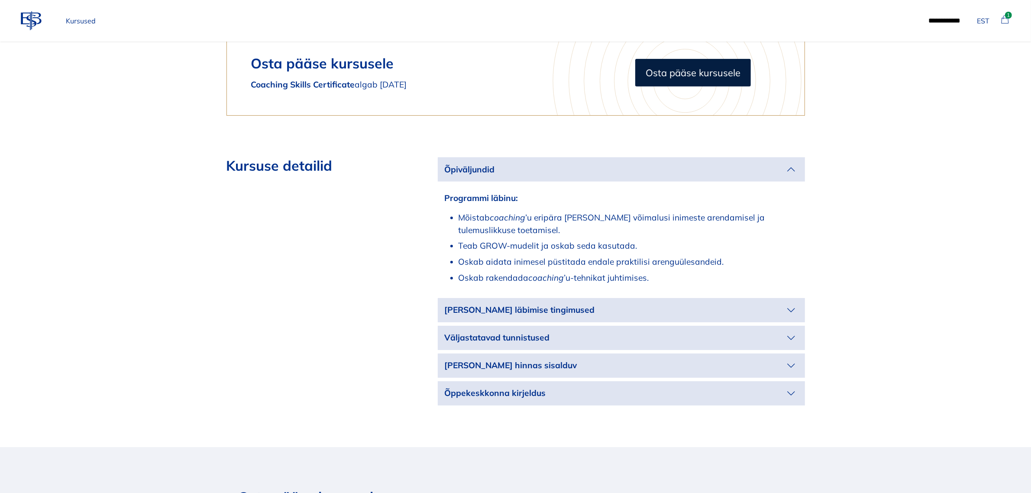
click at [640, 304] on p "[PERSON_NAME] läbimise tingimused" at bounding box center [615, 310] width 340 height 13
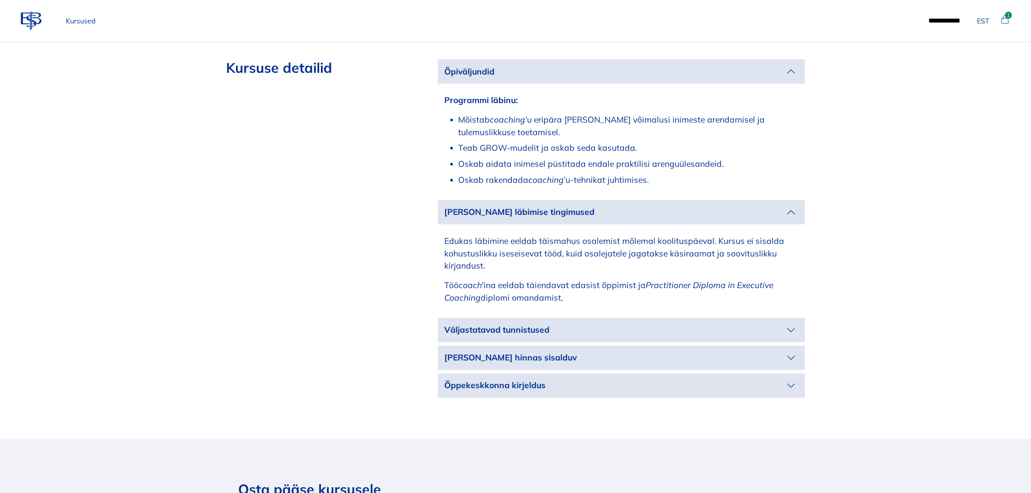
scroll to position [1462, 0]
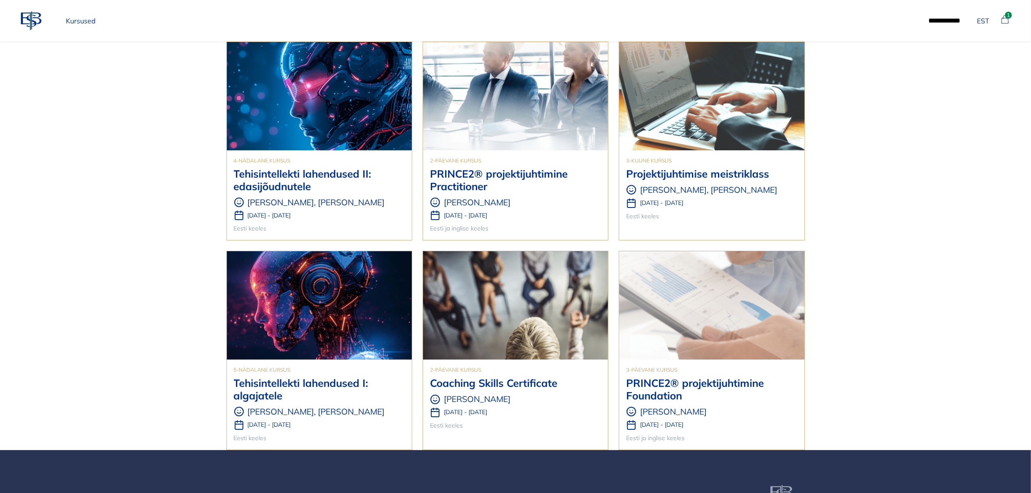
click at [531, 170] on h3 "PRINCE2® projektijuhtimine Practitioner" at bounding box center [515, 180] width 171 height 25
click at [286, 180] on h3 "Tehisintellekti lahendused II: edasijõudnutele" at bounding box center [319, 180] width 171 height 25
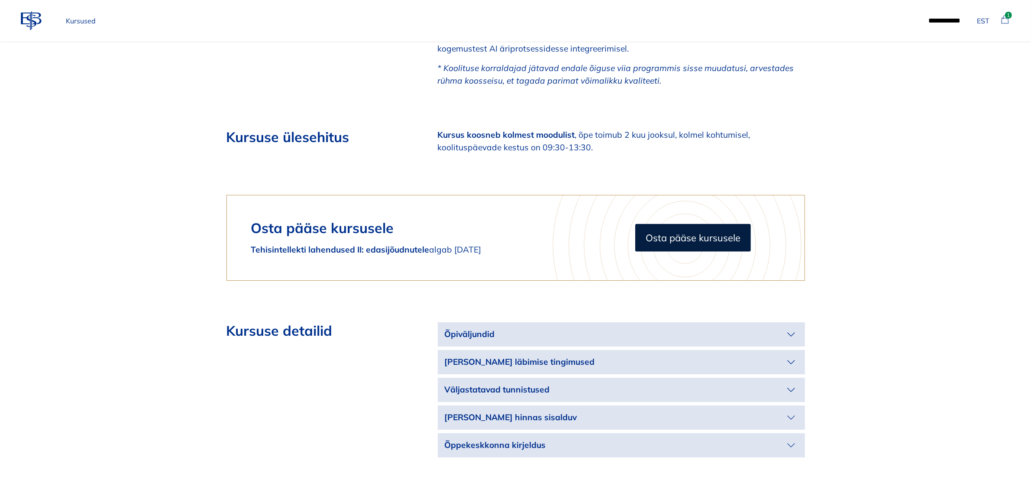
scroll to position [1137, 0]
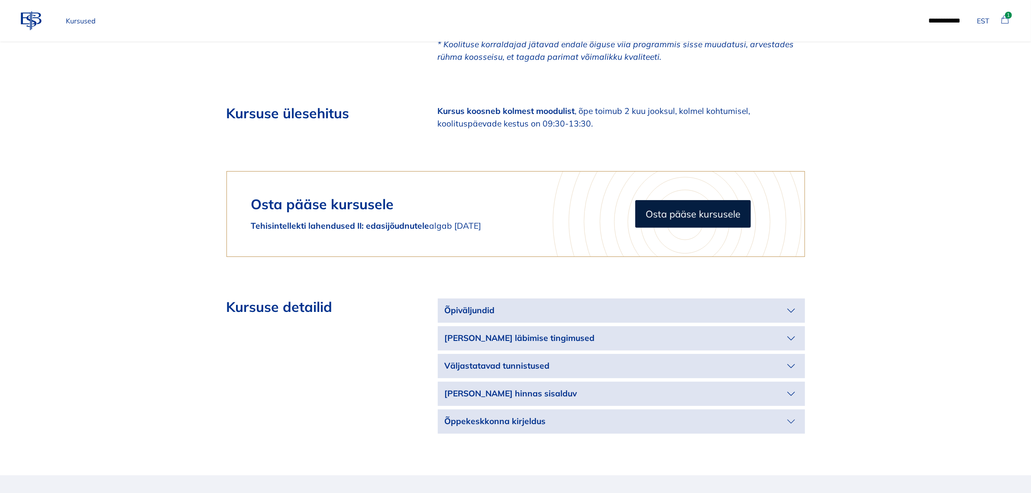
click at [723, 333] on p "[PERSON_NAME] läbimise tingimused" at bounding box center [615, 338] width 340 height 13
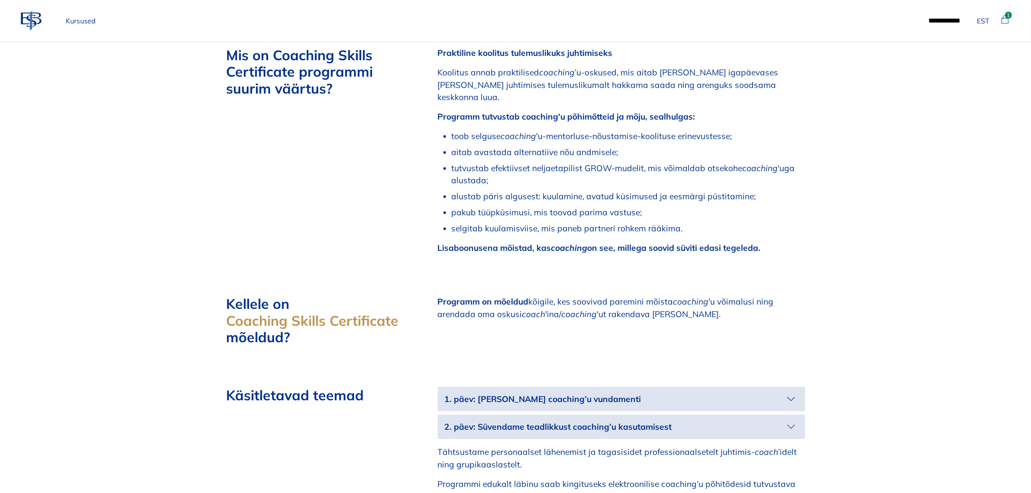
scroll to position [650, 0]
